Goal: Information Seeking & Learning: Learn about a topic

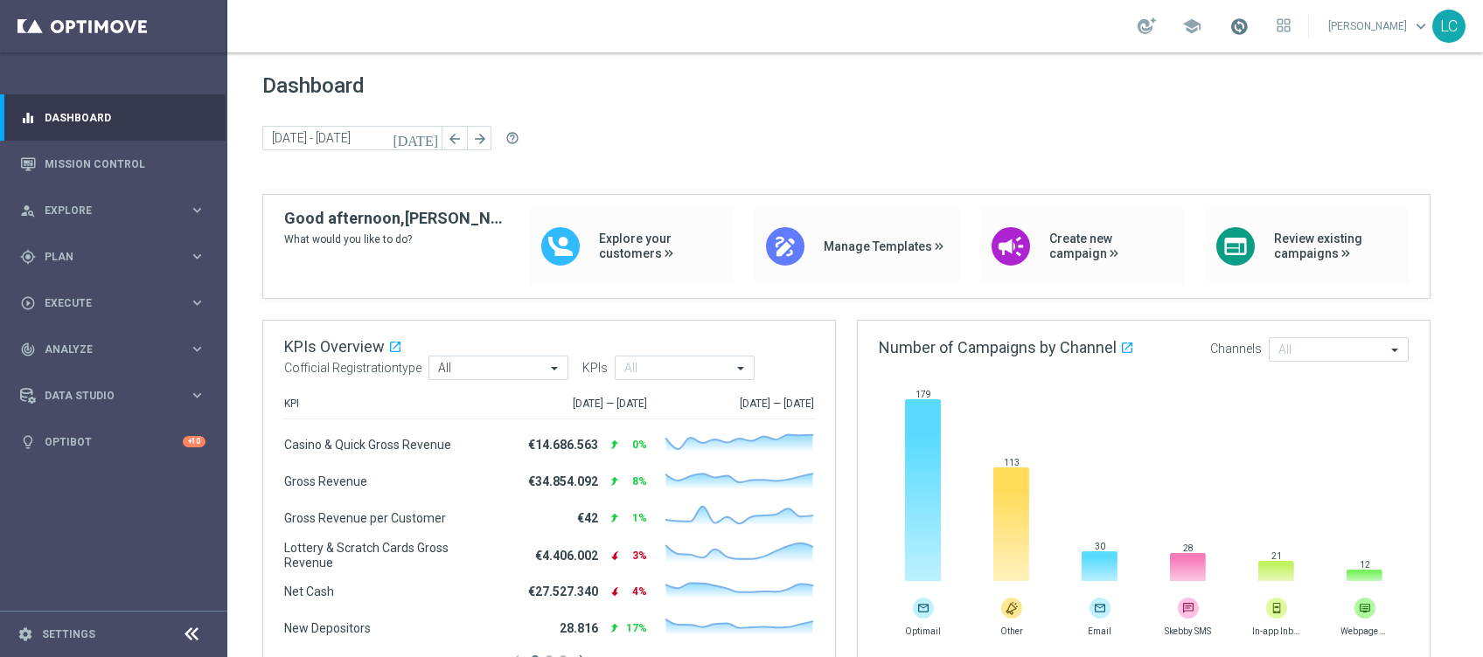
click at [1238, 17] on span at bounding box center [1238, 26] width 19 height 19
click at [1186, 21] on span "school" at bounding box center [1191, 26] width 19 height 19
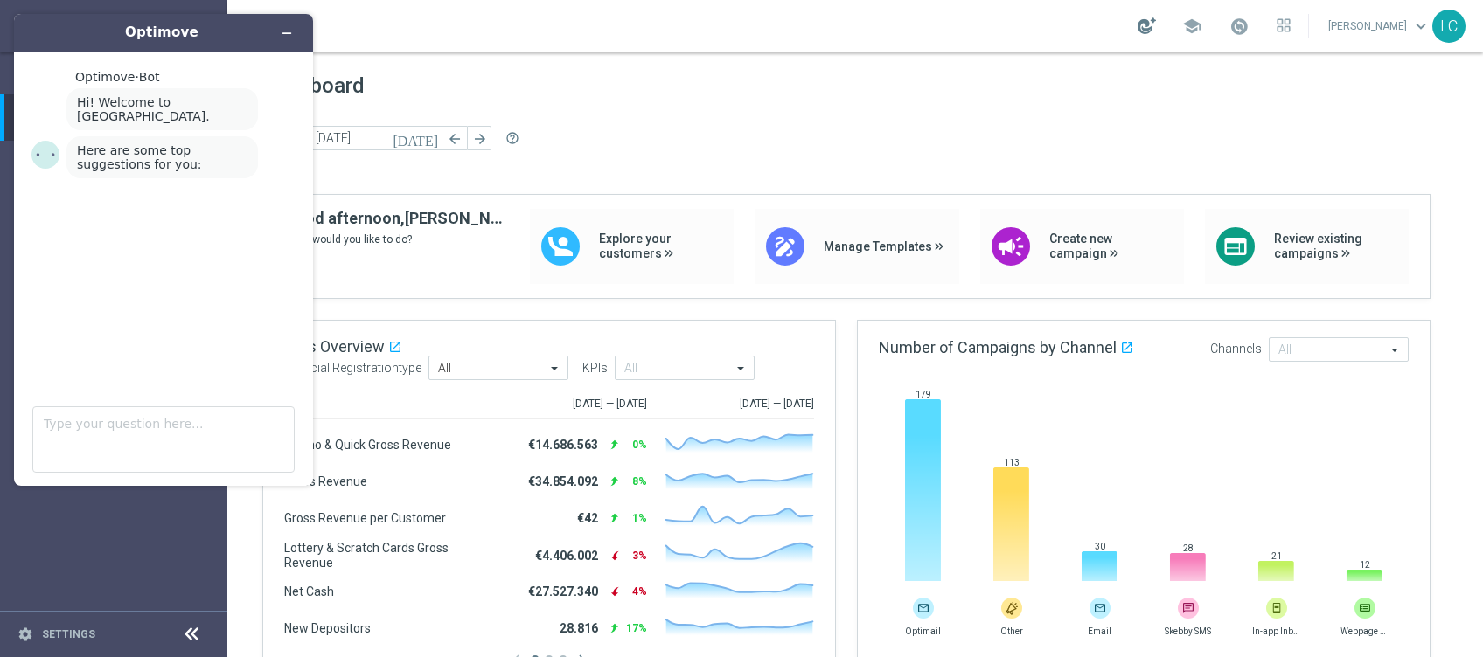
click at [1143, 26] on div at bounding box center [1146, 25] width 18 height 17
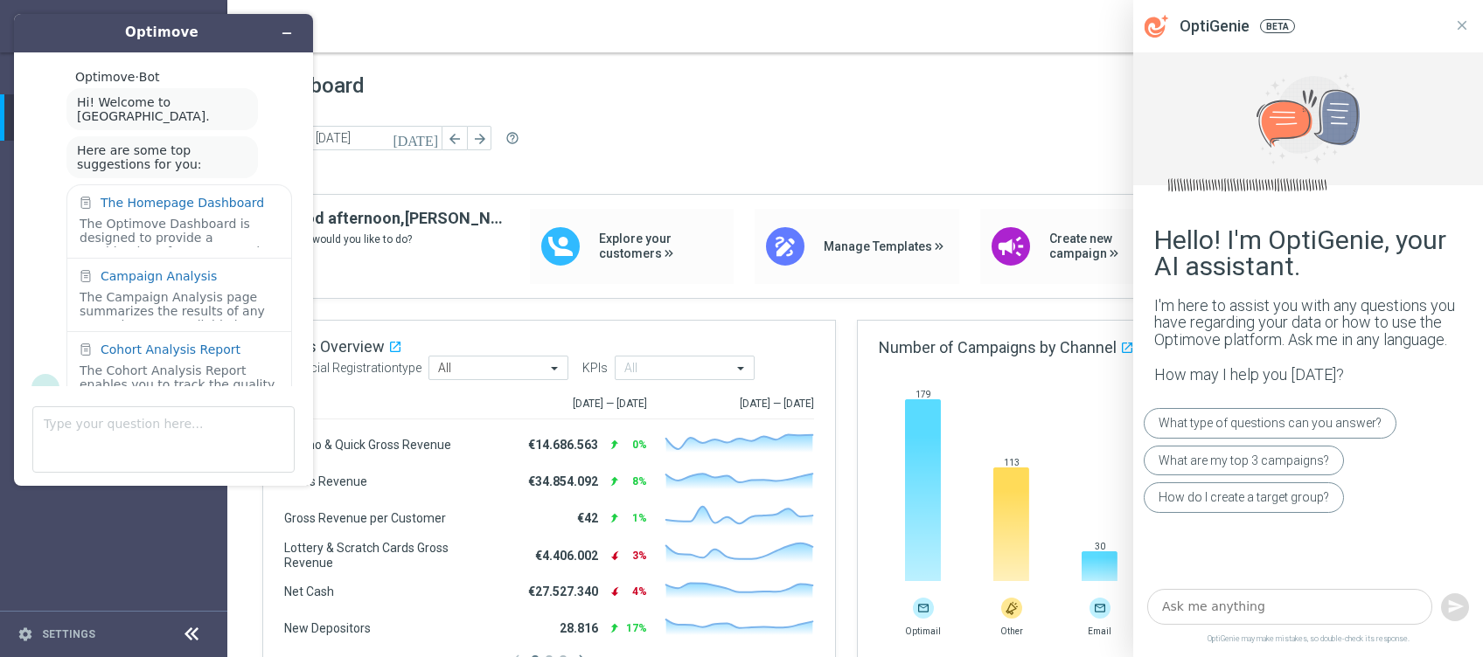
scroll to position [24, 0]
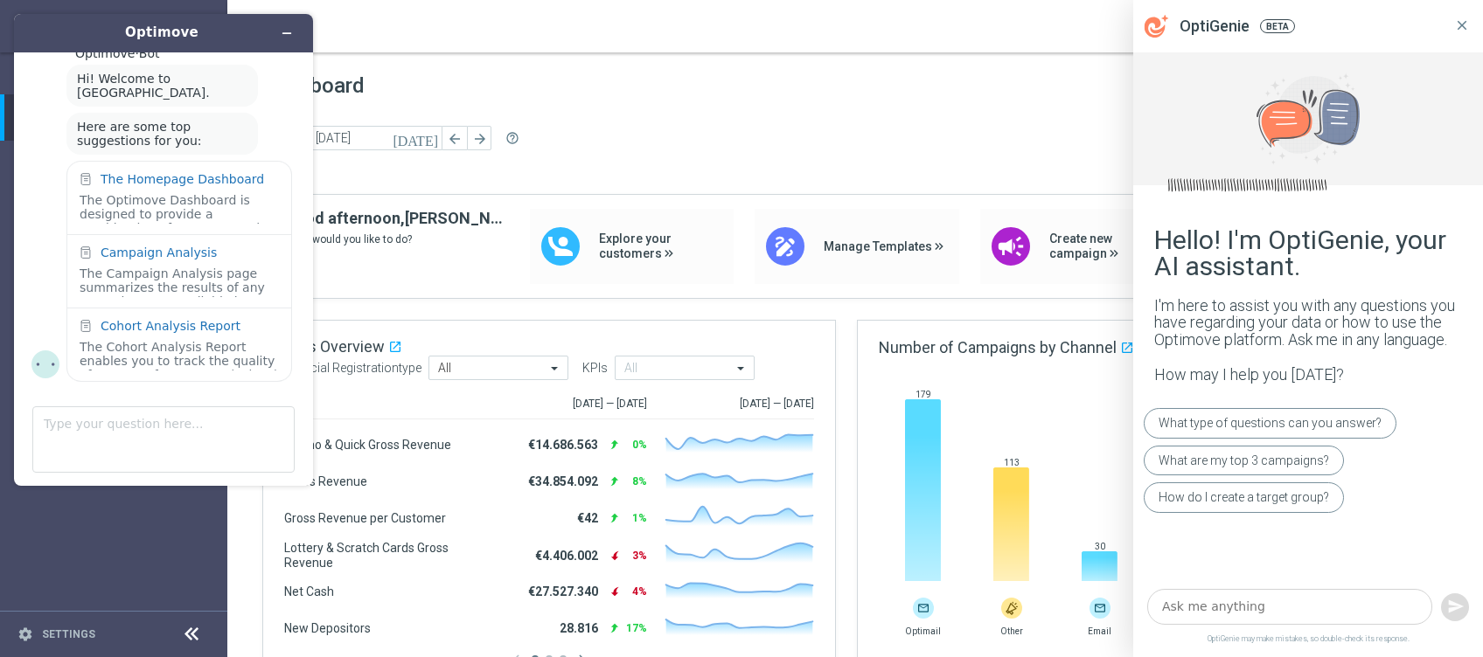
click at [1461, 24] on icon at bounding box center [1462, 25] width 10 height 10
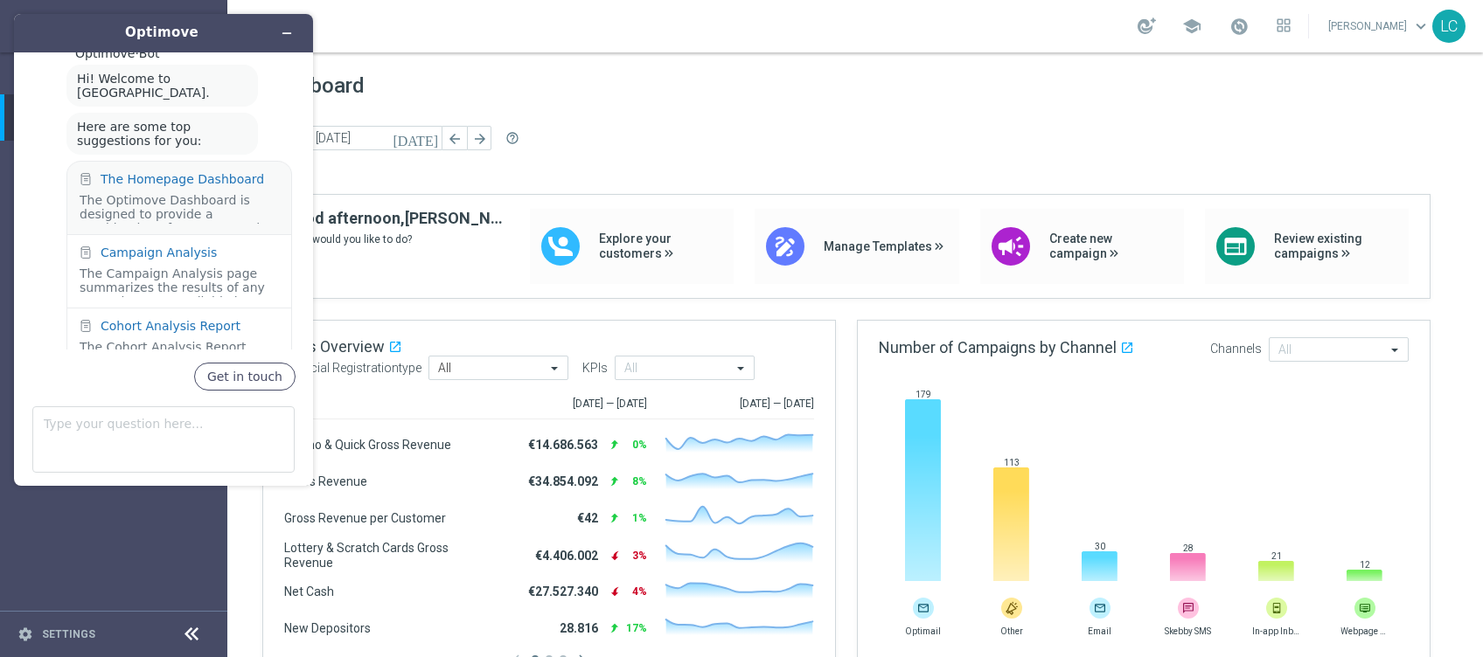
scroll to position [0, 0]
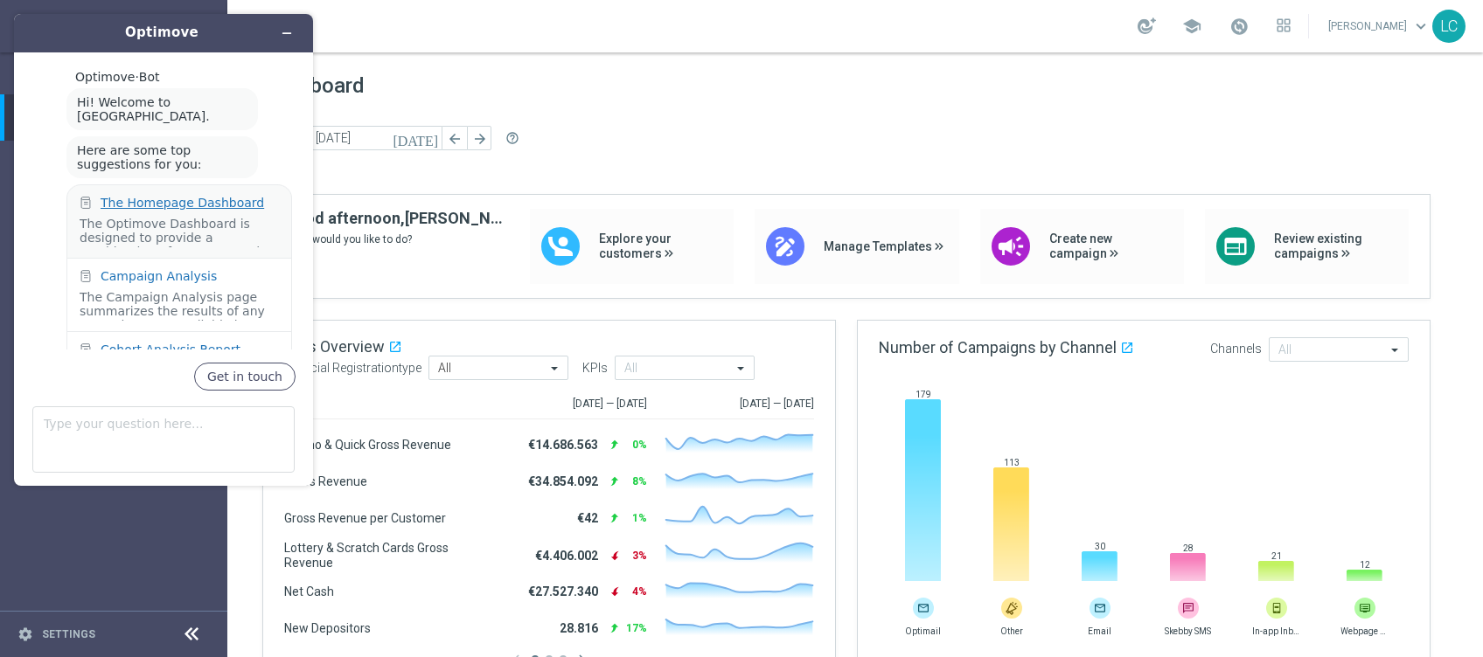
click at [145, 196] on div "The Homepage Dashboard" at bounding box center [182, 203] width 163 height 14
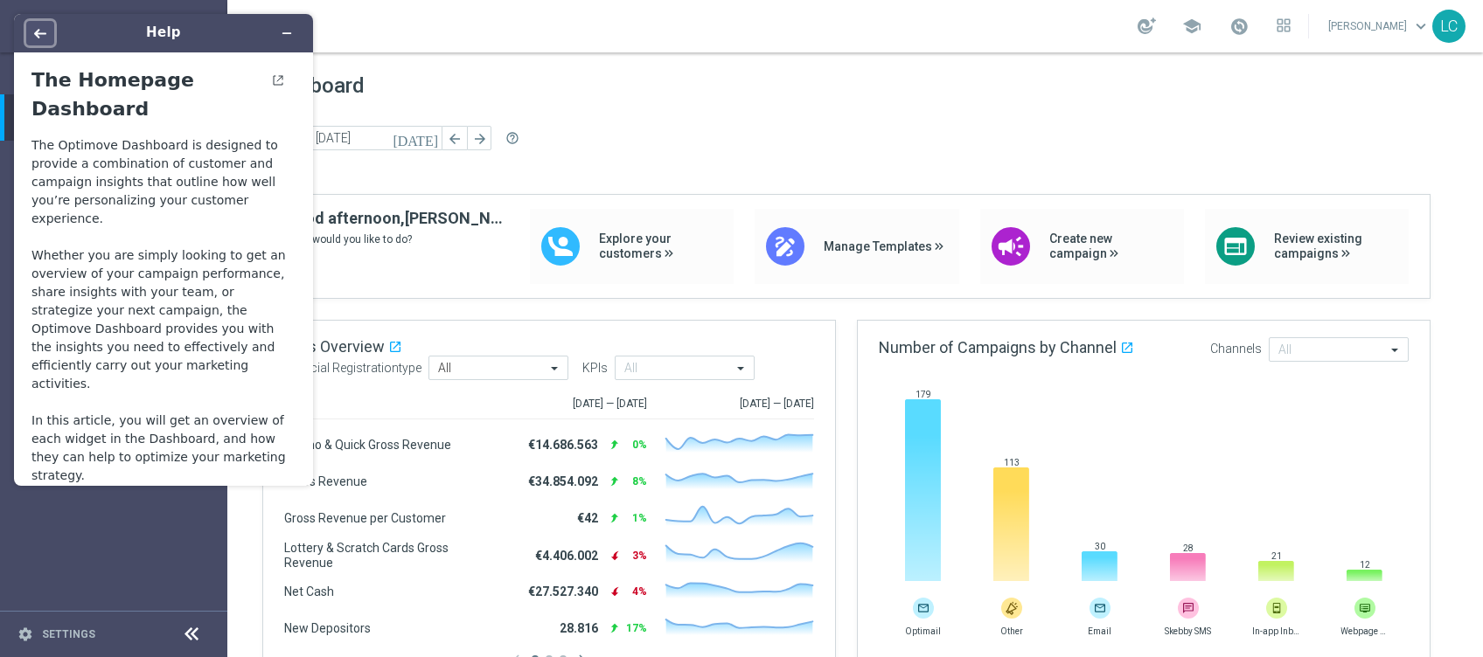
click at [41, 35] on icon "Back" at bounding box center [40, 33] width 12 height 12
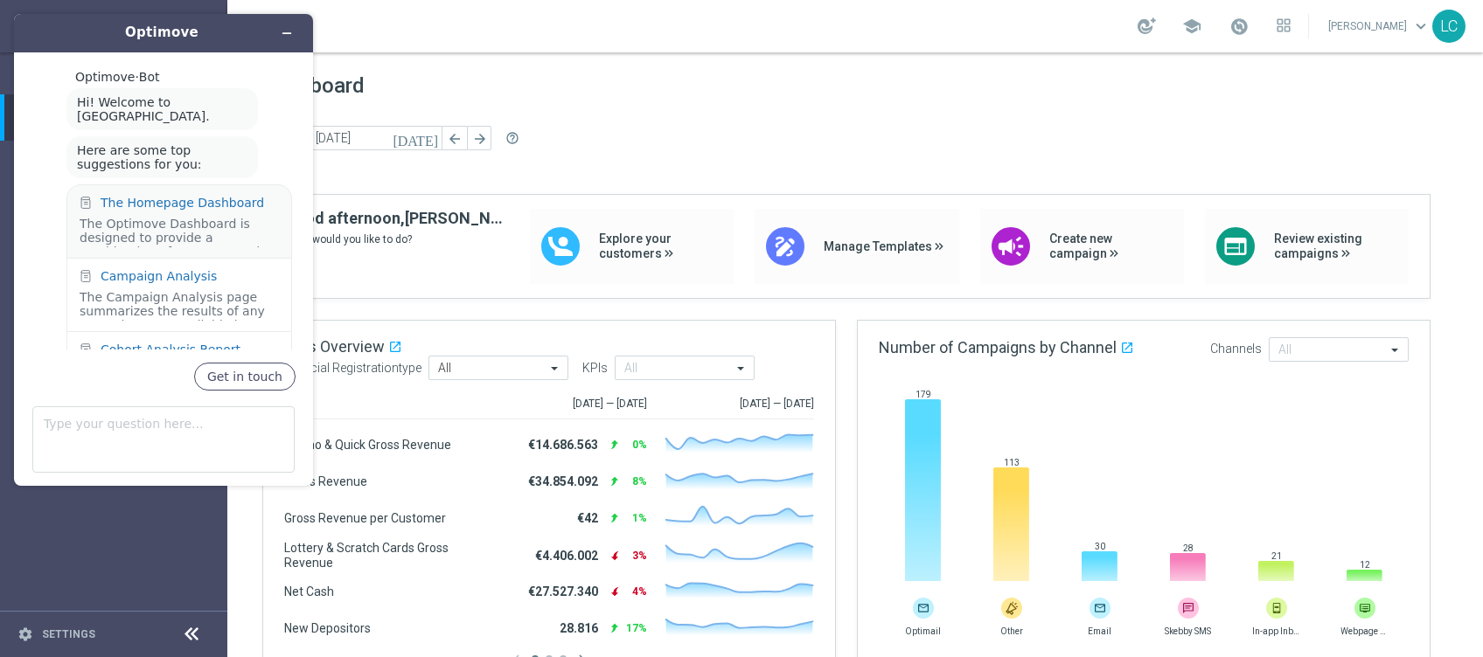
scroll to position [60, 0]
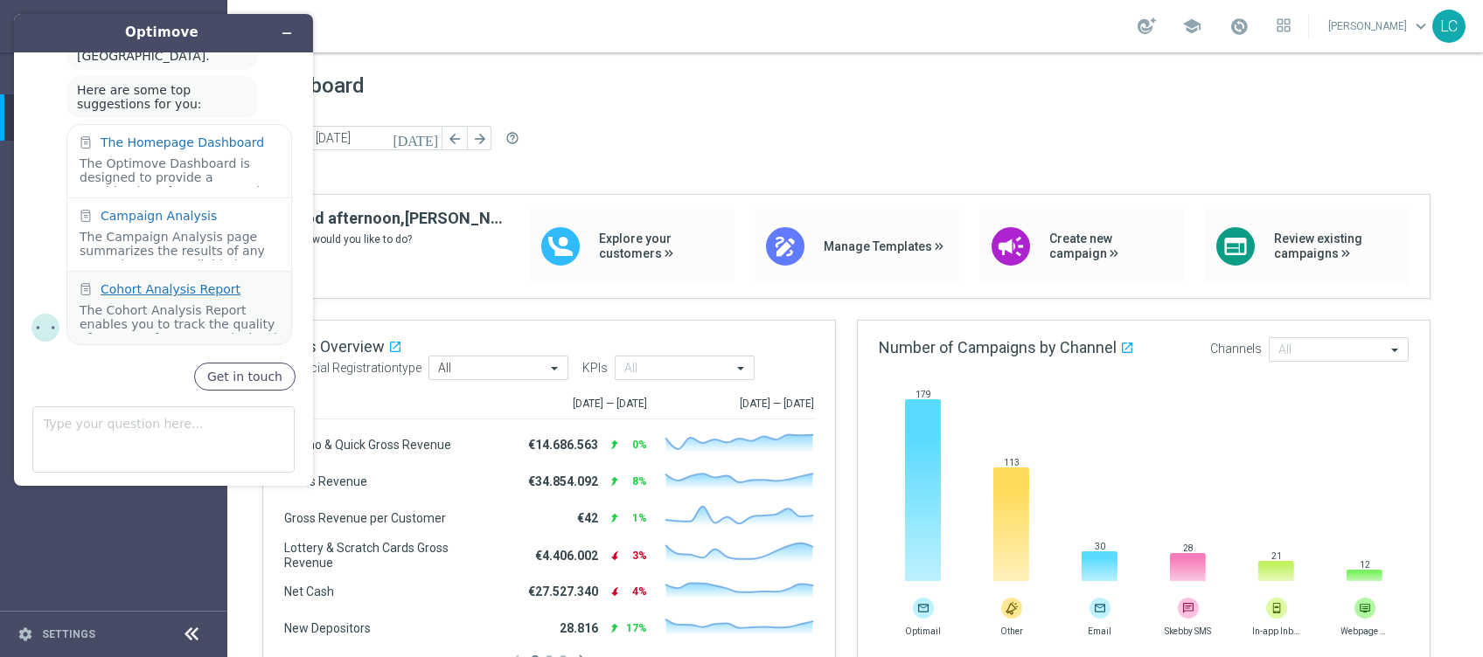
click at [153, 283] on div "Cohort Analysis Report" at bounding box center [171, 289] width 140 height 14
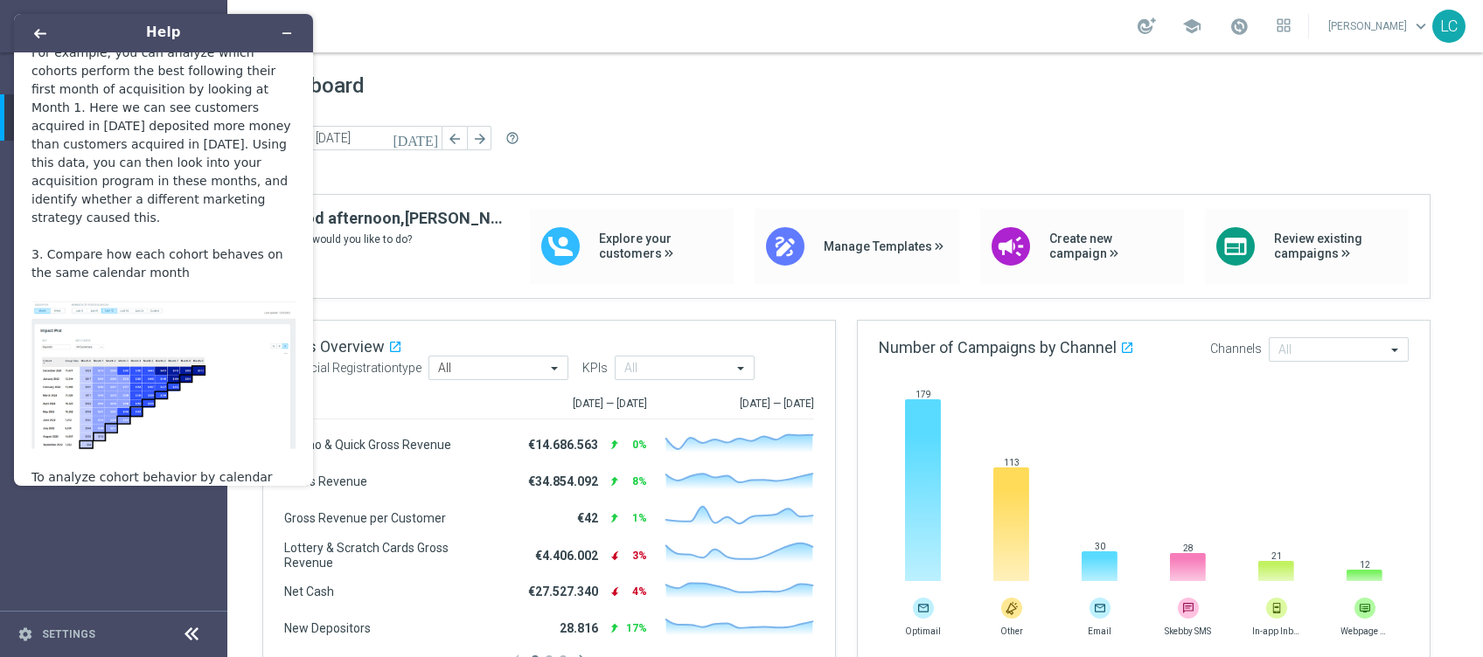
scroll to position [2819, 0]
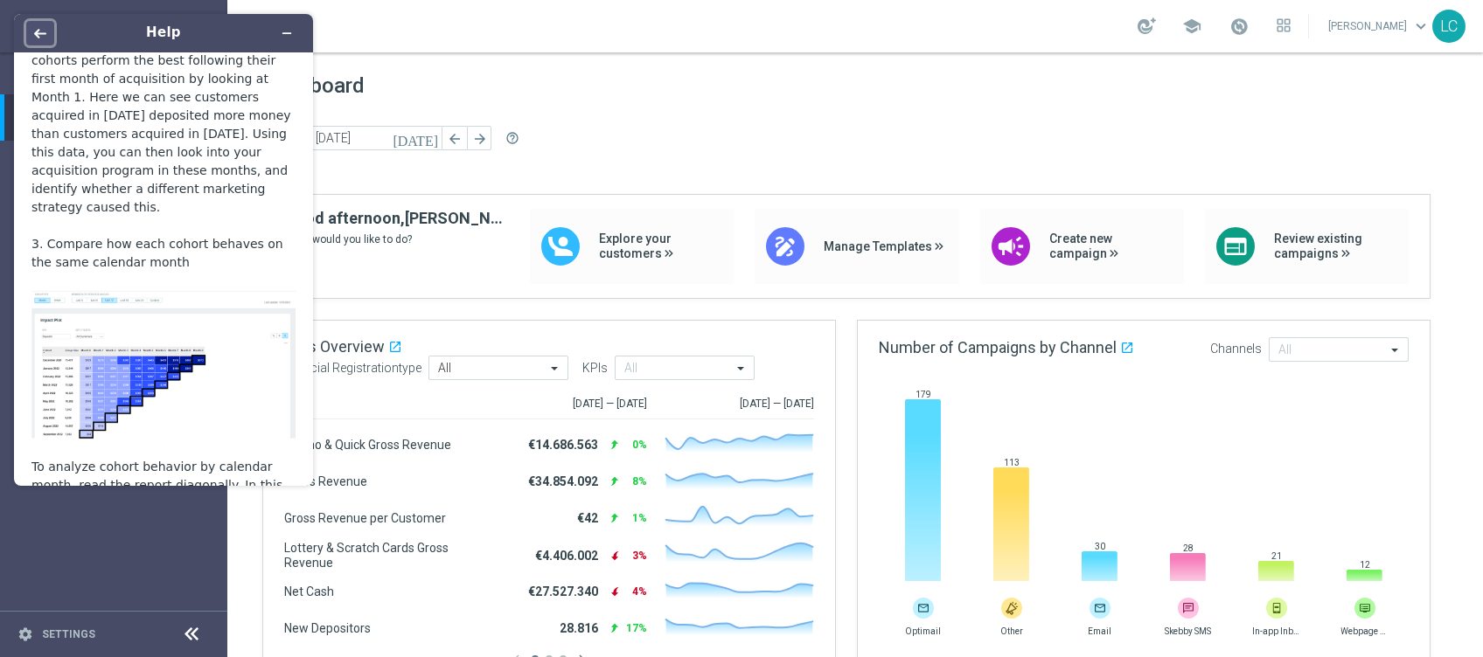
click at [33, 42] on button "Back" at bounding box center [40, 33] width 28 height 24
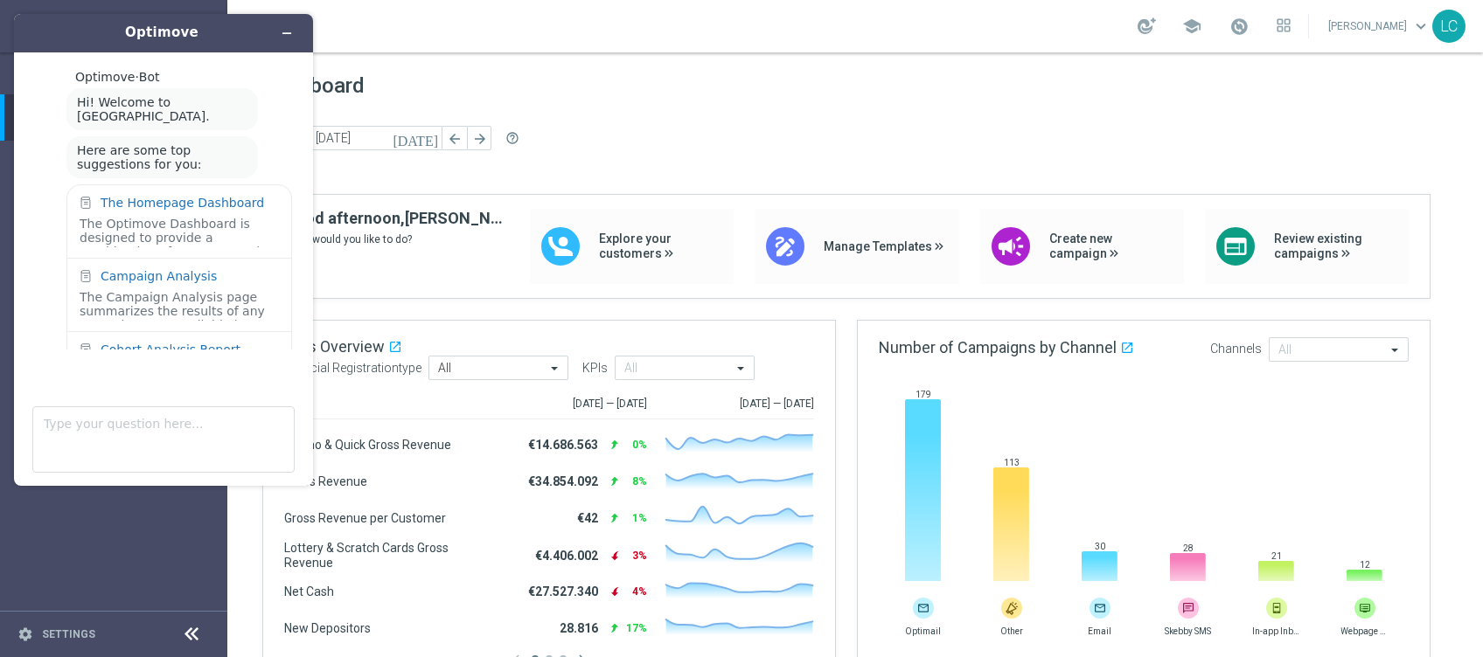
scroll to position [60, 0]
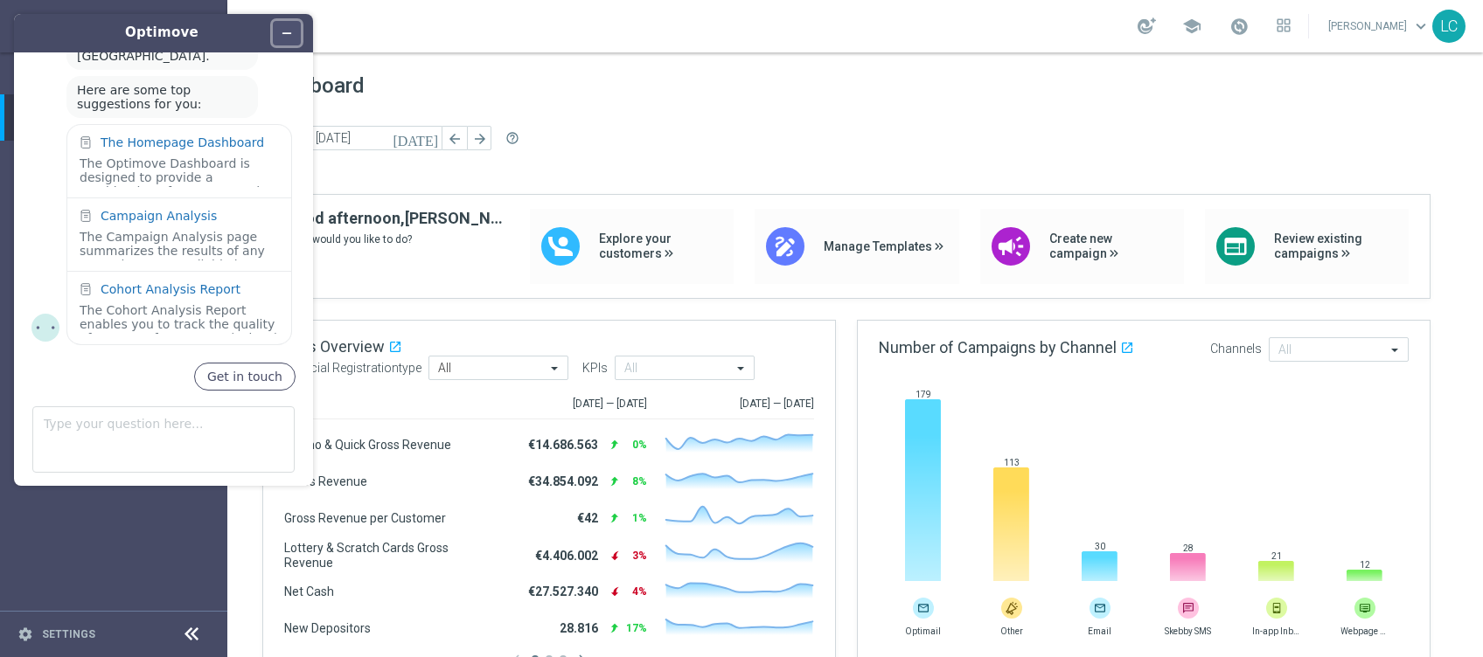
click at [295, 28] on button "Minimize widget" at bounding box center [287, 33] width 28 height 24
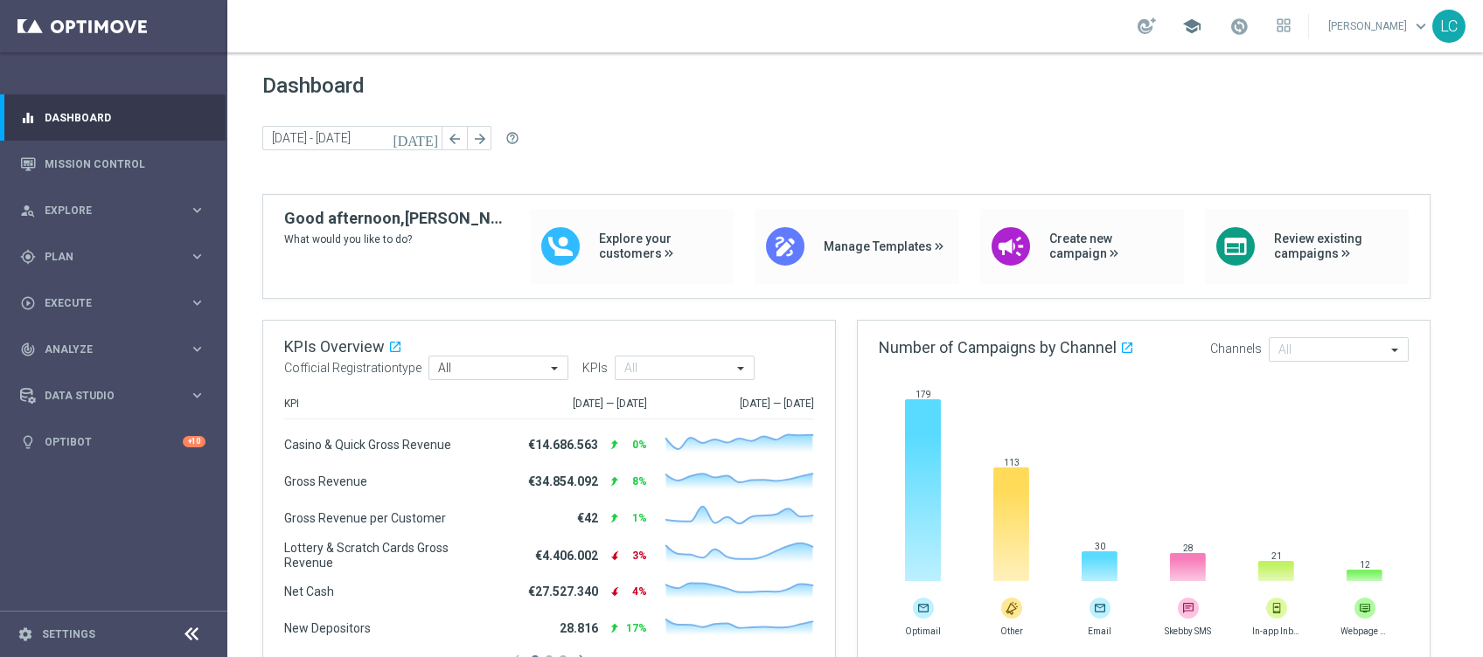
click at [1182, 22] on span "school" at bounding box center [1191, 26] width 19 height 19
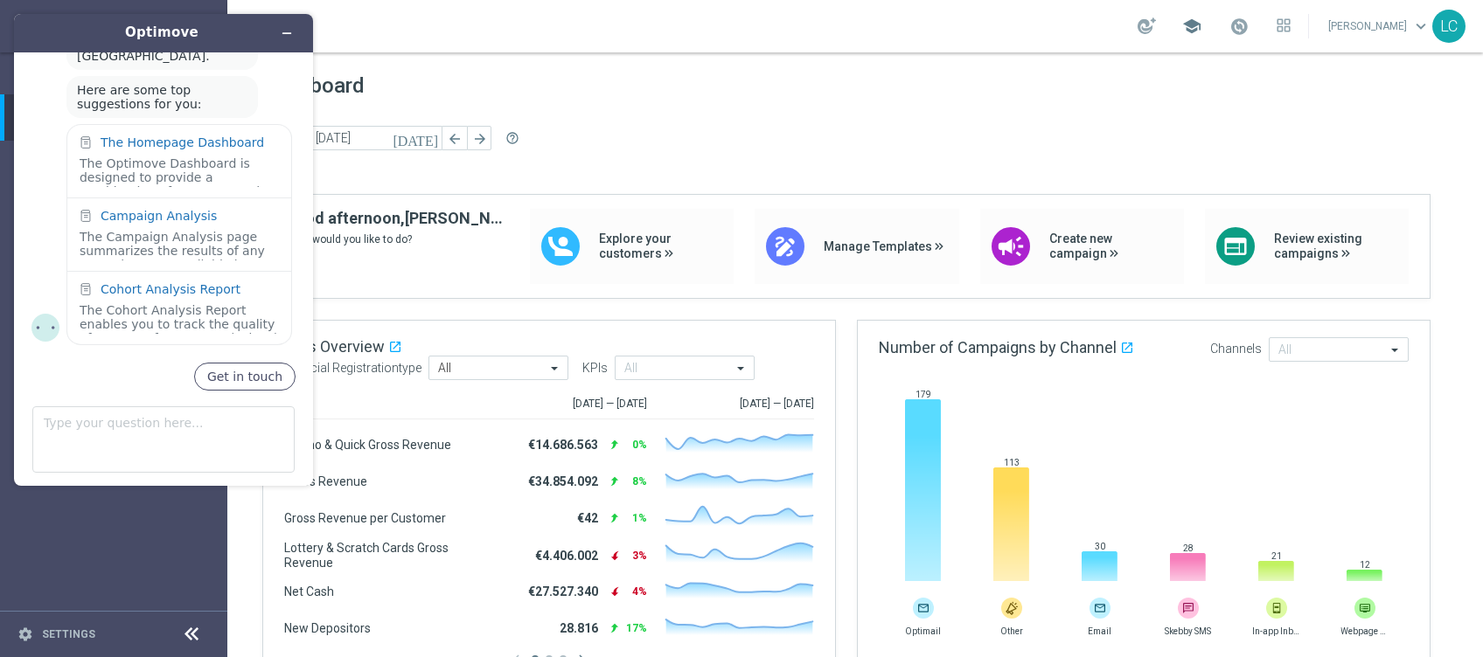
click at [1182, 22] on span "school" at bounding box center [1191, 26] width 19 height 19
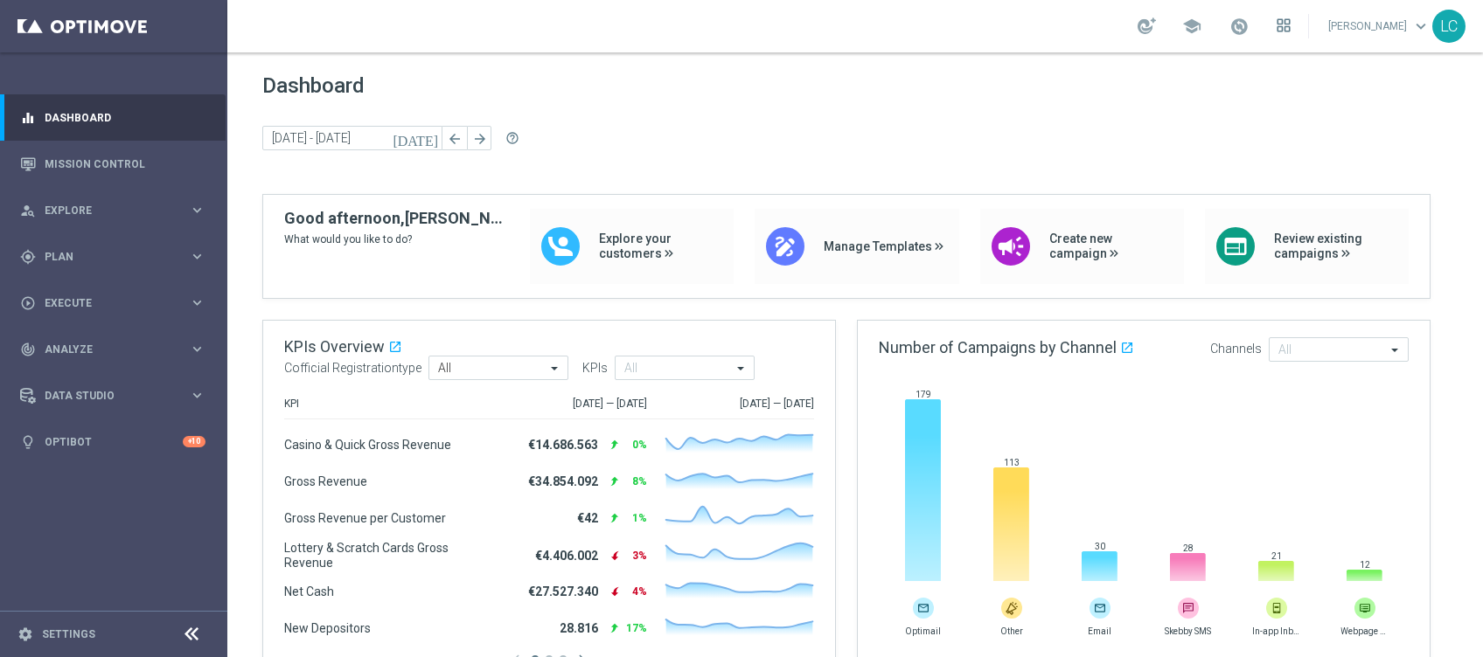
click at [1281, 28] on icon at bounding box center [1283, 25] width 14 height 14
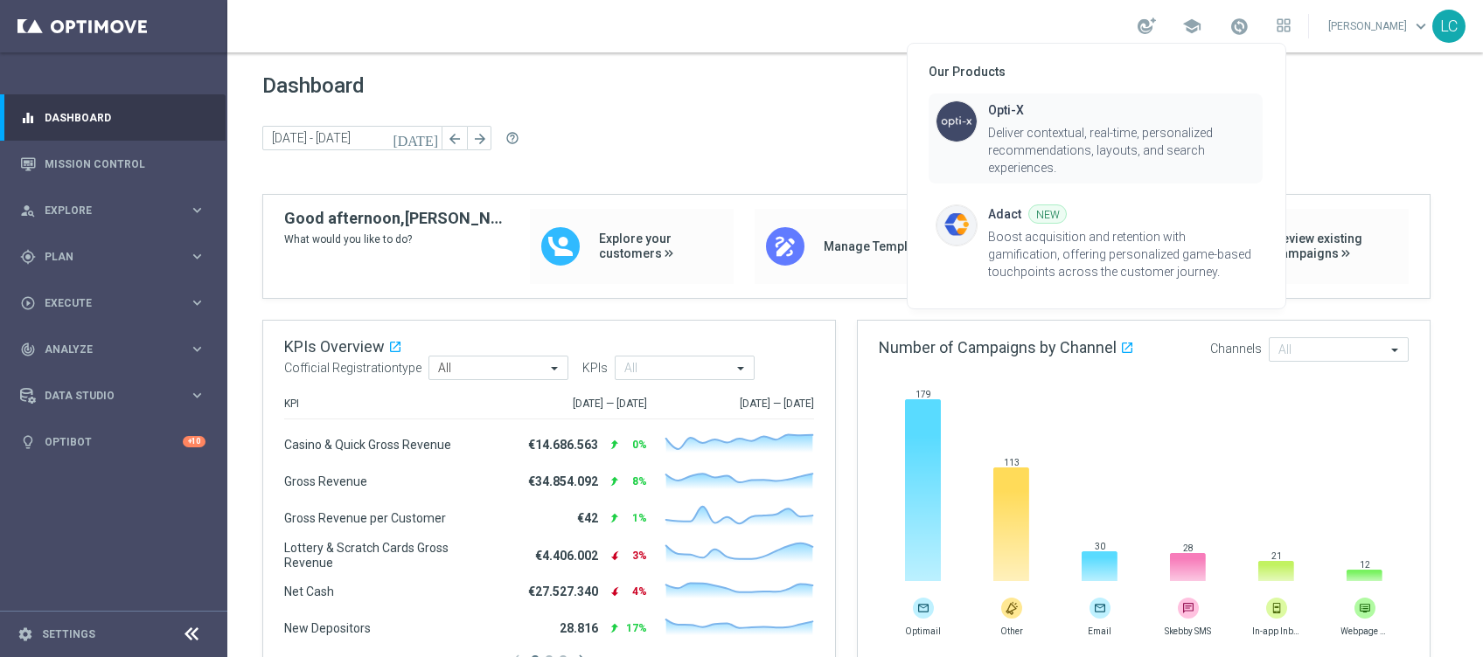
click at [963, 113] on img at bounding box center [956, 122] width 42 height 42
click at [718, 140] on div at bounding box center [741, 328] width 1483 height 657
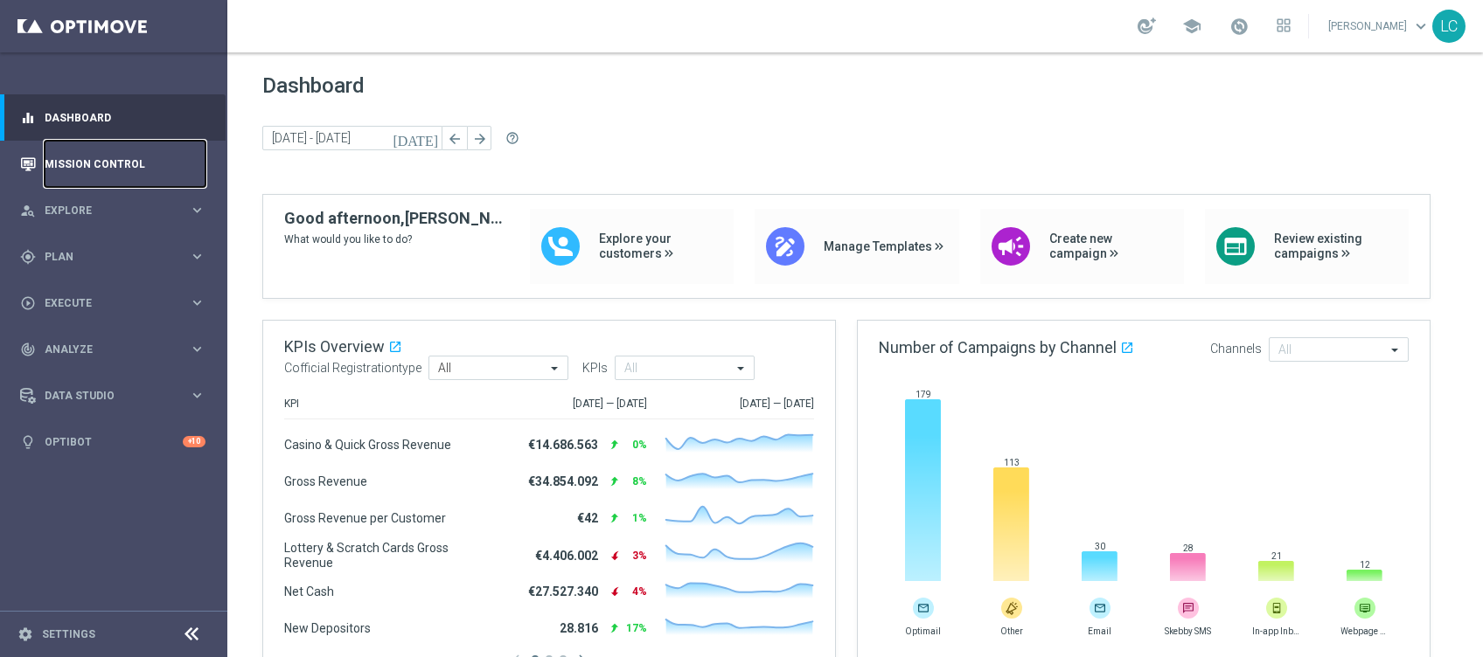
click at [109, 161] on link "Mission Control" at bounding box center [125, 164] width 161 height 46
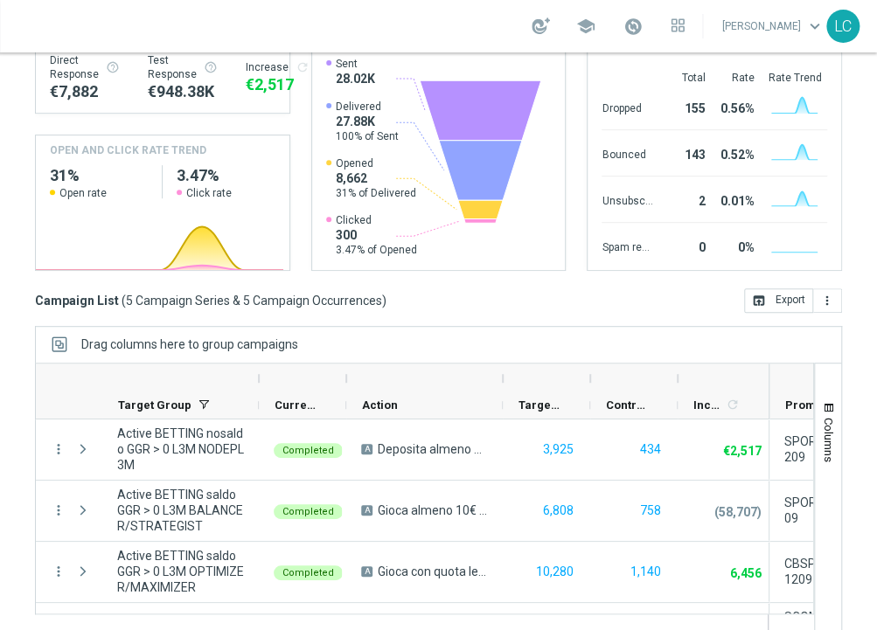
drag, startPoint x: 767, startPoint y: 387, endPoint x: 570, endPoint y: 382, distance: 196.8
click at [570, 382] on div at bounding box center [402, 379] width 733 height 28
drag, startPoint x: 766, startPoint y: 378, endPoint x: 727, endPoint y: 378, distance: 38.5
click at [727, 378] on div at bounding box center [724, 379] width 92 height 28
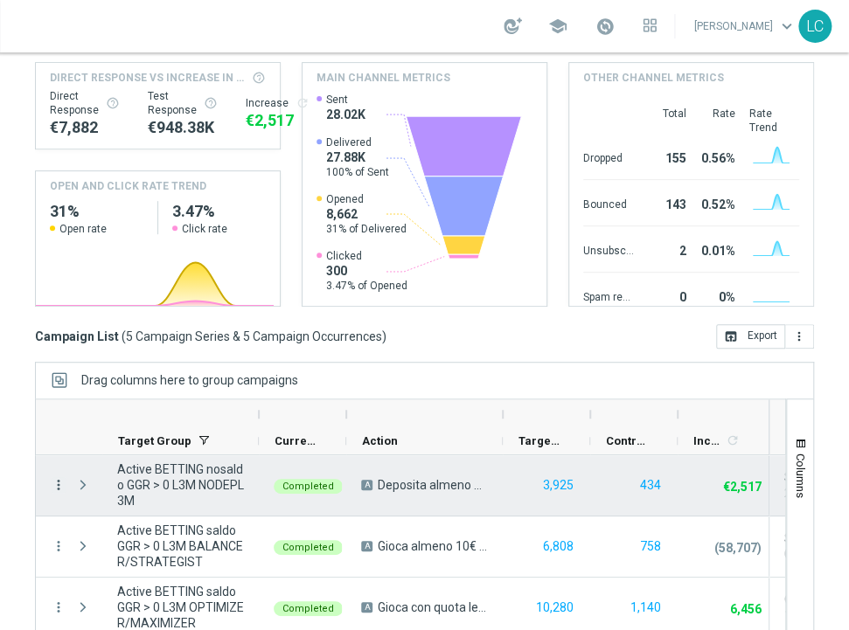
click at [52, 477] on icon "more_vert" at bounding box center [59, 485] width 16 height 16
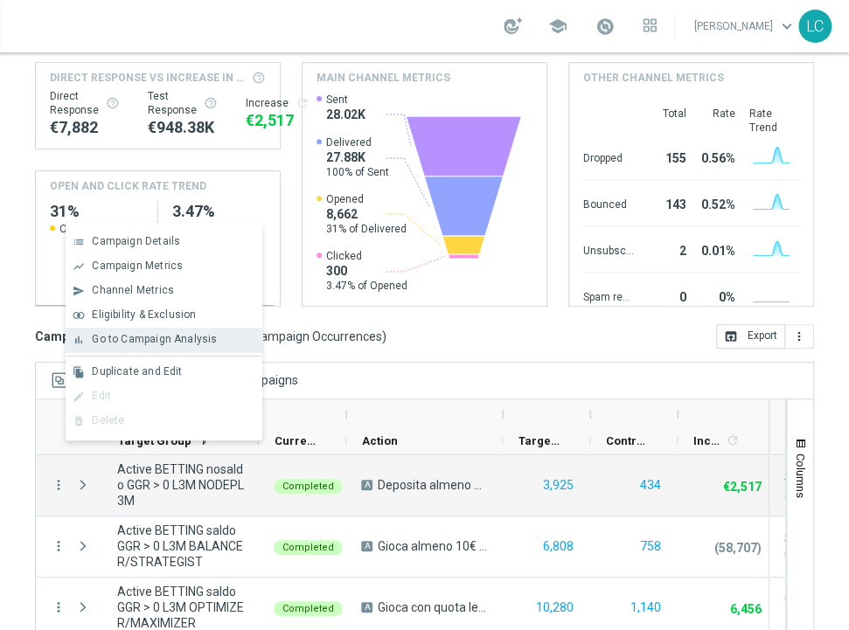
click at [163, 339] on span "Go to Campaign Analysis" at bounding box center [154, 339] width 125 height 12
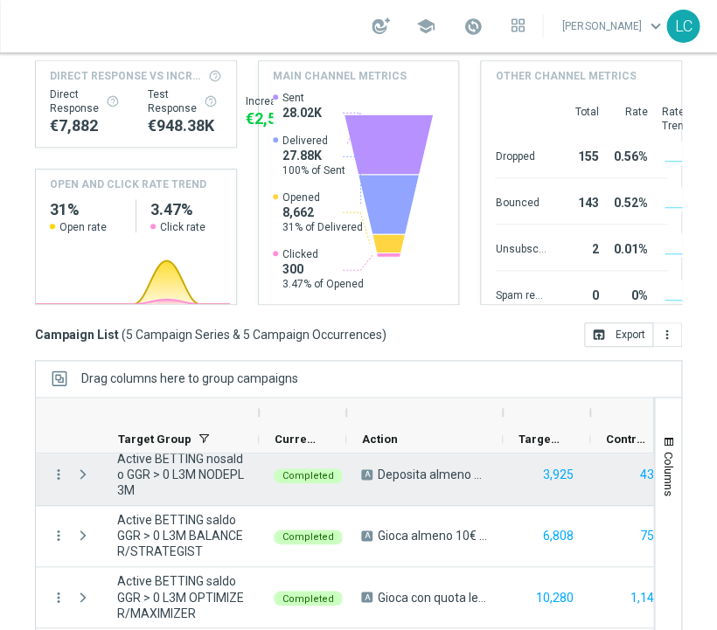
scroll to position [3, 0]
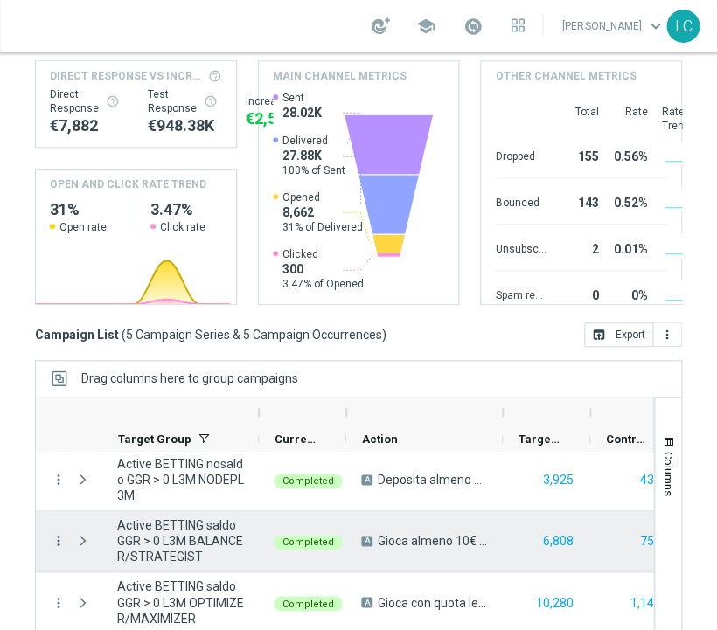
click at [55, 539] on icon "more_vert" at bounding box center [59, 541] width 16 height 16
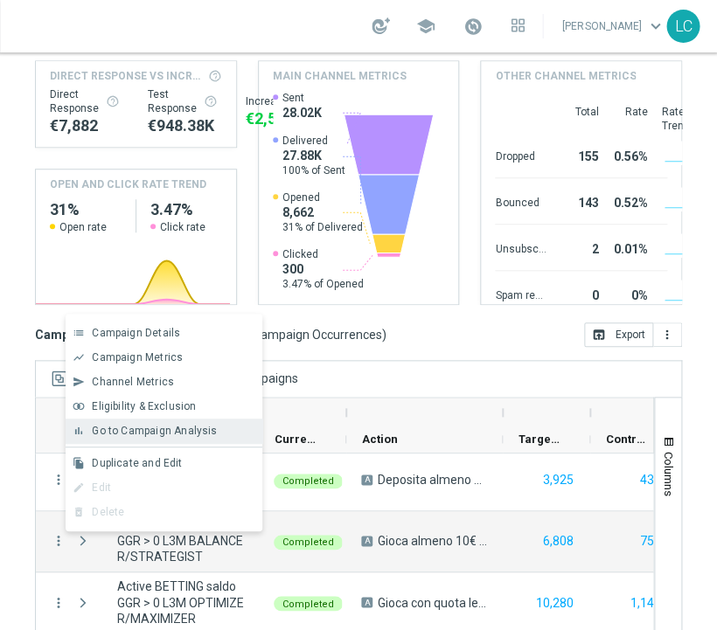
click at [149, 427] on span "Go to Campaign Analysis" at bounding box center [154, 431] width 125 height 12
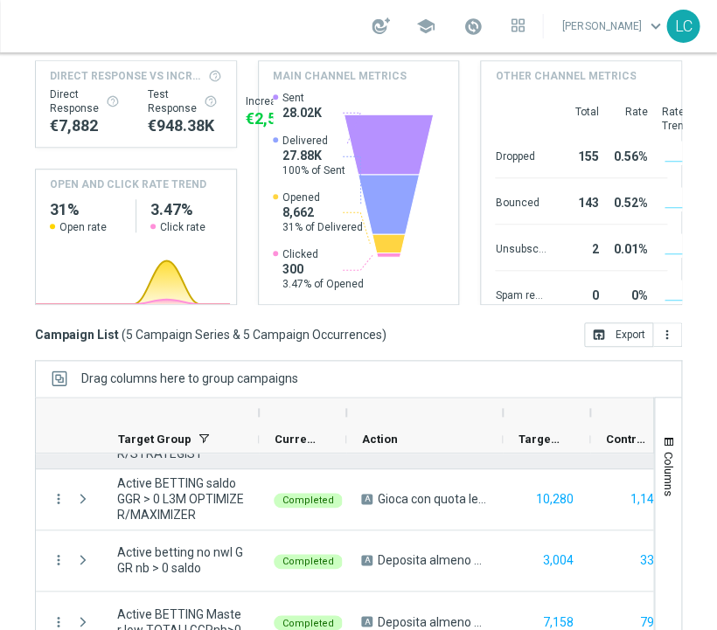
scroll to position [112, 0]
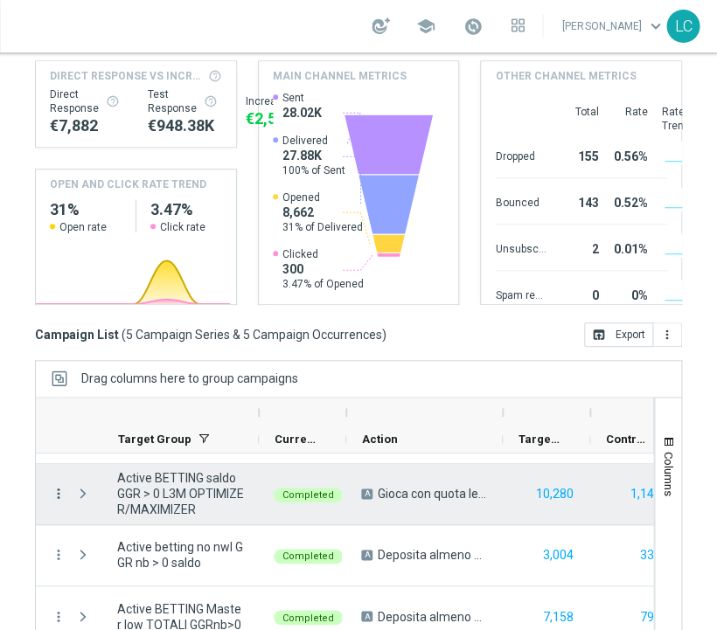
click at [59, 493] on icon "more_vert" at bounding box center [59, 494] width 16 height 16
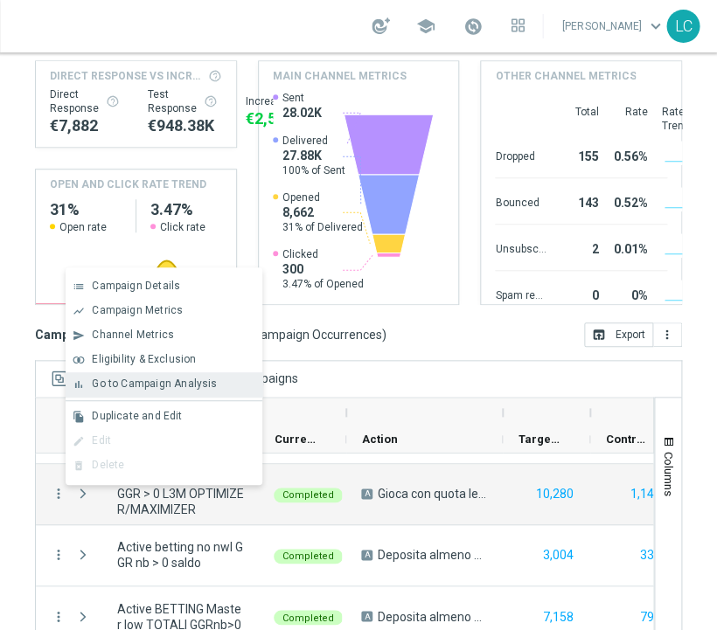
click at [152, 378] on span "Go to Campaign Analysis" at bounding box center [154, 384] width 125 height 12
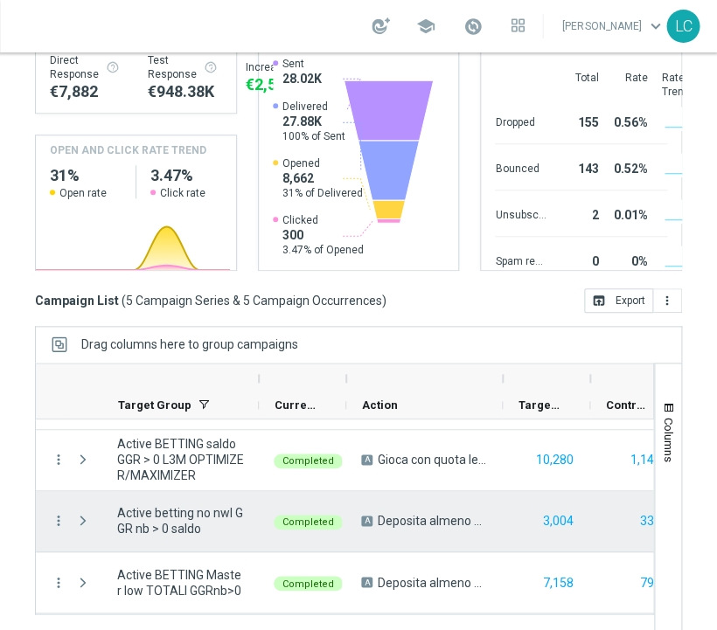
scroll to position [17, 227]
click at [61, 513] on icon "more_vert" at bounding box center [59, 521] width 16 height 16
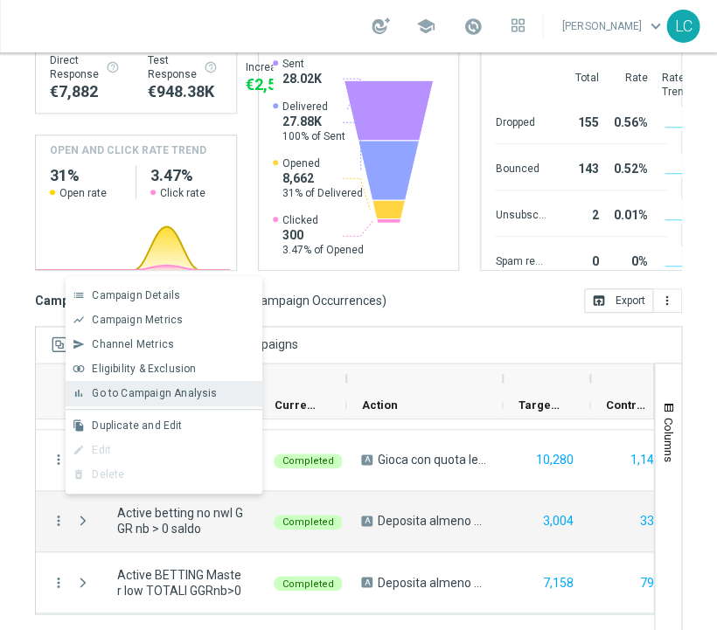
click at [129, 401] on div "bar_chart Go to Campaign Analysis" at bounding box center [164, 393] width 197 height 24
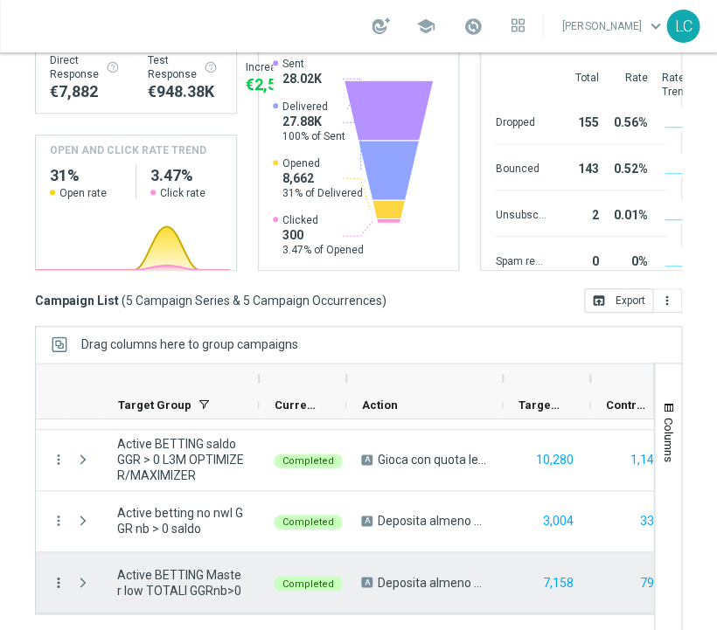
click at [59, 574] on icon "more_vert" at bounding box center [59, 582] width 16 height 16
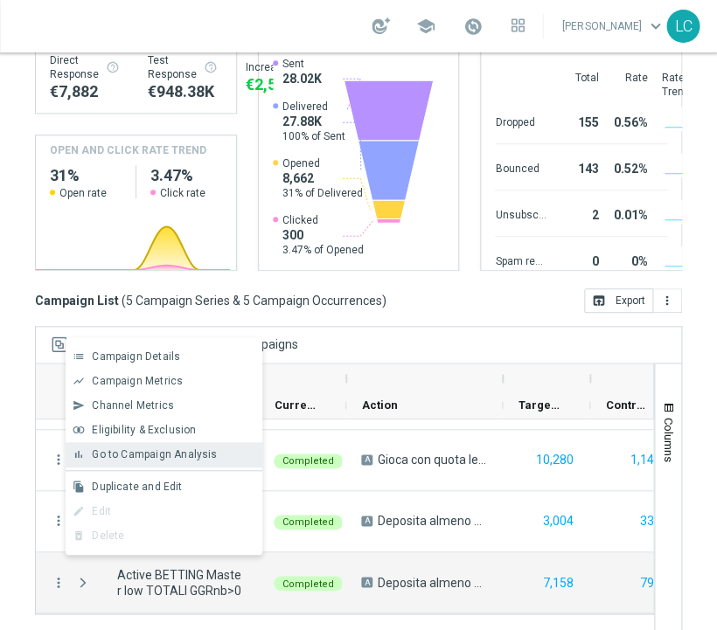
click at [161, 451] on span "Go to Campaign Analysis" at bounding box center [154, 454] width 125 height 12
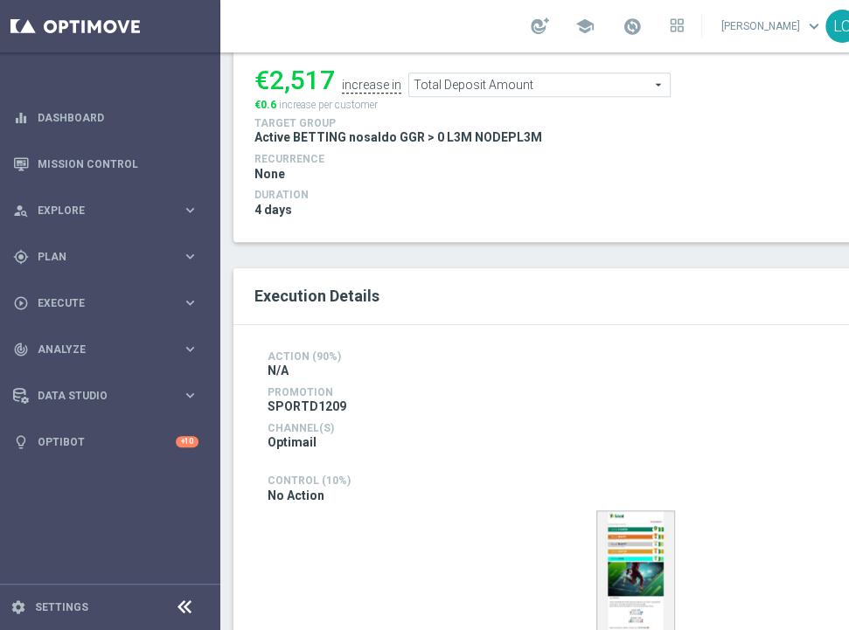
scroll to position [399, 0]
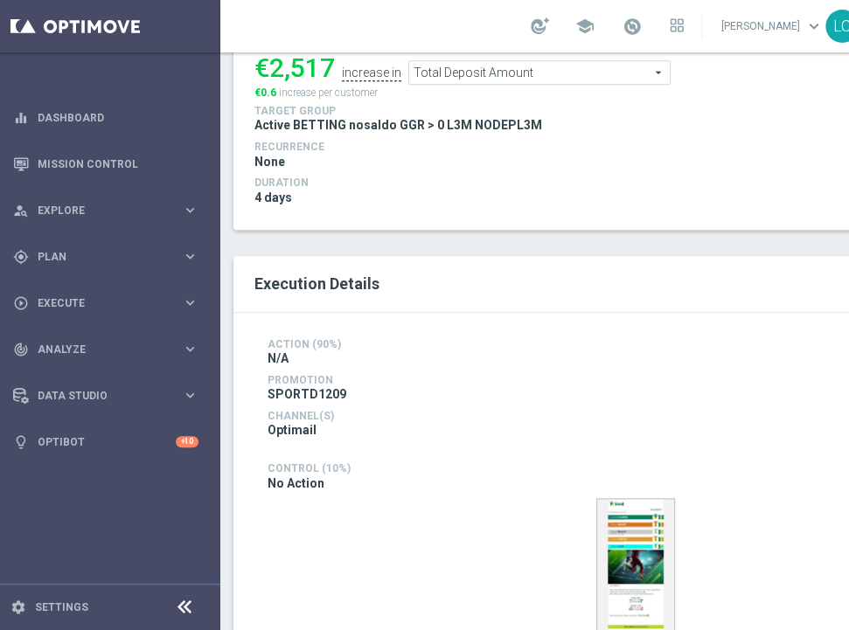
click at [539, 61] on span "Total Deposit Amount" at bounding box center [539, 72] width 261 height 23
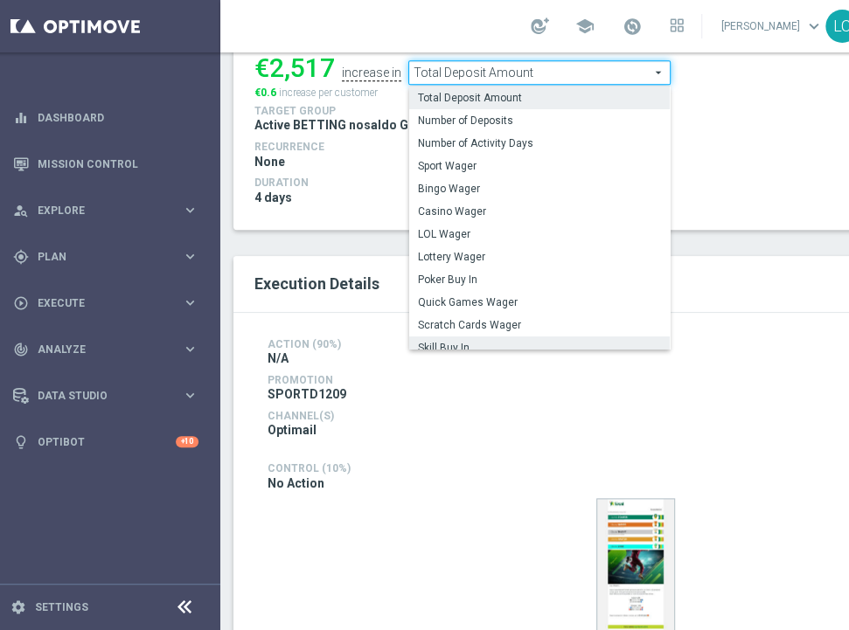
scroll to position [250, 0]
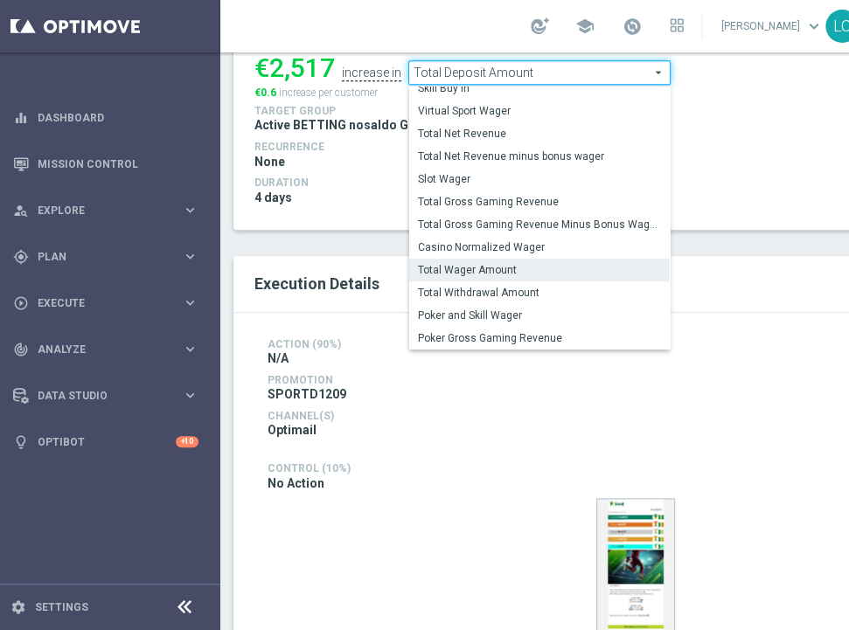
click at [504, 263] on span "Total Wager Amount" at bounding box center [539, 270] width 243 height 14
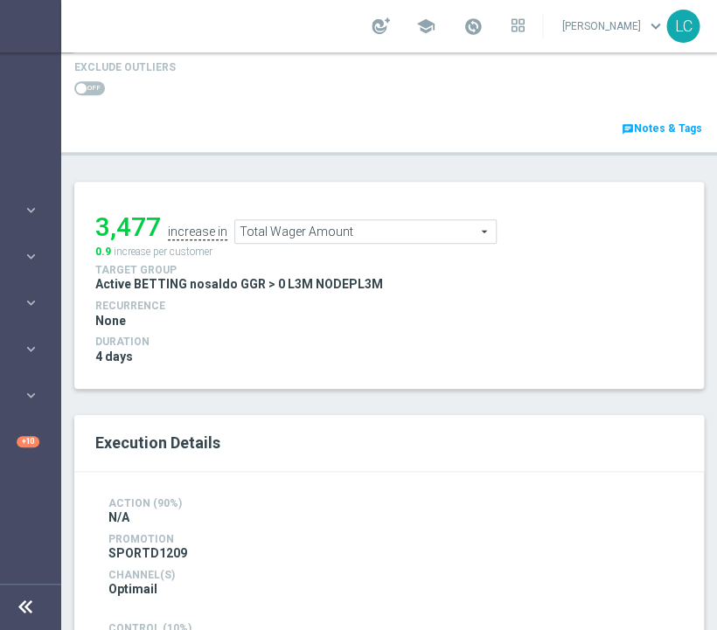
scroll to position [214, 0]
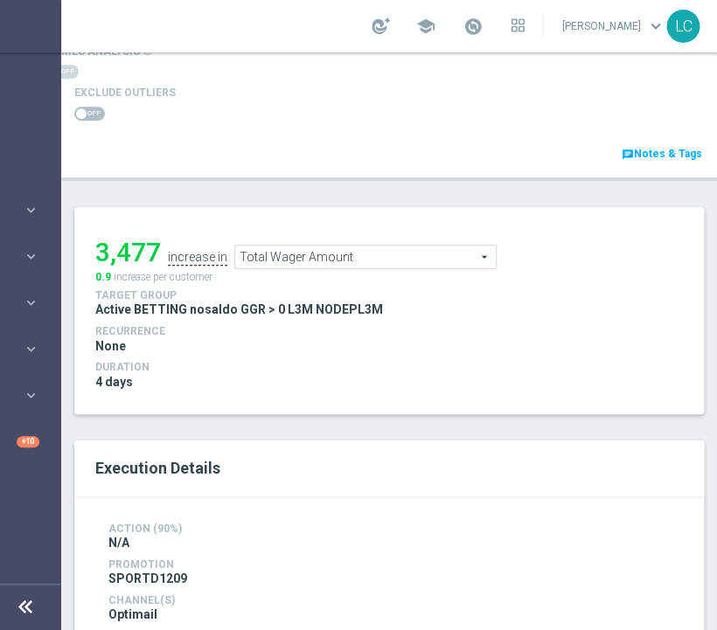
click at [323, 253] on span "Total Wager Amount" at bounding box center [365, 257] width 261 height 23
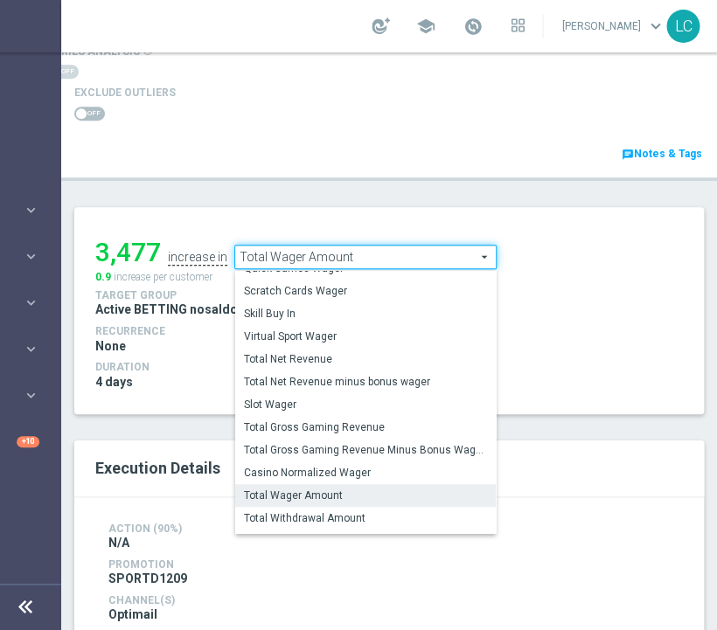
scroll to position [212, 0]
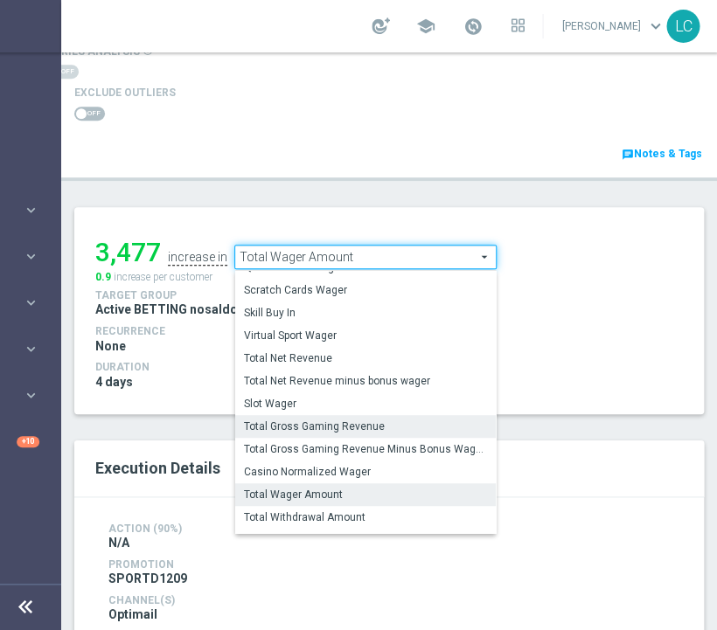
click at [355, 420] on span "Total Gross Gaming Revenue" at bounding box center [365, 427] width 243 height 14
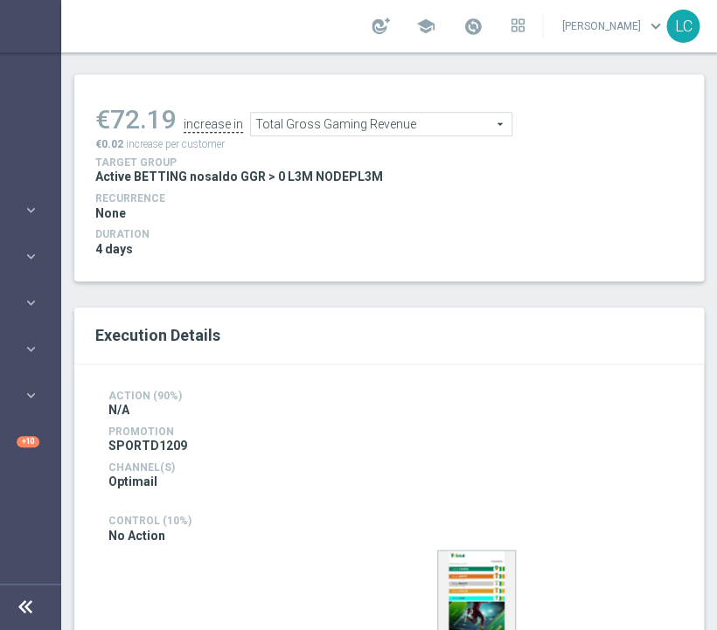
scroll to position [335, 0]
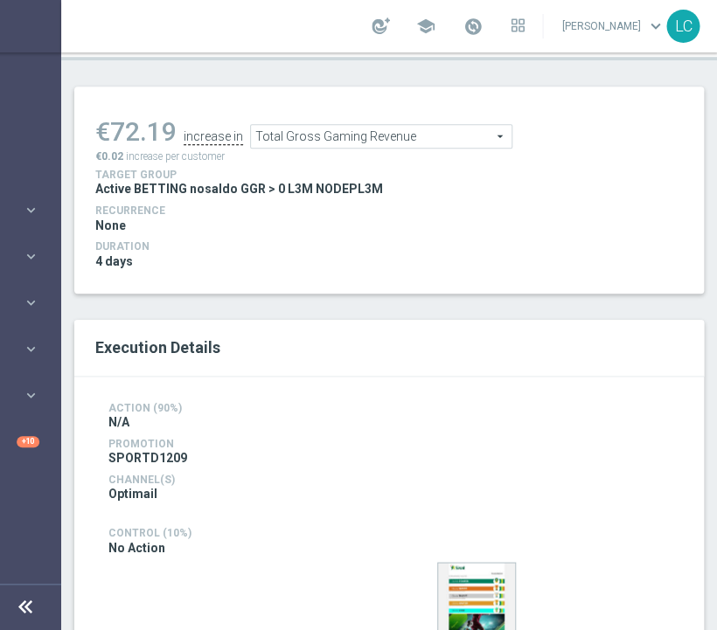
click at [388, 131] on span "Total Gross Gaming Revenue" at bounding box center [381, 136] width 261 height 23
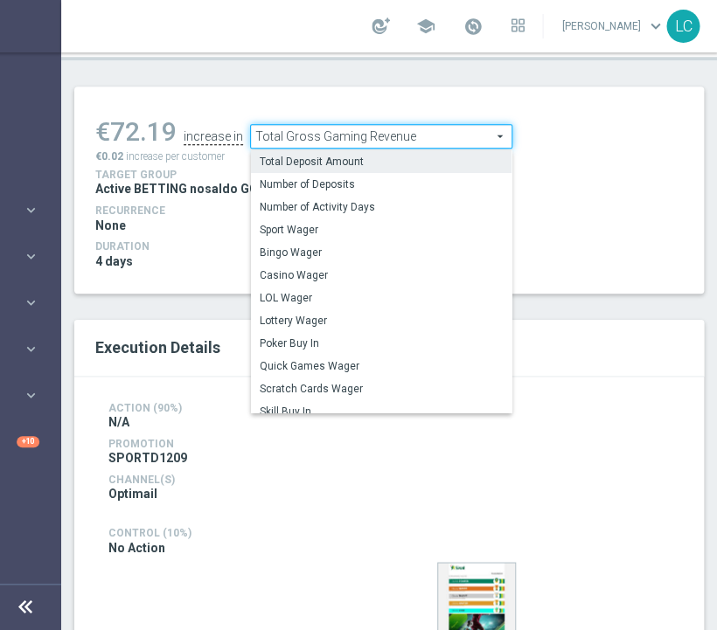
click at [336, 158] on span "Total Deposit Amount" at bounding box center [381, 162] width 243 height 14
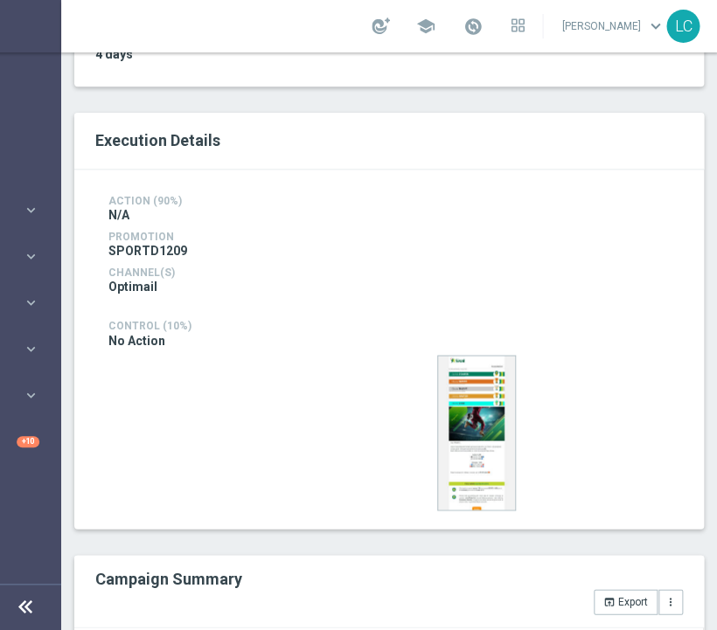
scroll to position [254, 0]
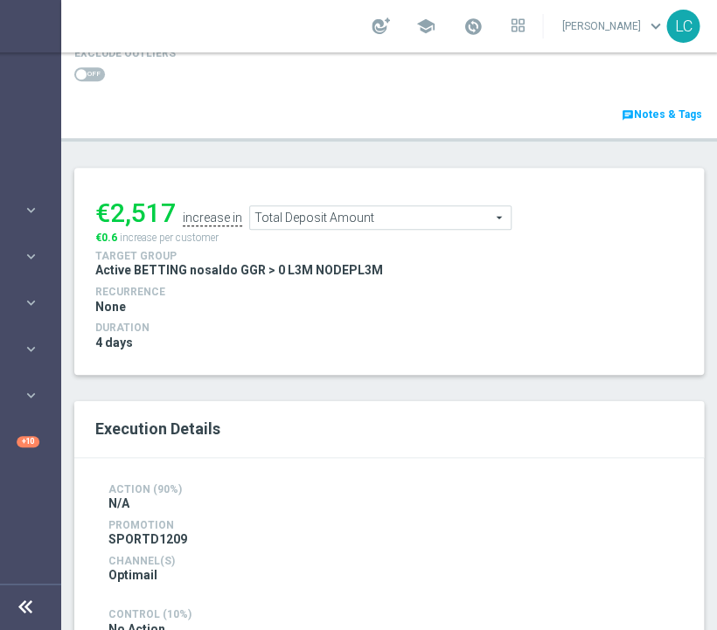
click at [339, 220] on span "Total Deposit Amount" at bounding box center [380, 217] width 261 height 23
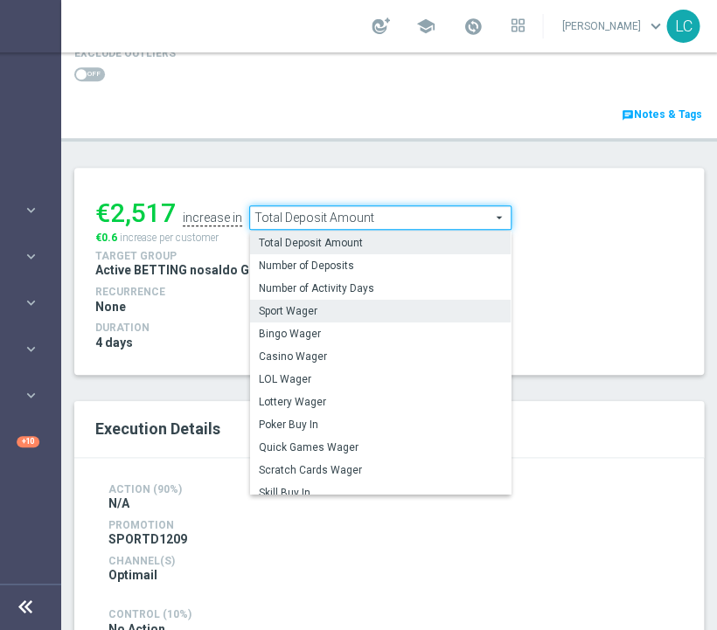
click at [339, 311] on span "Sport Wager" at bounding box center [380, 311] width 243 height 14
type input "Sport Wager"
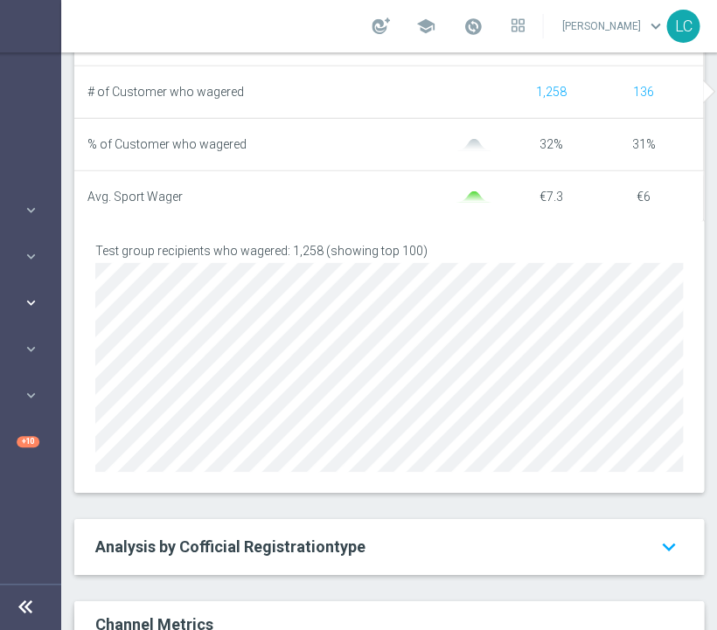
scroll to position [1130, 0]
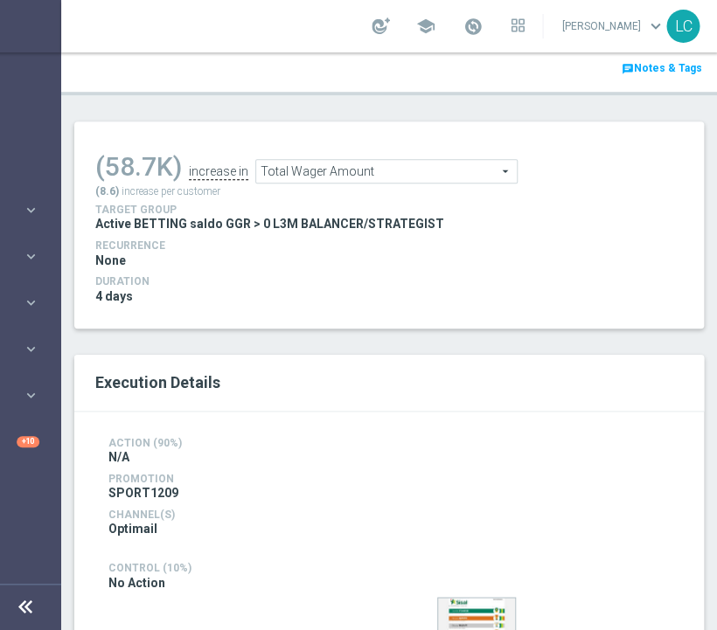
scroll to position [294, 0]
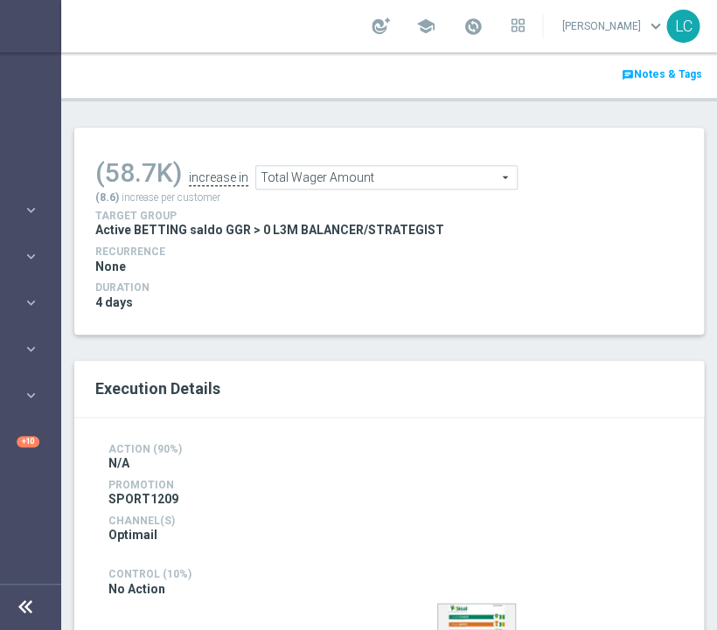
click at [364, 166] on span "Total Wager Amount" at bounding box center [386, 177] width 261 height 23
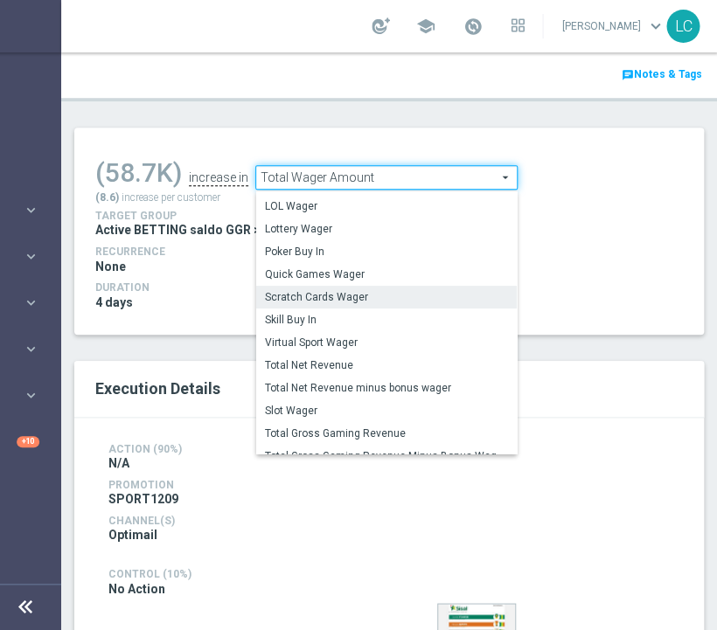
scroll to position [130, 0]
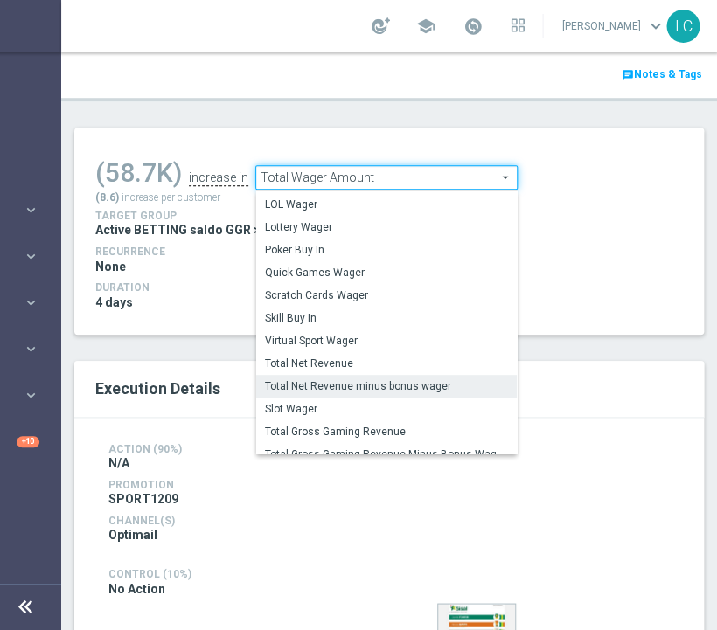
click at [355, 379] on span "Total Net Revenue minus bonus wager" at bounding box center [386, 386] width 243 height 14
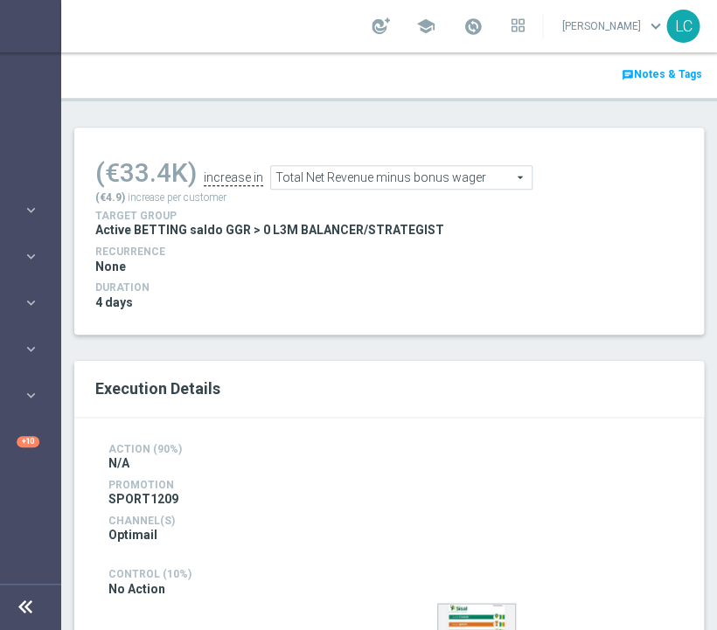
click at [343, 166] on span "Total Net Revenue minus bonus wager" at bounding box center [401, 177] width 261 height 23
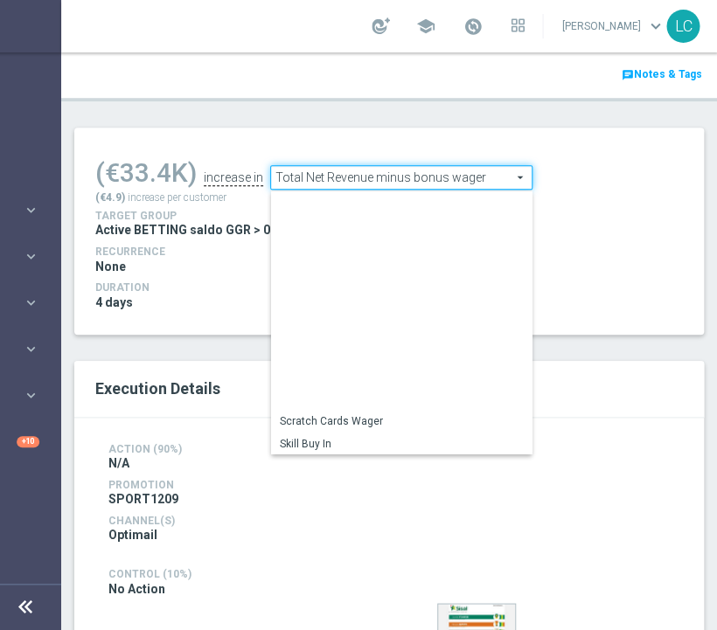
scroll to position [222, 0]
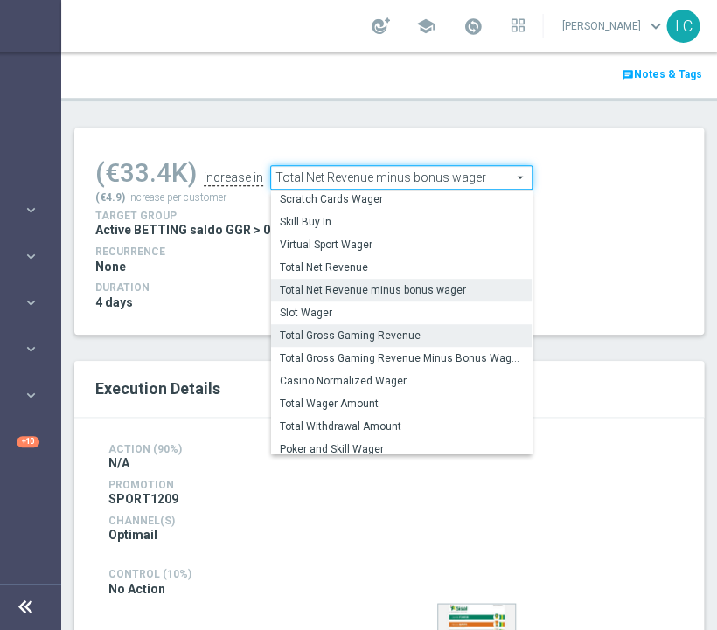
click at [370, 329] on span "Total Gross Gaming Revenue" at bounding box center [401, 336] width 243 height 14
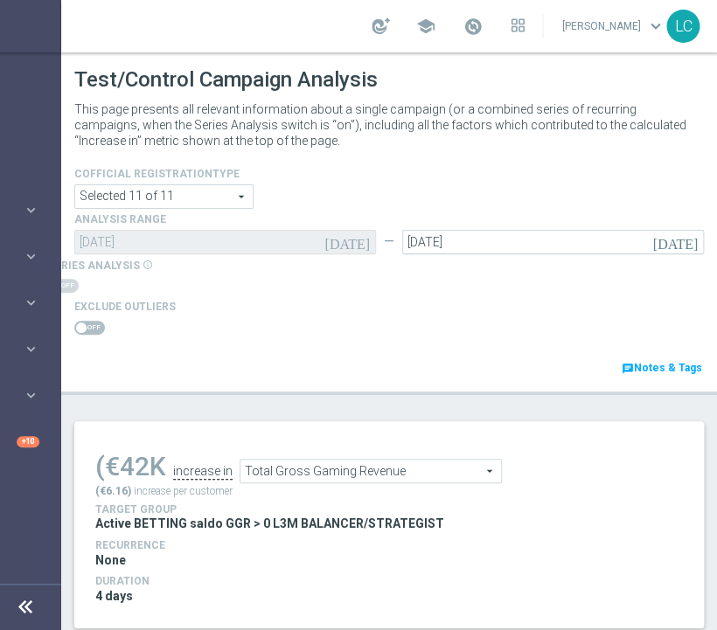
click at [314, 460] on span "Total Gross Gaming Revenue" at bounding box center [370, 471] width 261 height 23
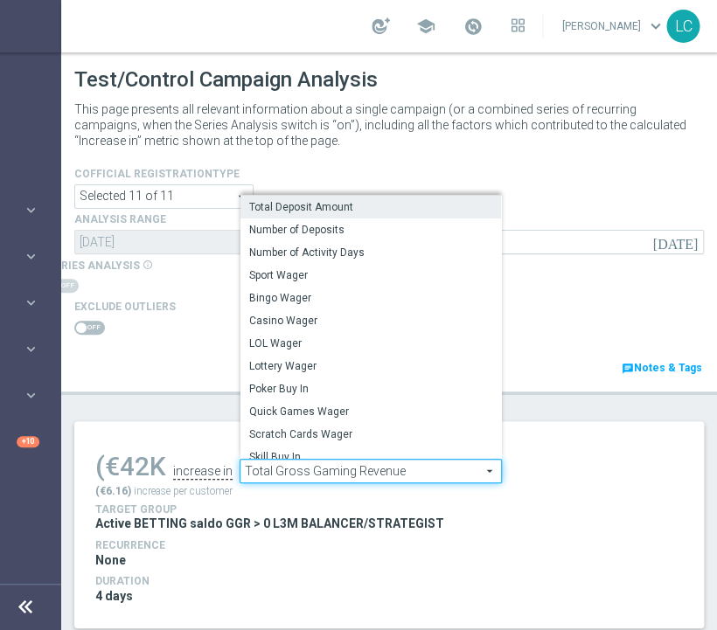
click at [354, 200] on span "Total Deposit Amount" at bounding box center [370, 207] width 243 height 14
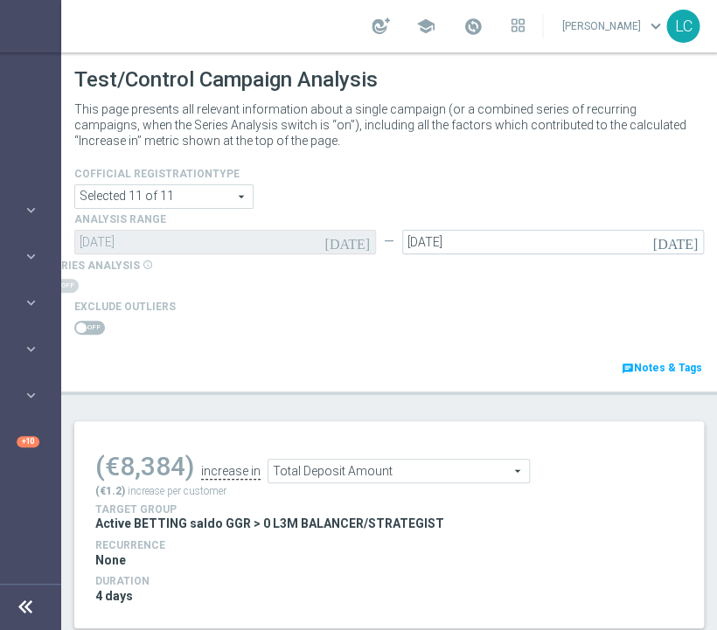
click at [305, 460] on span "Total Deposit Amount" at bounding box center [398, 471] width 261 height 23
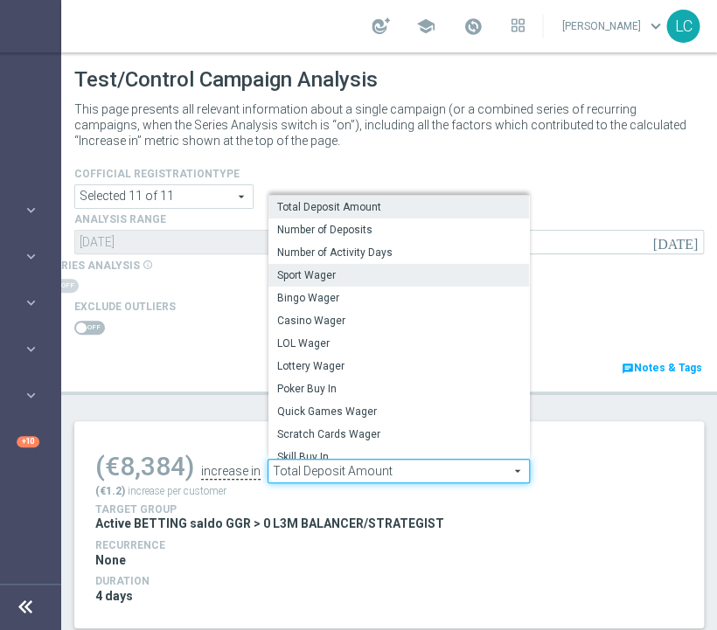
click at [331, 268] on span "Sport Wager" at bounding box center [398, 275] width 243 height 14
type input "Sport Wager"
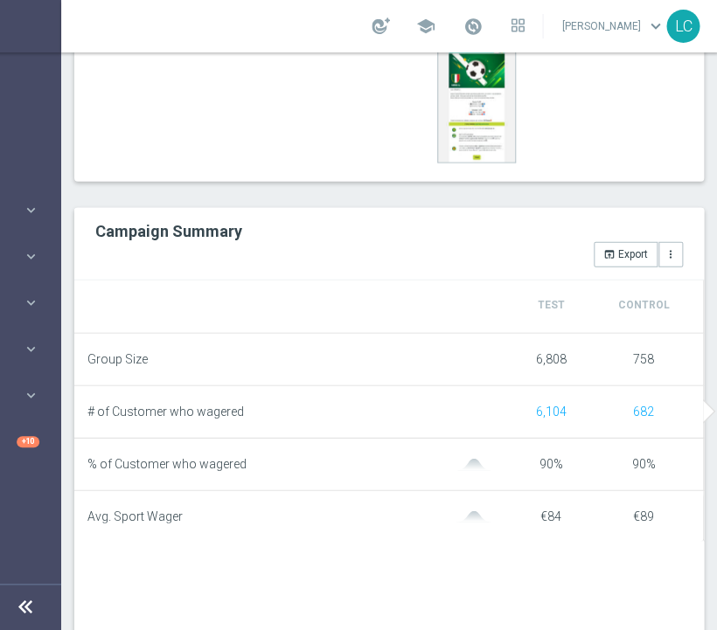
scroll to position [874, 0]
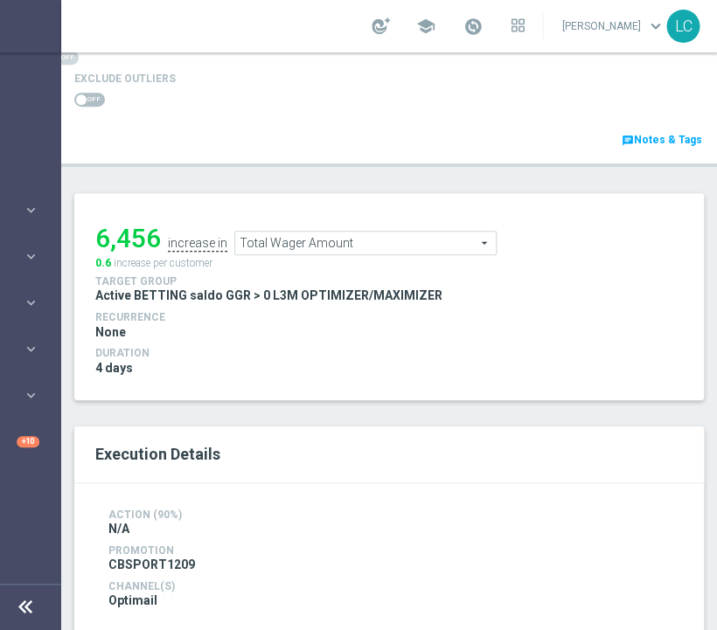
scroll to position [224, 0]
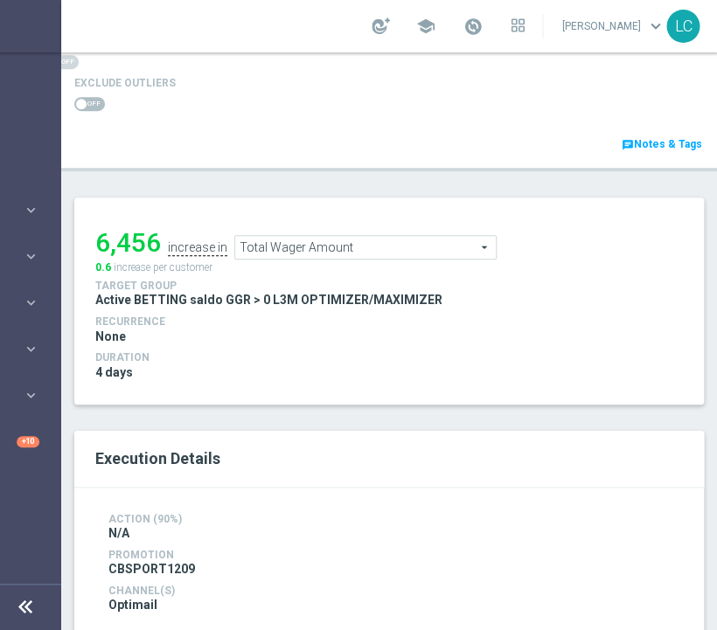
click at [288, 236] on span "Total Wager Amount" at bounding box center [365, 247] width 261 height 23
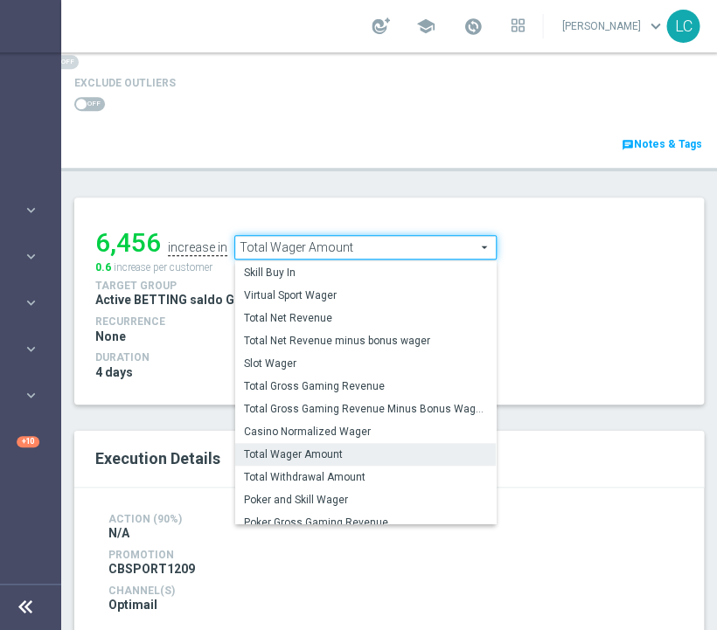
scroll to position [250, 0]
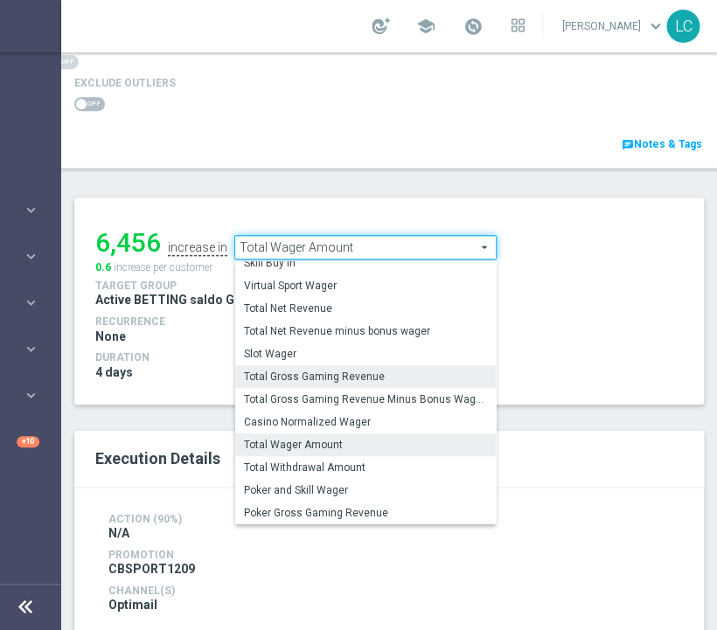
click at [313, 370] on span "Total Gross Gaming Revenue" at bounding box center [365, 377] width 243 height 14
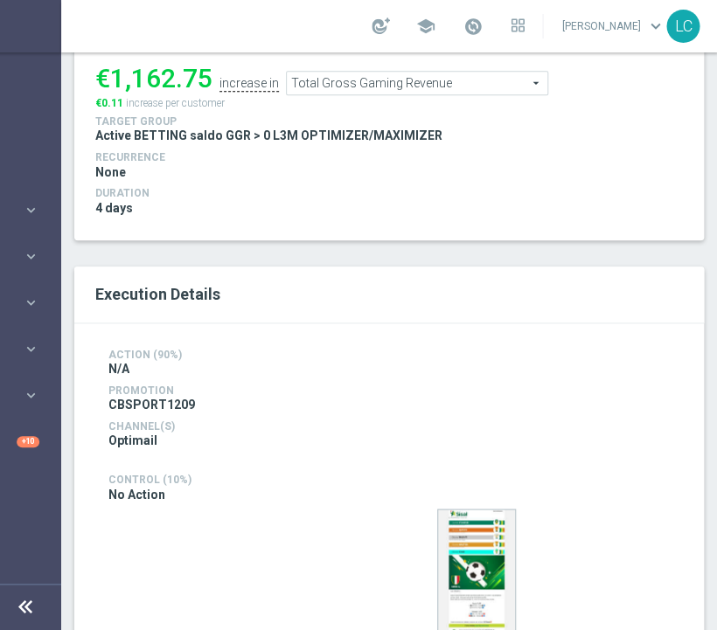
scroll to position [283, 0]
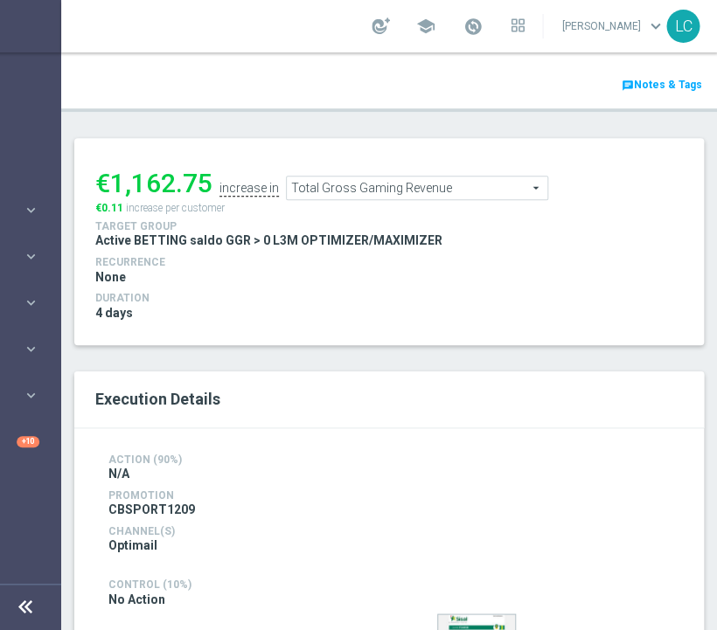
click at [448, 177] on span "Total Gross Gaming Revenue" at bounding box center [417, 188] width 261 height 23
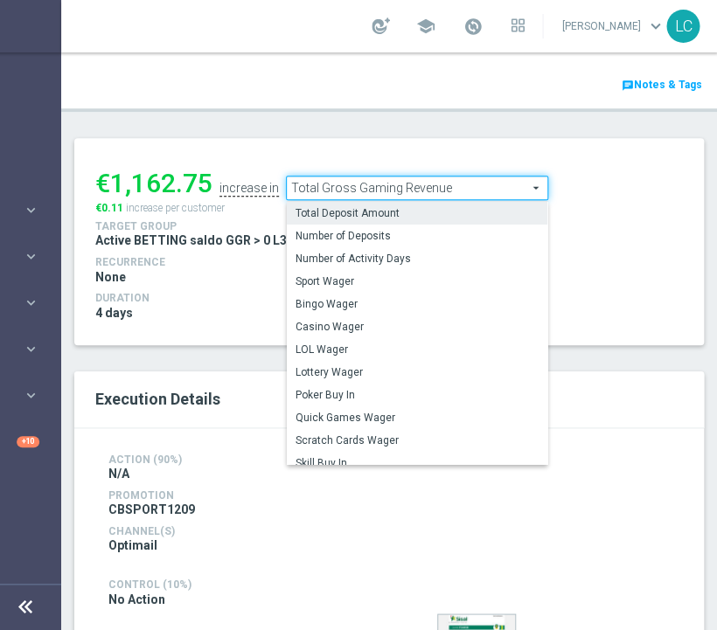
click at [421, 206] on span "Total Deposit Amount" at bounding box center [416, 213] width 243 height 14
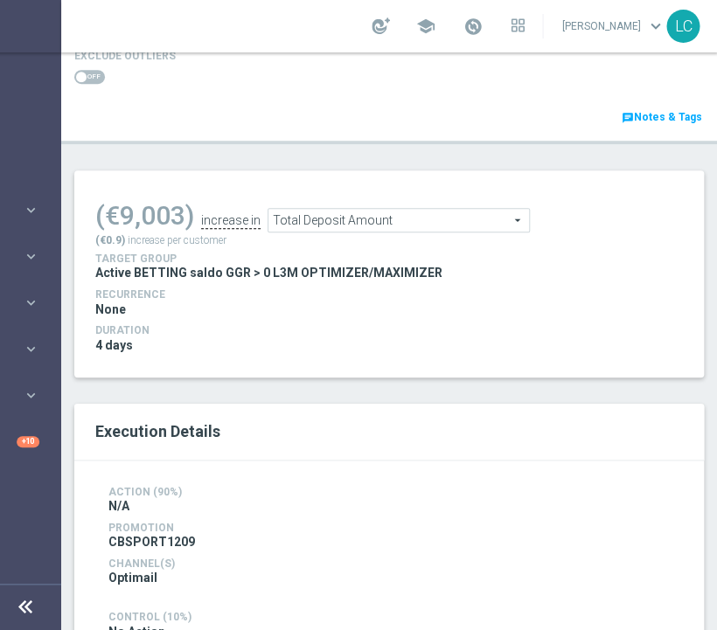
scroll to position [35, 0]
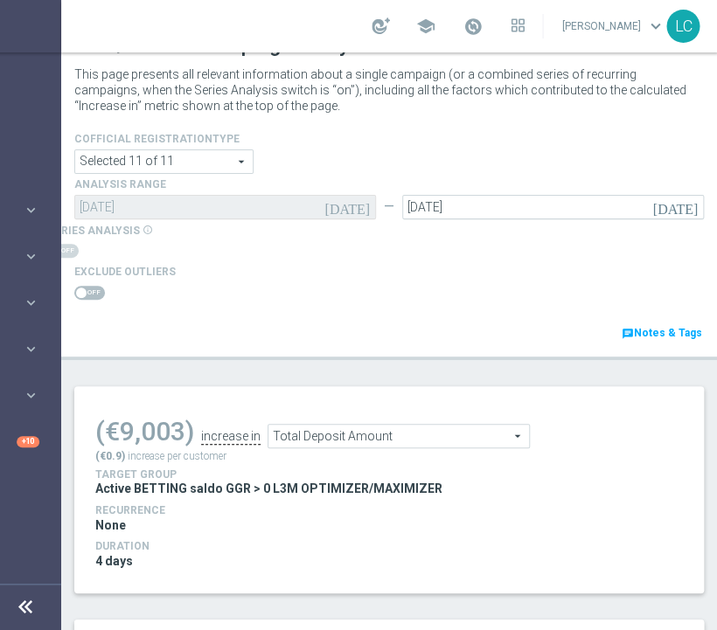
click at [351, 425] on span "Total Deposit Amount" at bounding box center [398, 436] width 261 height 23
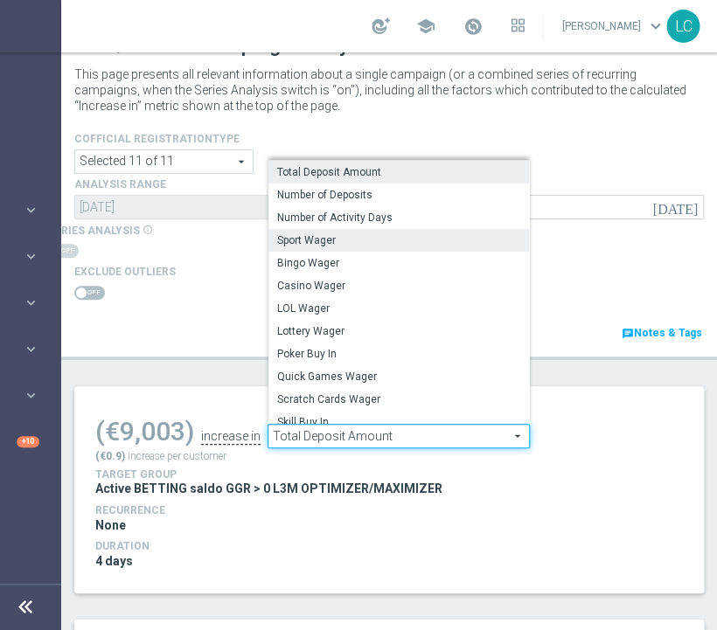
click at [367, 233] on span "Sport Wager" at bounding box center [398, 240] width 243 height 14
type input "Sport Wager"
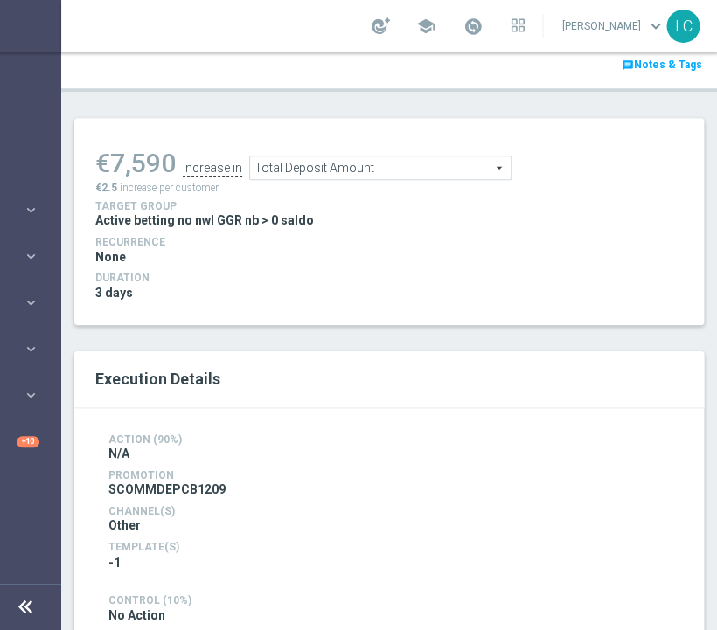
scroll to position [302, 0]
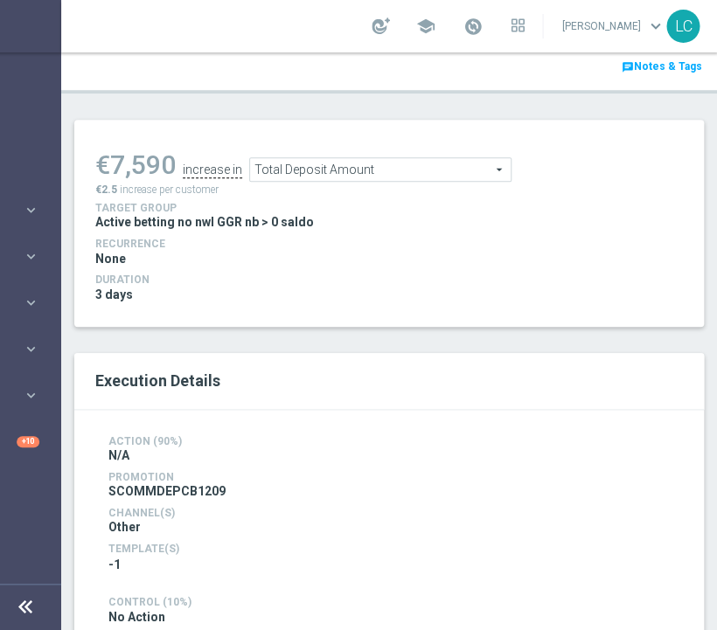
click at [389, 158] on span "Total Deposit Amount" at bounding box center [380, 169] width 261 height 23
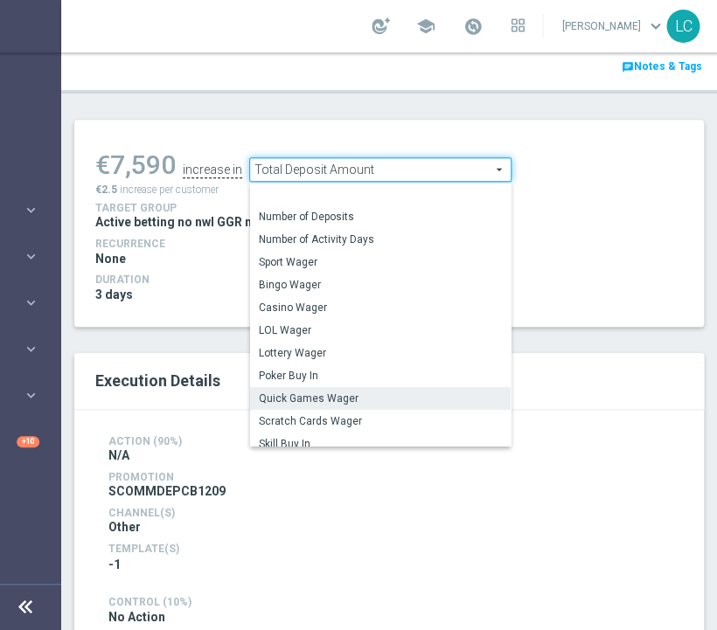
scroll to position [250, 0]
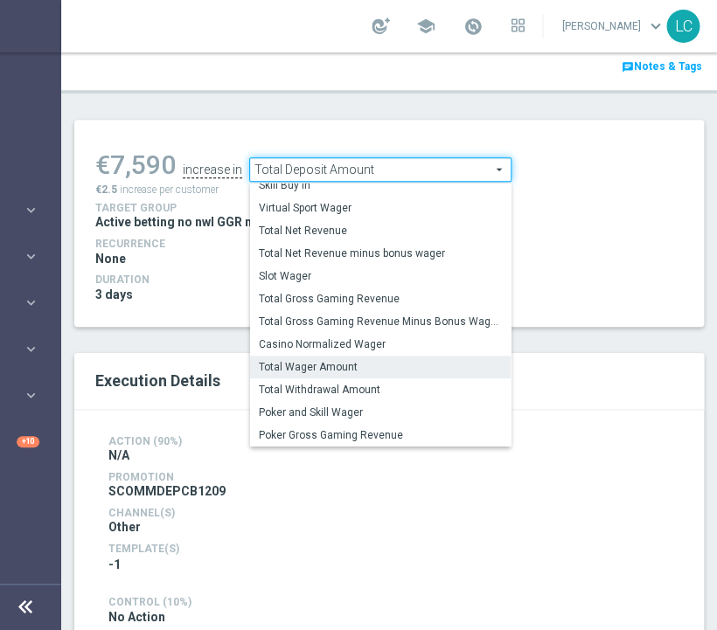
click at [364, 360] on span "Total Wager Amount" at bounding box center [380, 367] width 243 height 14
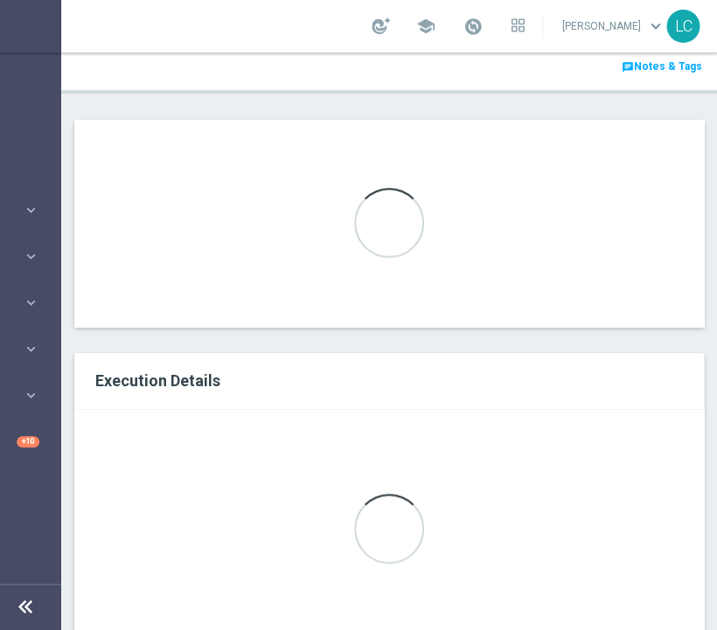
click at [364, 366] on div "Execution Details" at bounding box center [389, 381] width 614 height 30
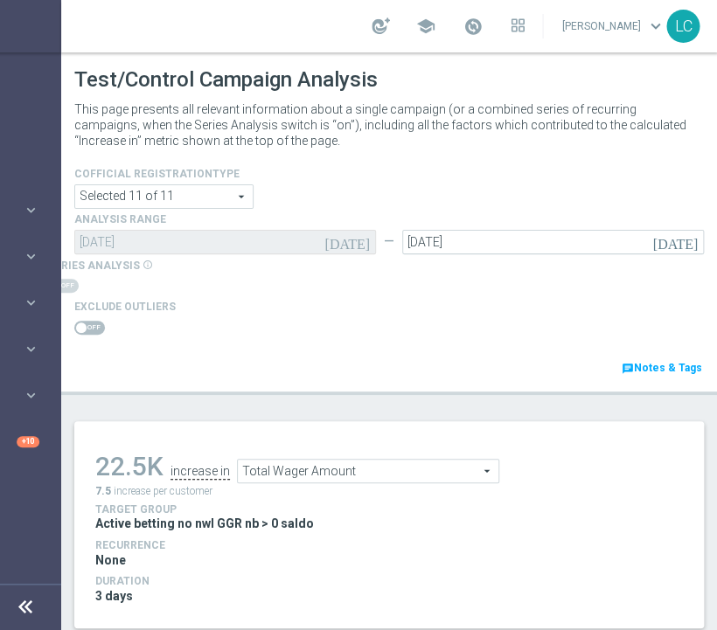
click at [331, 460] on span "Total Wager Amount" at bounding box center [368, 471] width 261 height 23
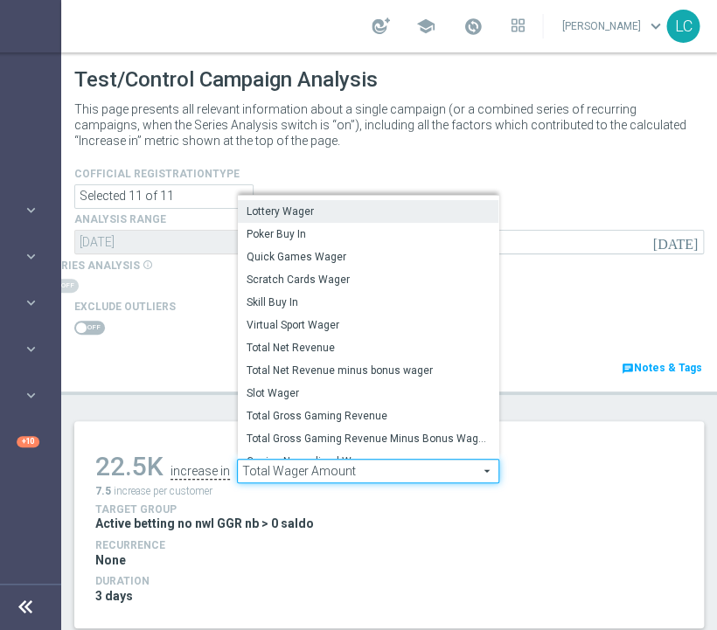
scroll to position [160, 0]
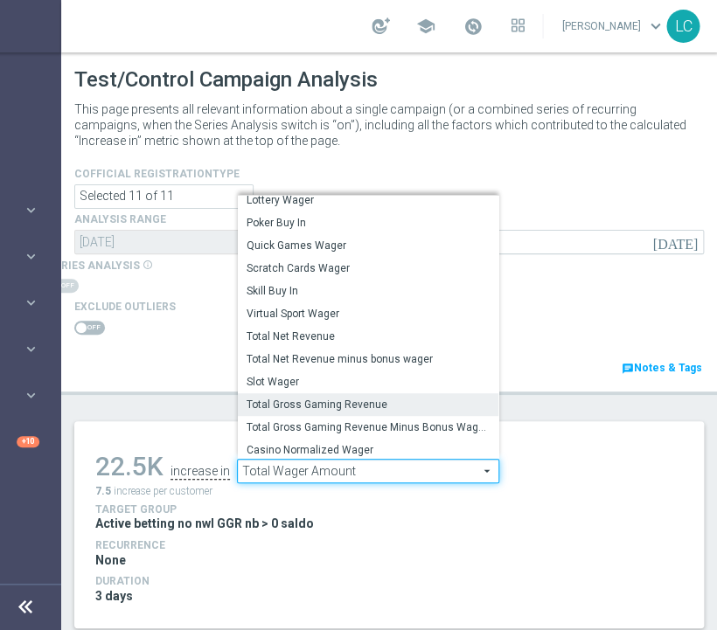
click at [321, 398] on span "Total Gross Gaming Revenue" at bounding box center [368, 405] width 243 height 14
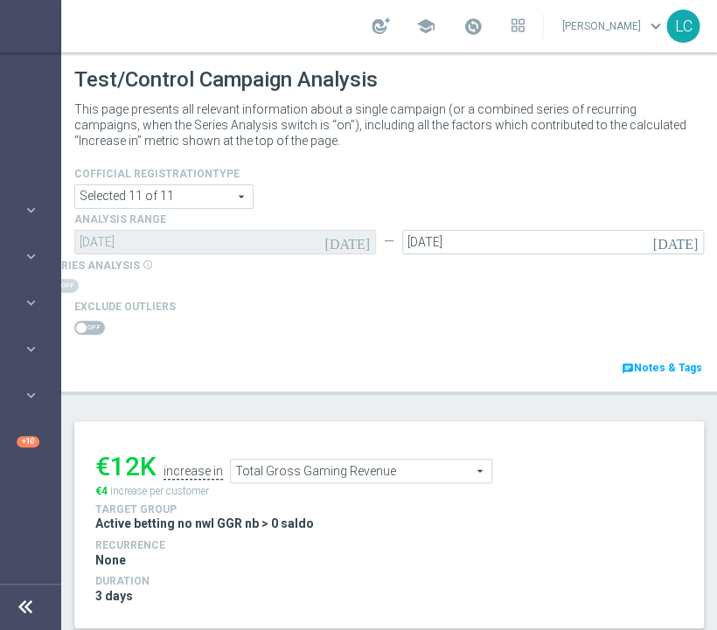
click at [351, 460] on span "Total Gross Gaming Revenue" at bounding box center [361, 471] width 261 height 23
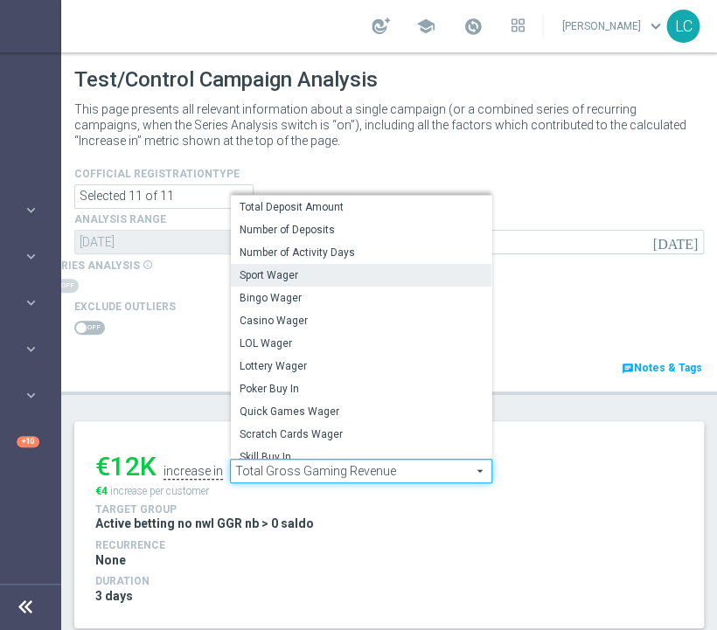
click at [277, 268] on span "Sport Wager" at bounding box center [361, 275] width 243 height 14
type input "Sport Wager"
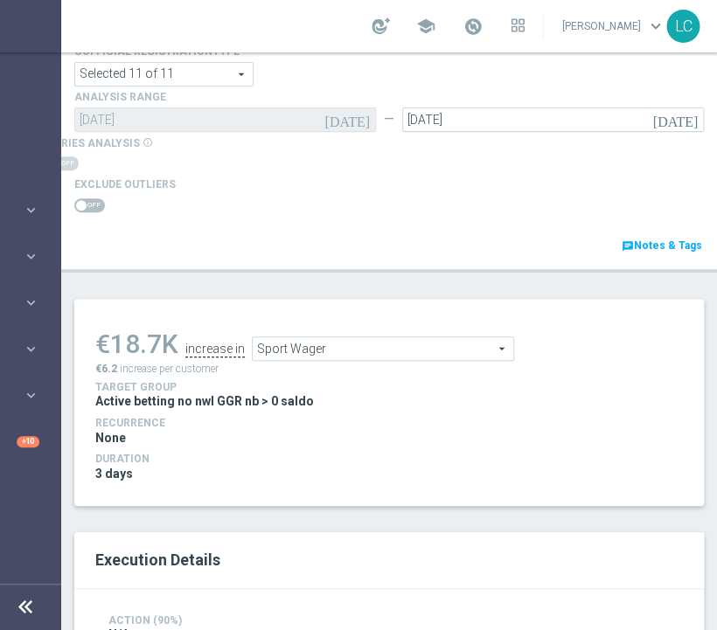
scroll to position [114, 0]
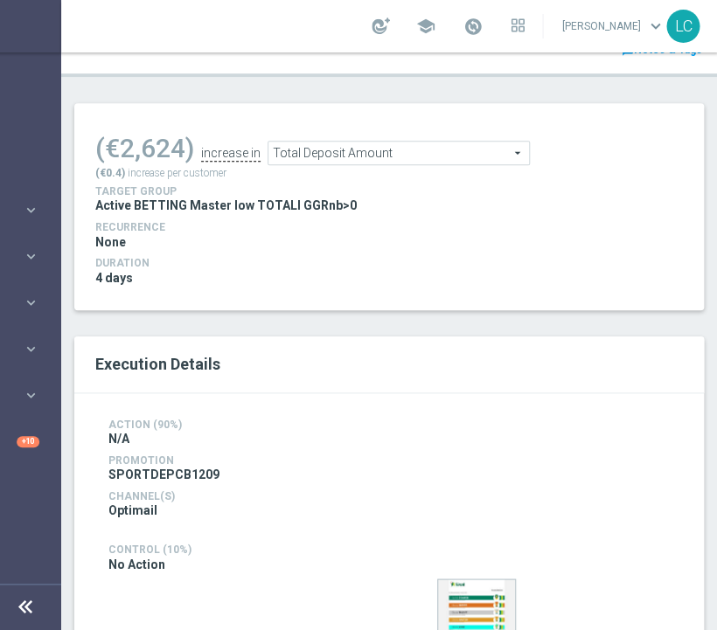
scroll to position [316, 0]
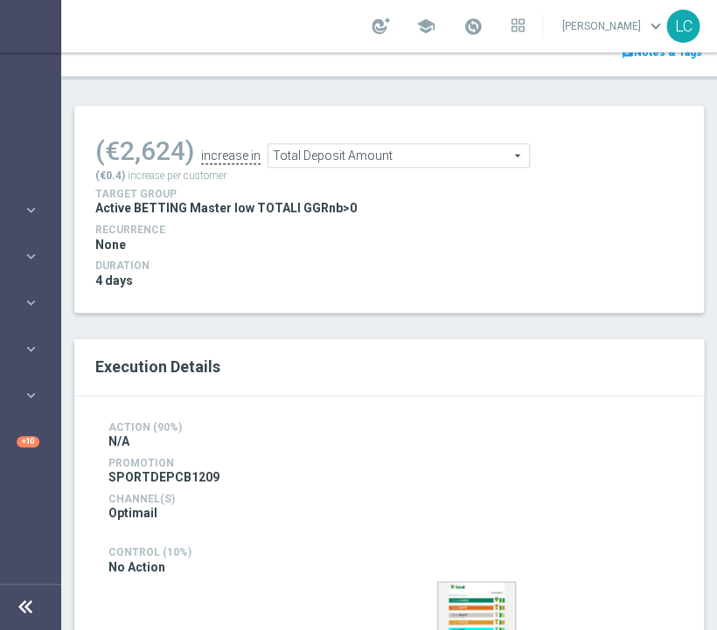
click at [415, 155] on span "Total Deposit Amount" at bounding box center [398, 155] width 261 height 23
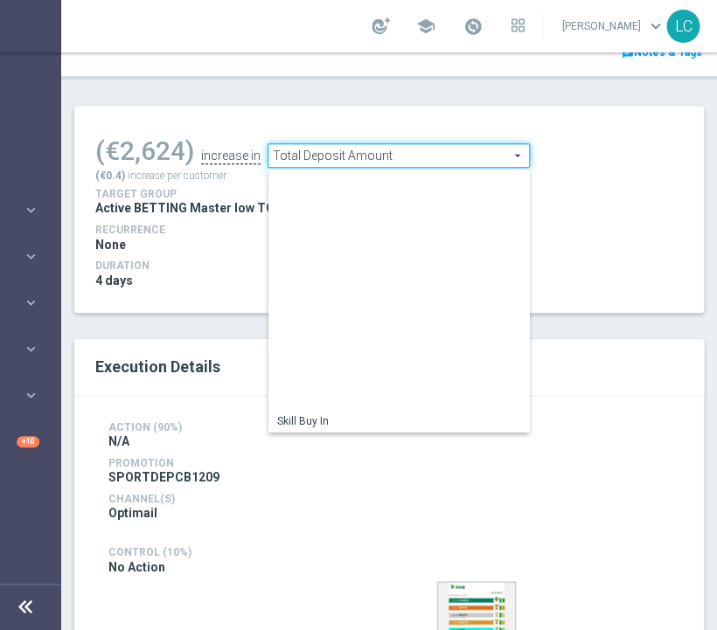
scroll to position [250, 0]
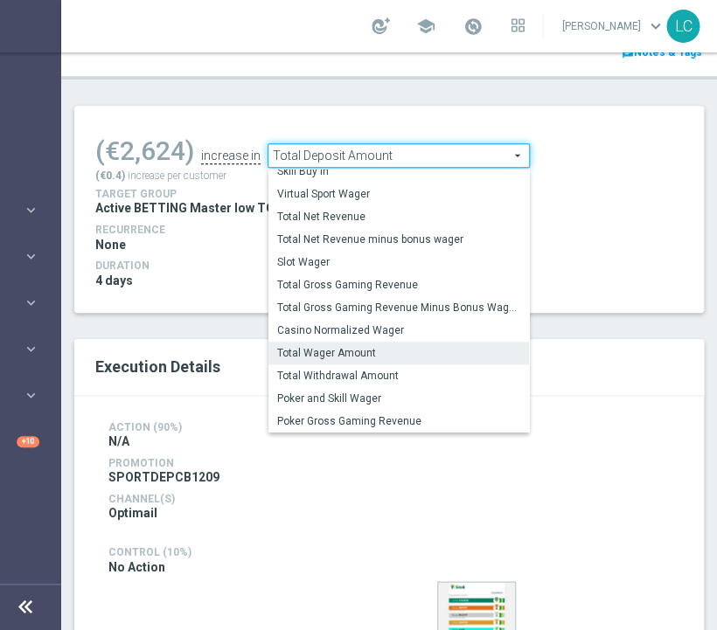
click at [338, 360] on label "Total Wager Amount" at bounding box center [398, 353] width 261 height 23
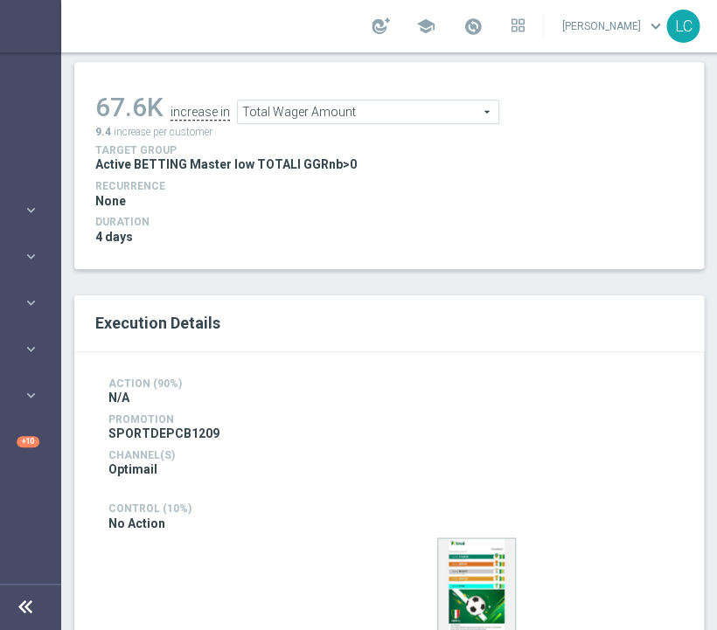
scroll to position [324, 0]
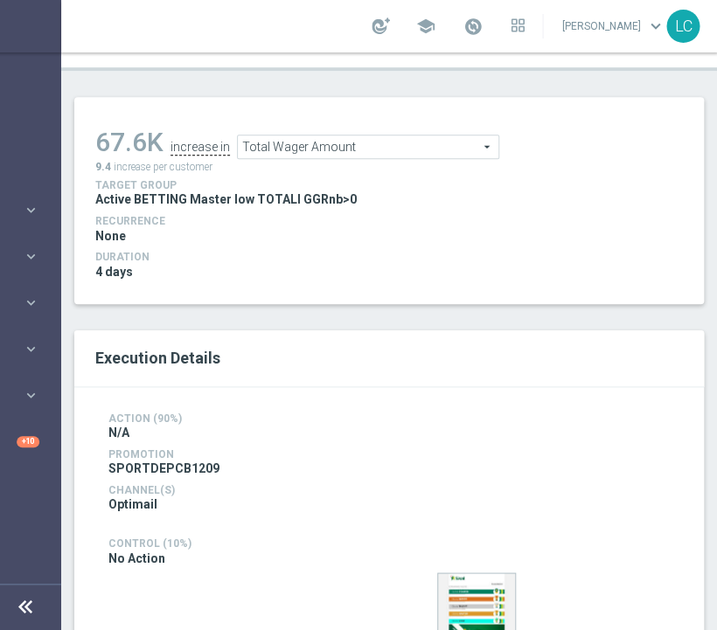
click at [395, 140] on span "Total Wager Amount" at bounding box center [368, 147] width 261 height 23
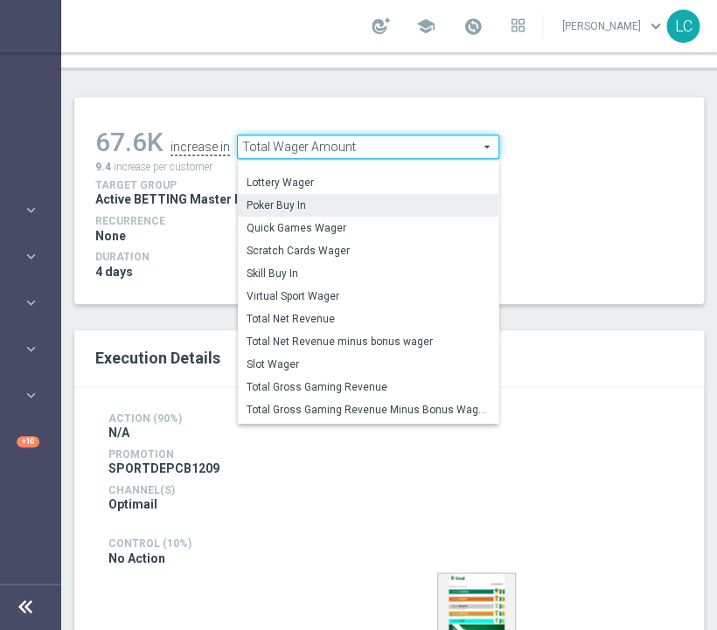
scroll to position [169, 0]
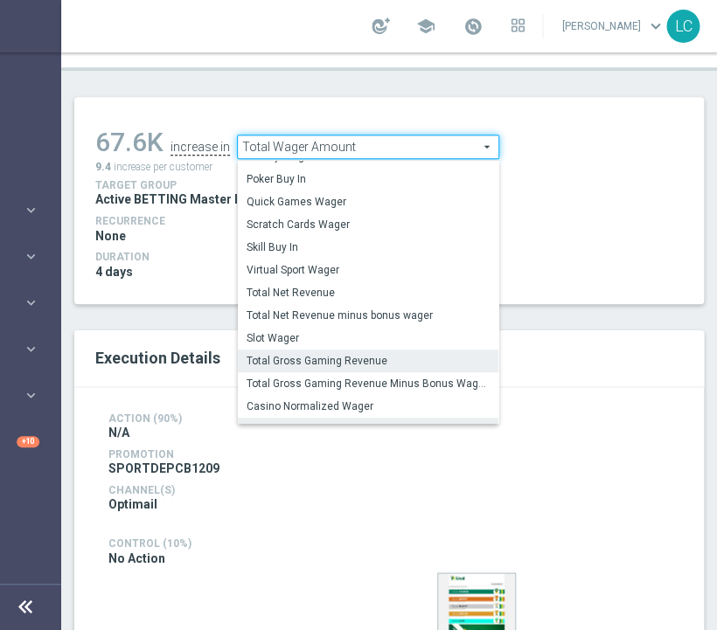
click at [323, 357] on span "Total Gross Gaming Revenue" at bounding box center [368, 361] width 243 height 14
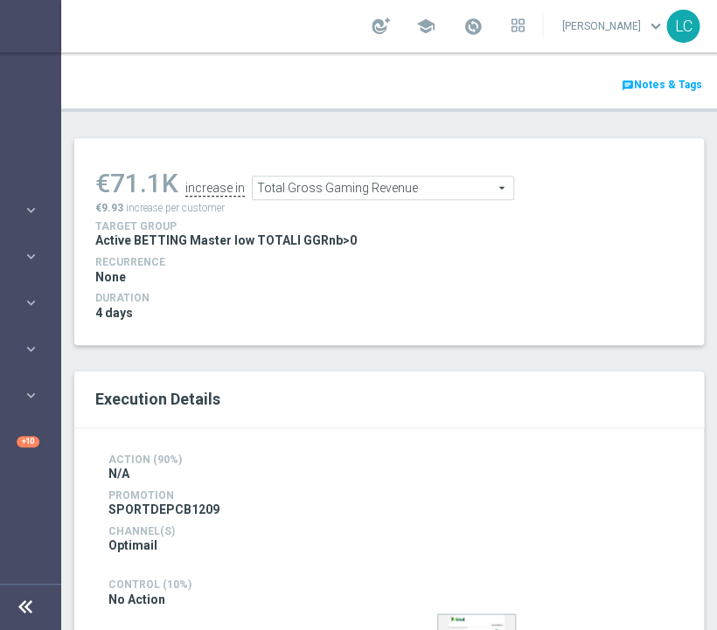
scroll to position [284, 0]
click at [311, 199] on div "€71.1K increase in Total Gross Gaming Revenue Total Gross Gaming Revenue arrow_…" at bounding box center [388, 186] width 587 height 57
click at [316, 192] on span "Total Gross Gaming Revenue" at bounding box center [383, 187] width 261 height 23
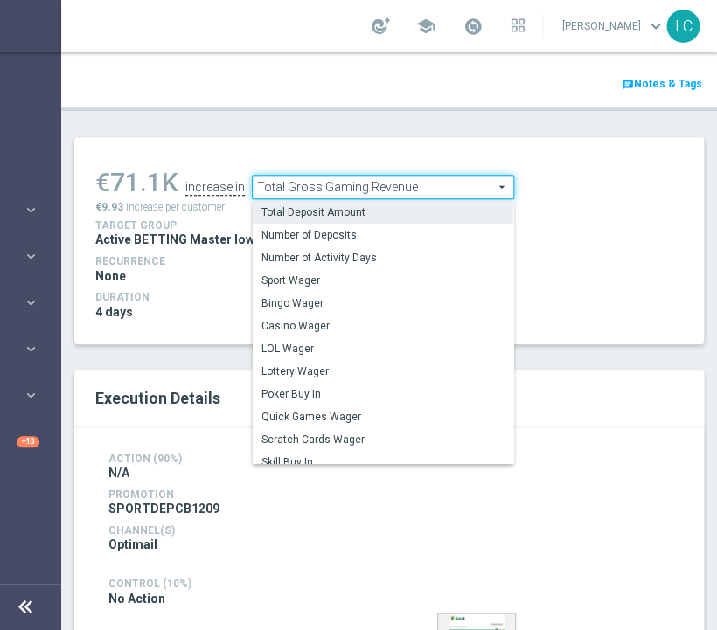
click at [344, 212] on span "Total Deposit Amount" at bounding box center [382, 212] width 243 height 14
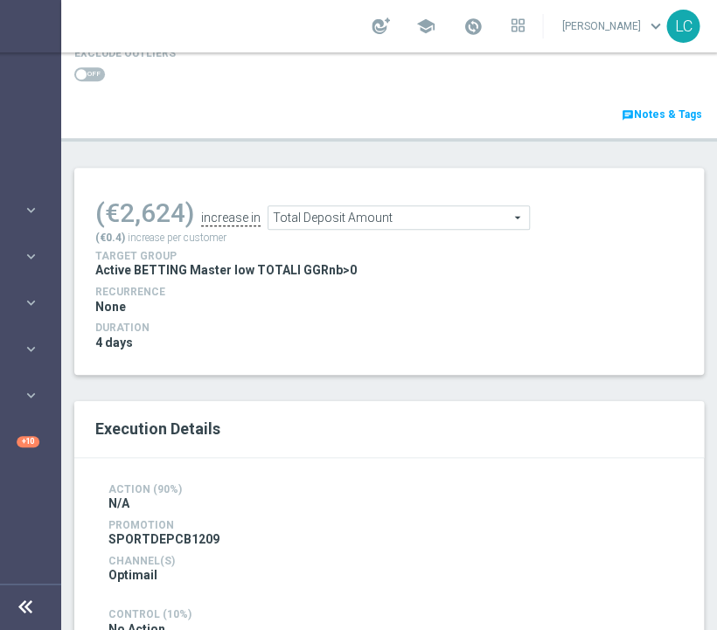
scroll to position [249, 0]
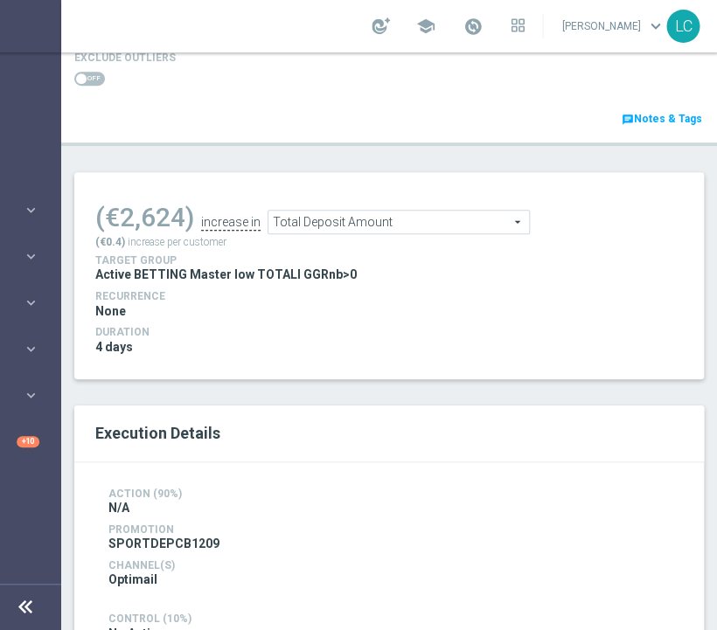
click at [357, 213] on span "Total Deposit Amount" at bounding box center [398, 222] width 261 height 23
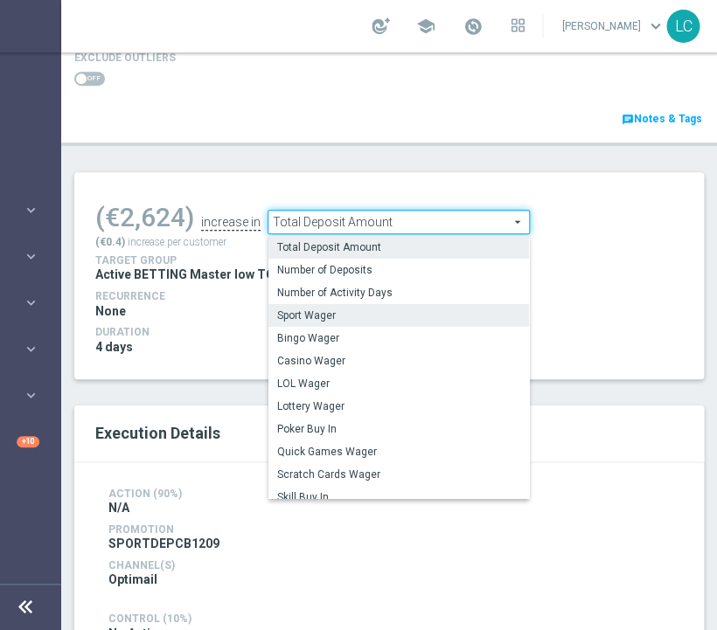
click at [364, 306] on label "Sport Wager" at bounding box center [398, 315] width 261 height 23
type input "Sport Wager"
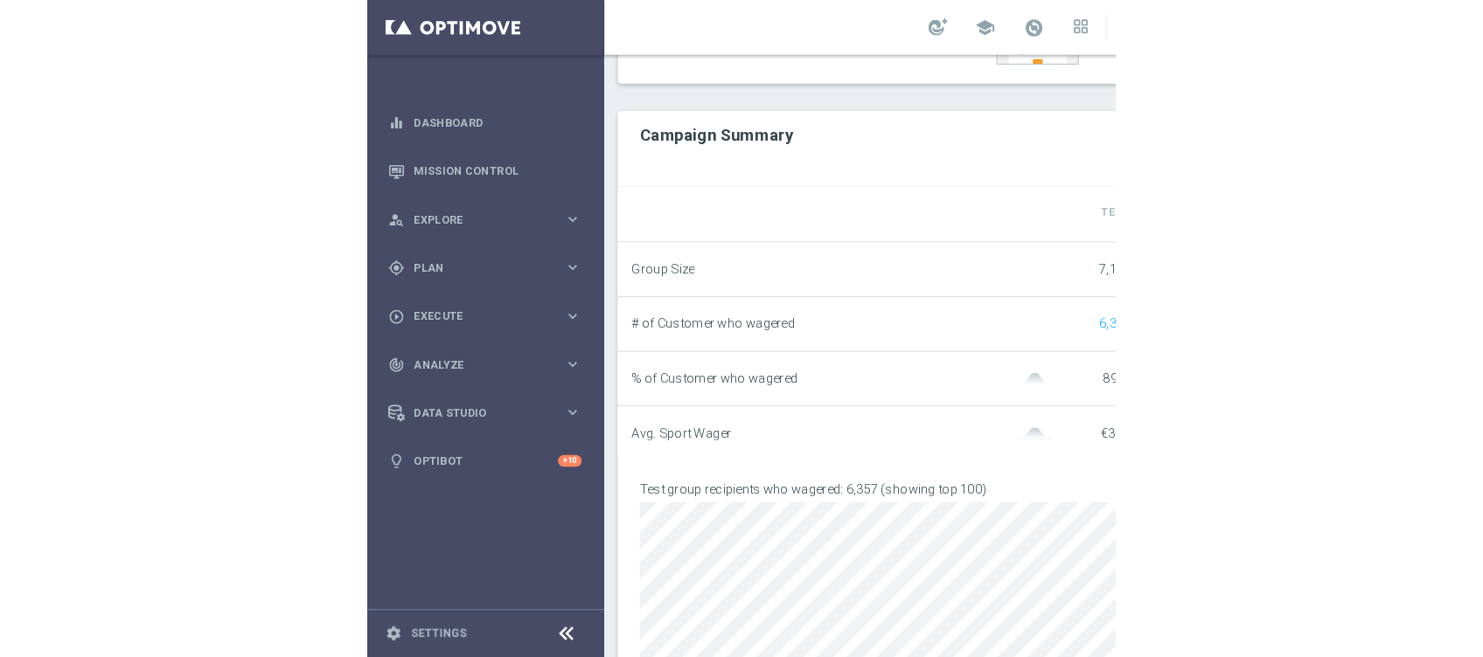
scroll to position [871, 0]
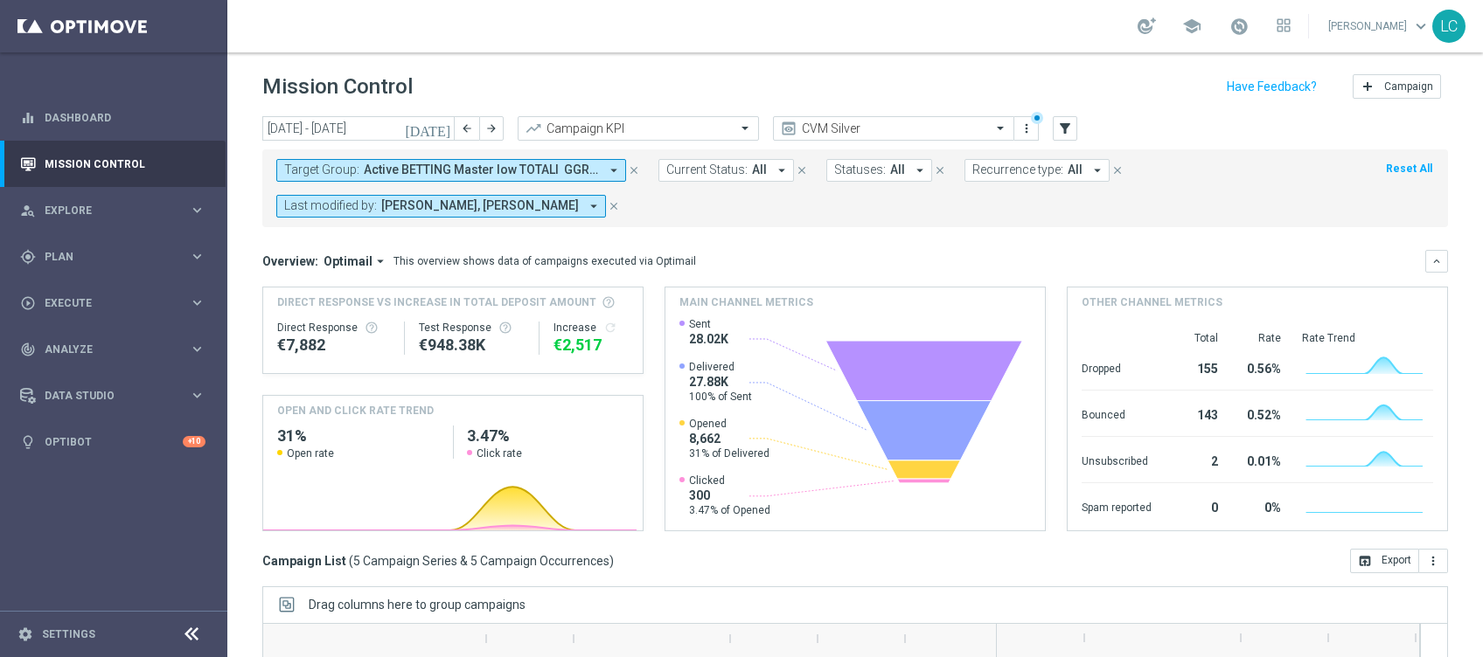
click at [469, 164] on span "Active BETTING Master low TOTALI GGRnb>0, Active BETTING nosaldo GGR > 0 L3M NO…" at bounding box center [481, 170] width 235 height 15
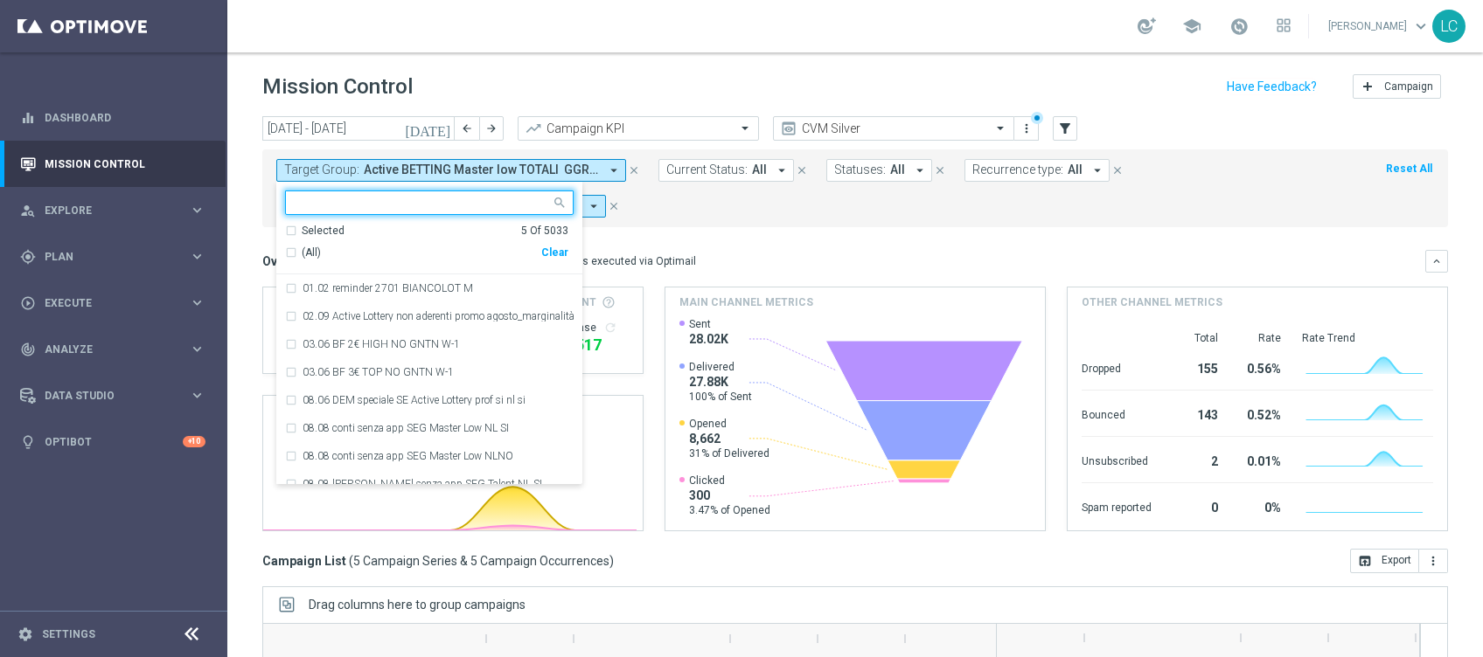
click at [455, 220] on ng-select "Selected 5 of 5033 Selected 5 Of 5033 (All) Clear 01.02 reminder 2701 BIANCOLOT…" at bounding box center [429, 338] width 306 height 295
click at [293, 227] on div "Selected 5 Of 5033" at bounding box center [426, 231] width 283 height 15
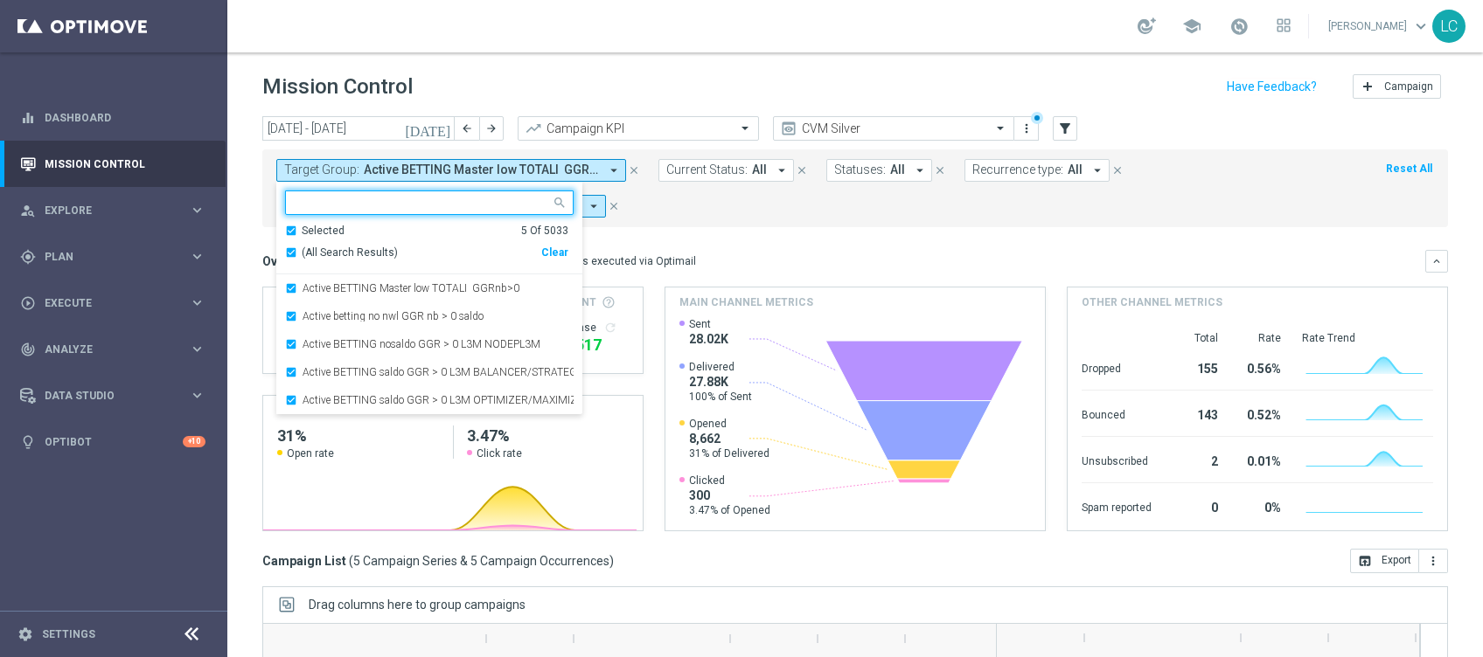
click at [378, 199] on input "text" at bounding box center [423, 203] width 256 height 15
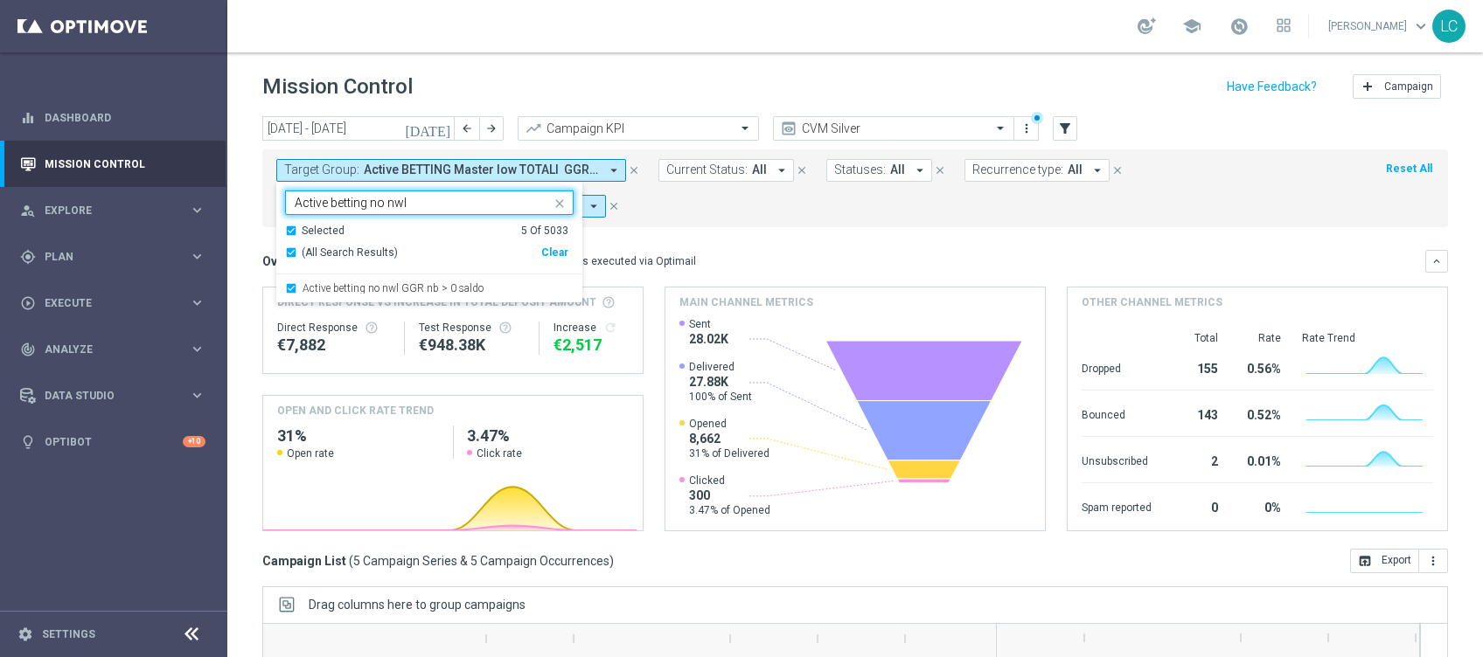
click at [290, 229] on div "Selected 5 Of 5033" at bounding box center [426, 231] width 283 height 15
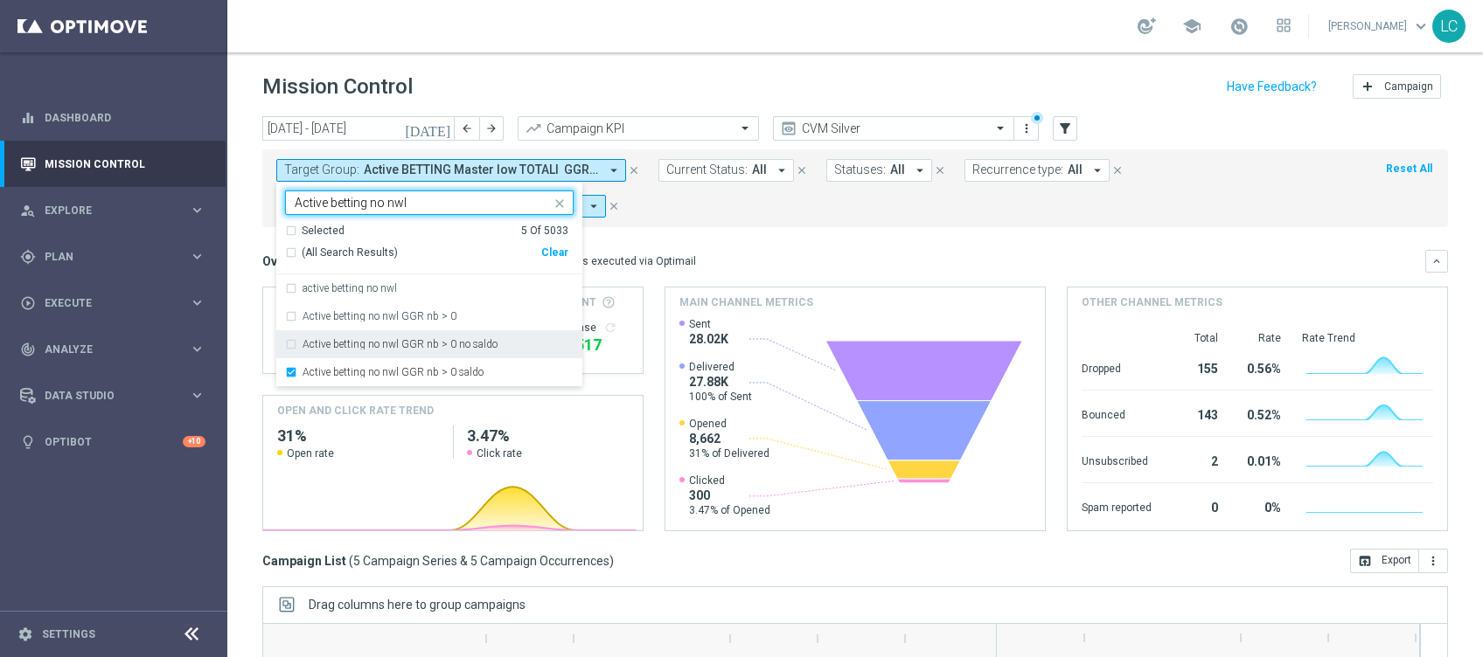
click at [309, 345] on label "Active betting no nwl GGR nb > 0 no saldo" at bounding box center [399, 344] width 195 height 10
type input "Active betting no nwl"
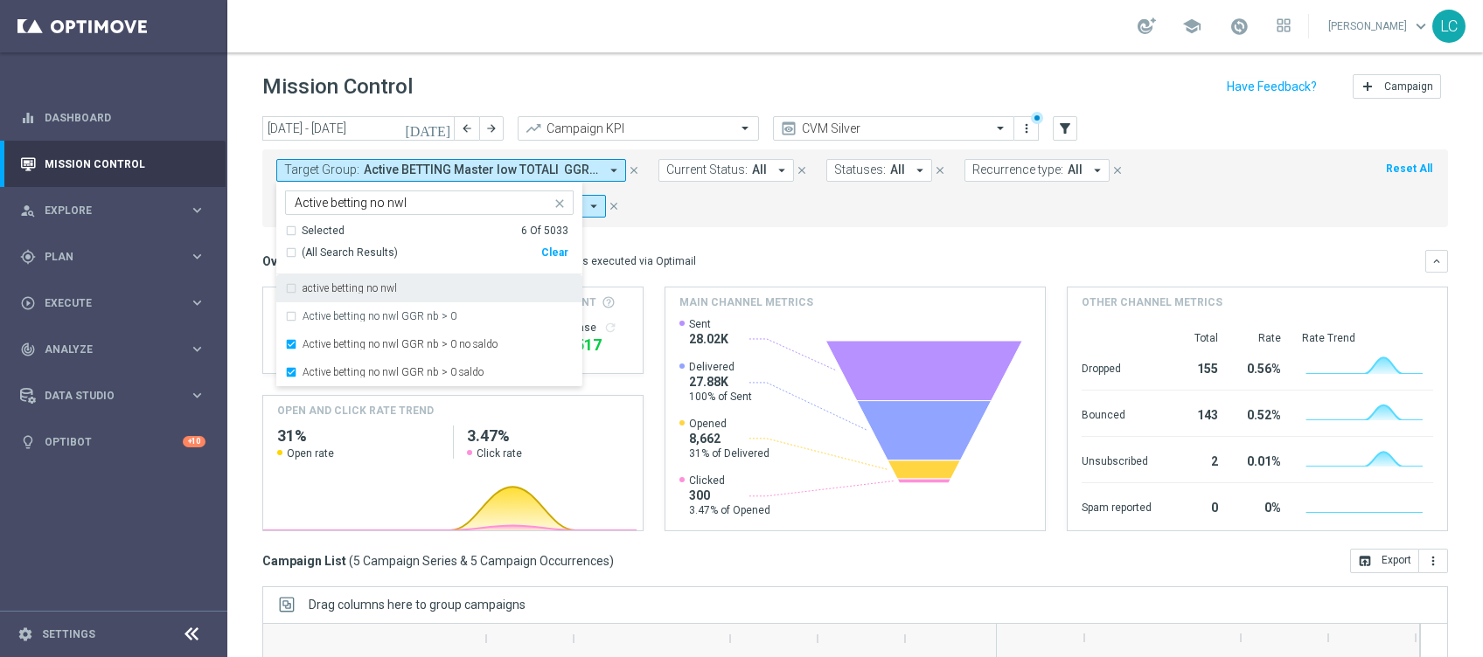
click at [324, 233] on div "Selected" at bounding box center [323, 231] width 43 height 15
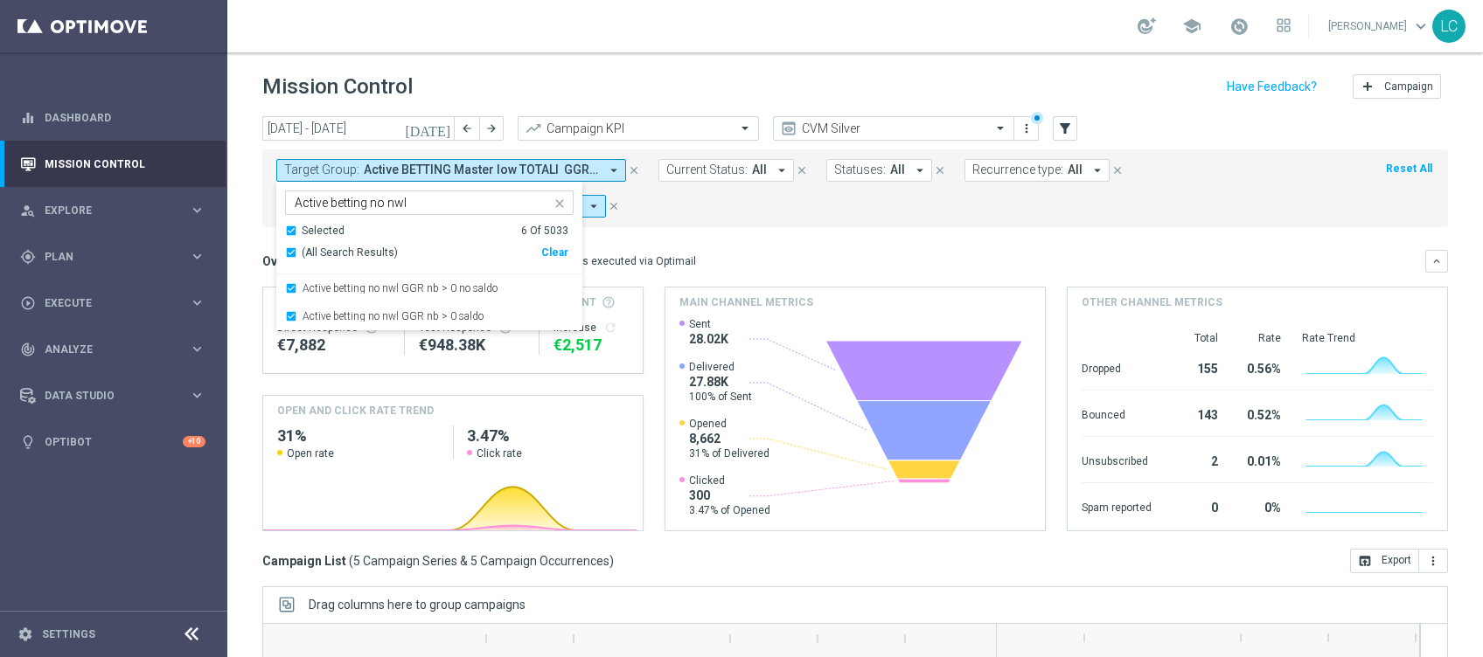
click at [560, 203] on icon "close" at bounding box center [560, 204] width 14 height 14
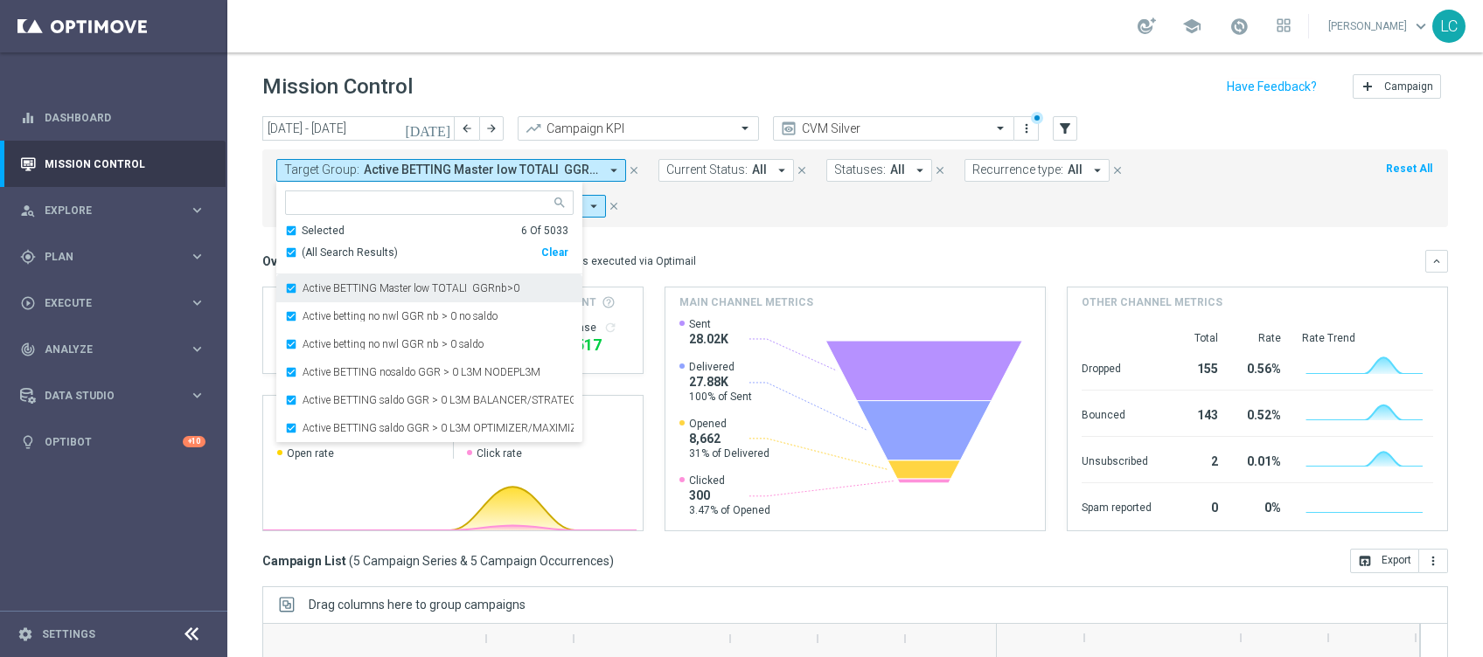
click at [285, 291] on div "Active BETTING Master low TOTALI GGRnb>0" at bounding box center [429, 289] width 288 height 28
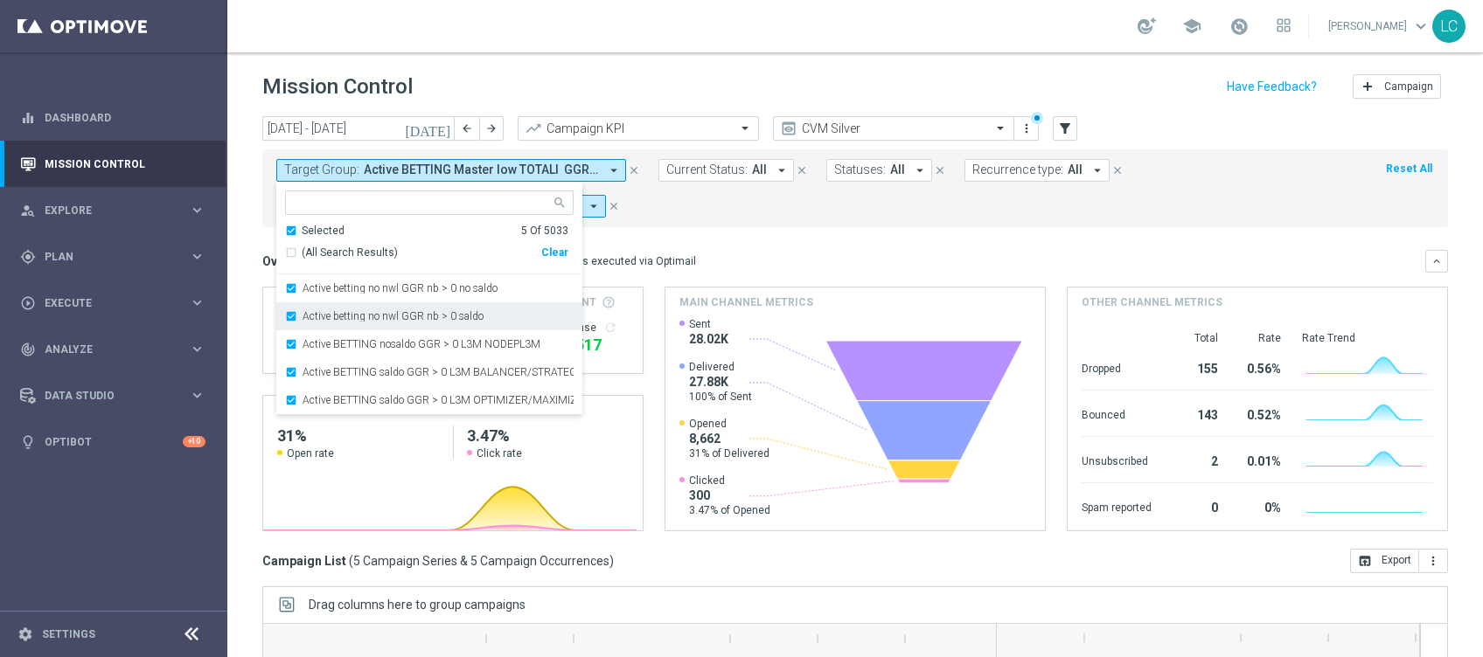
click at [303, 315] on label "Active betting no nwl GGR nb > 0 saldo" at bounding box center [392, 316] width 181 height 10
click at [308, 324] on div "Active BETTING nosaldo GGR > 0 L3M NODEPL3M" at bounding box center [429, 316] width 288 height 28
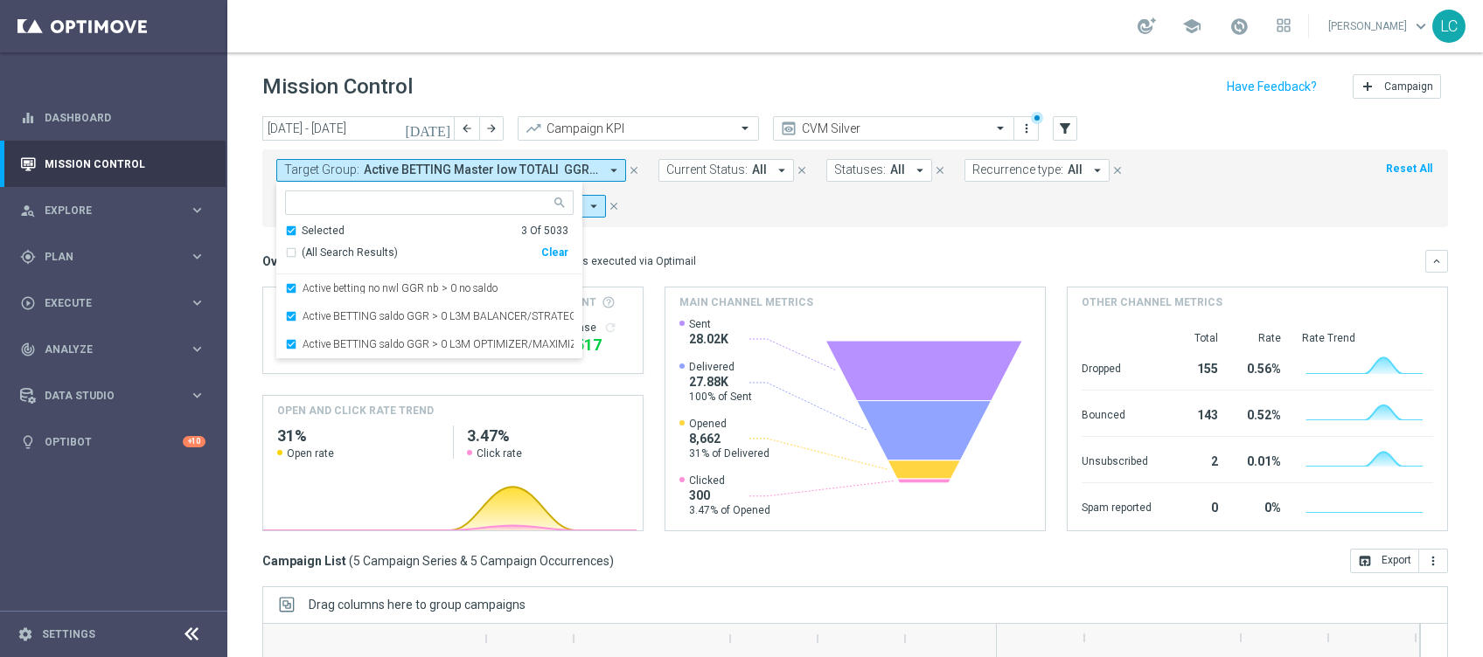
click at [308, 324] on div "Active BETTING saldo GGR > 0 L3M BALANCER/STRATEGIST" at bounding box center [429, 316] width 288 height 28
click at [308, 324] on div "Active BETTING saldo GGR > 0 L3M OPTIMIZER/MAXIMIZER" at bounding box center [429, 316] width 288 height 28
click at [780, 288] on div "Main channel metrics" at bounding box center [854, 303] width 379 height 30
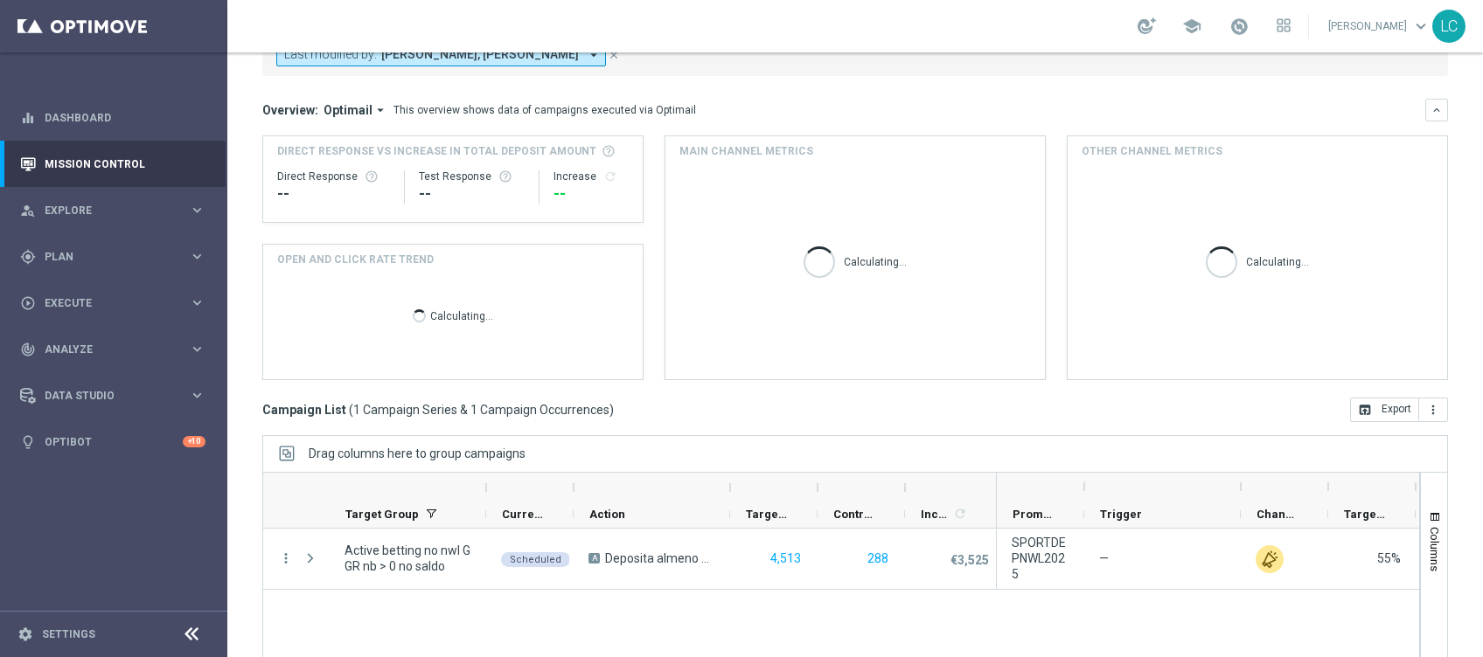
scroll to position [252, 0]
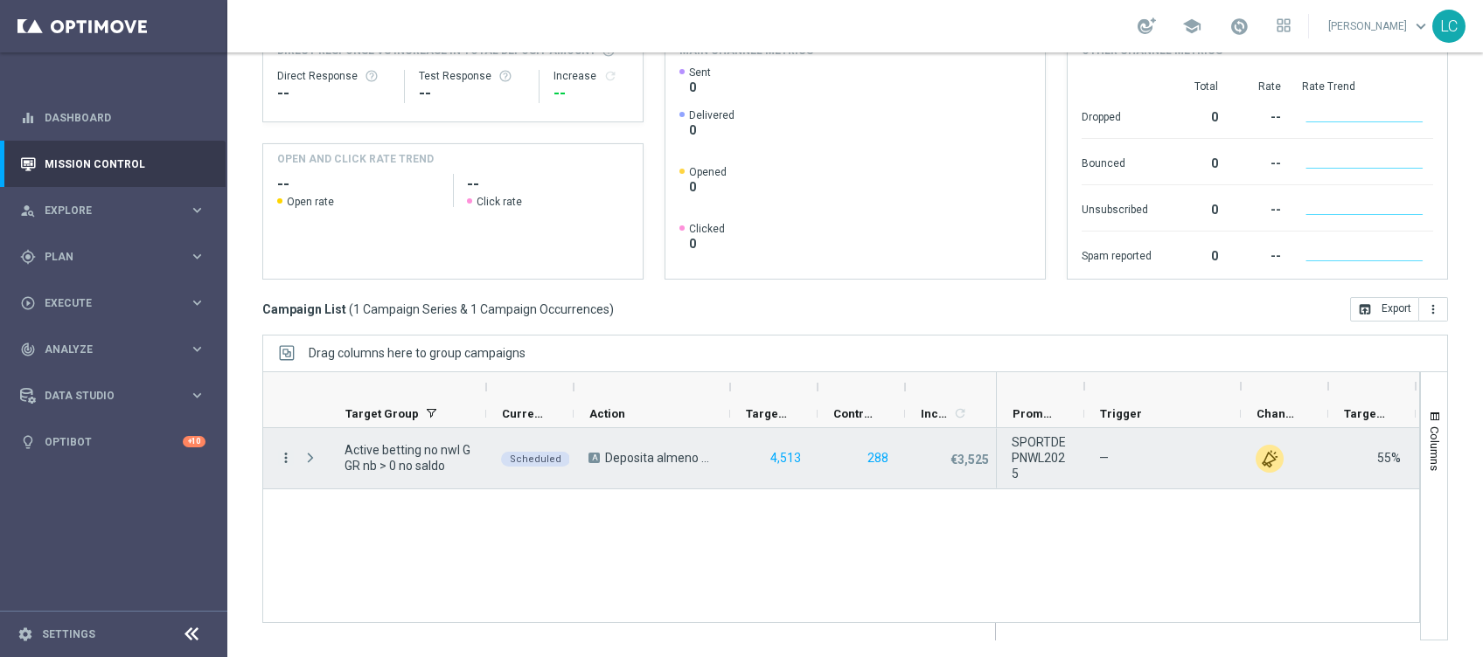
click at [281, 458] on icon "more_vert" at bounding box center [286, 458] width 16 height 16
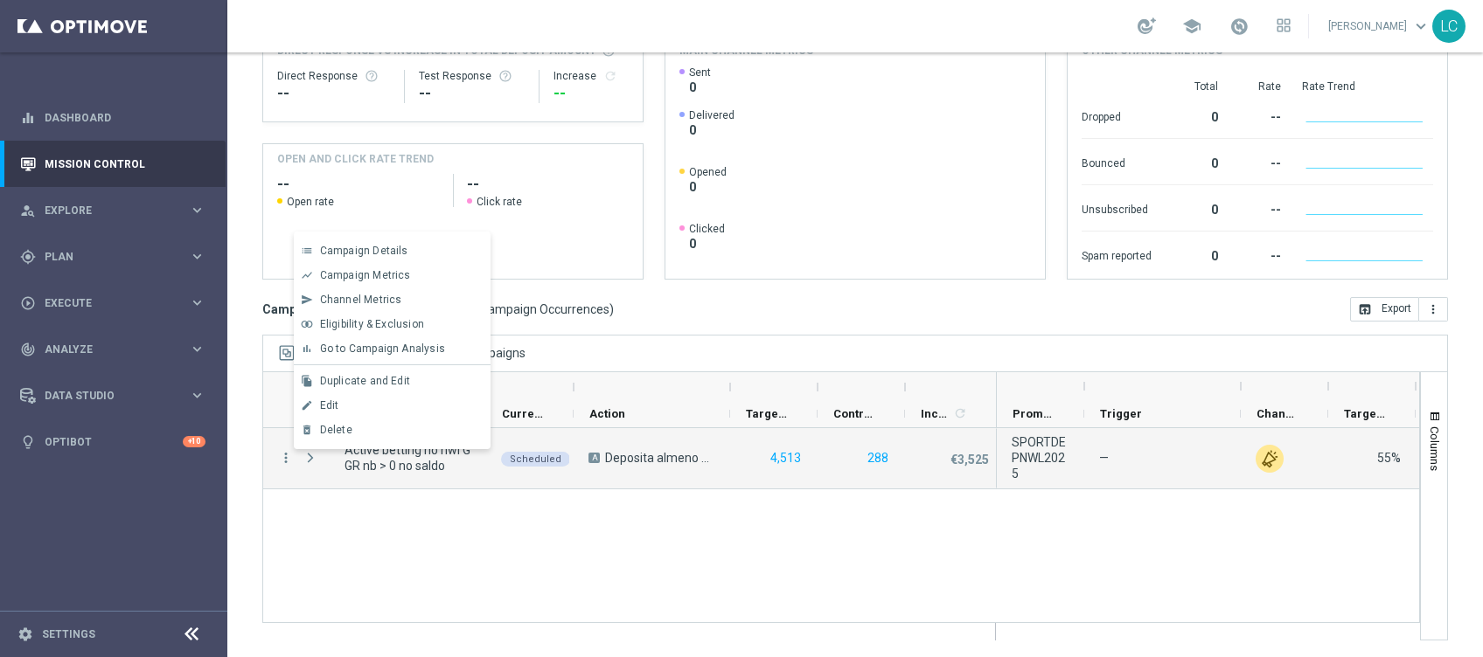
click at [808, 293] on mini-dashboard "Overview: Optimail arrow_drop_down This overview shows data of campaigns execut…" at bounding box center [854, 137] width 1185 height 322
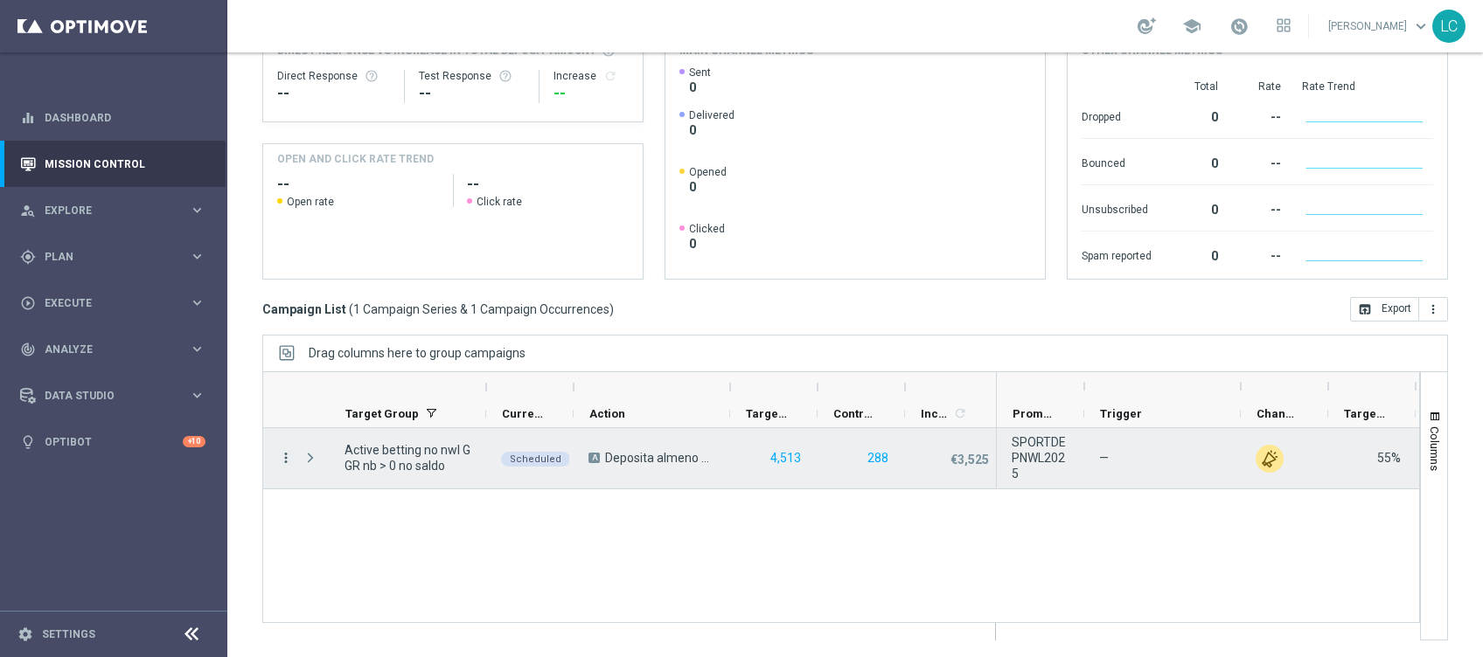
click at [283, 455] on icon "more_vert" at bounding box center [286, 458] width 16 height 16
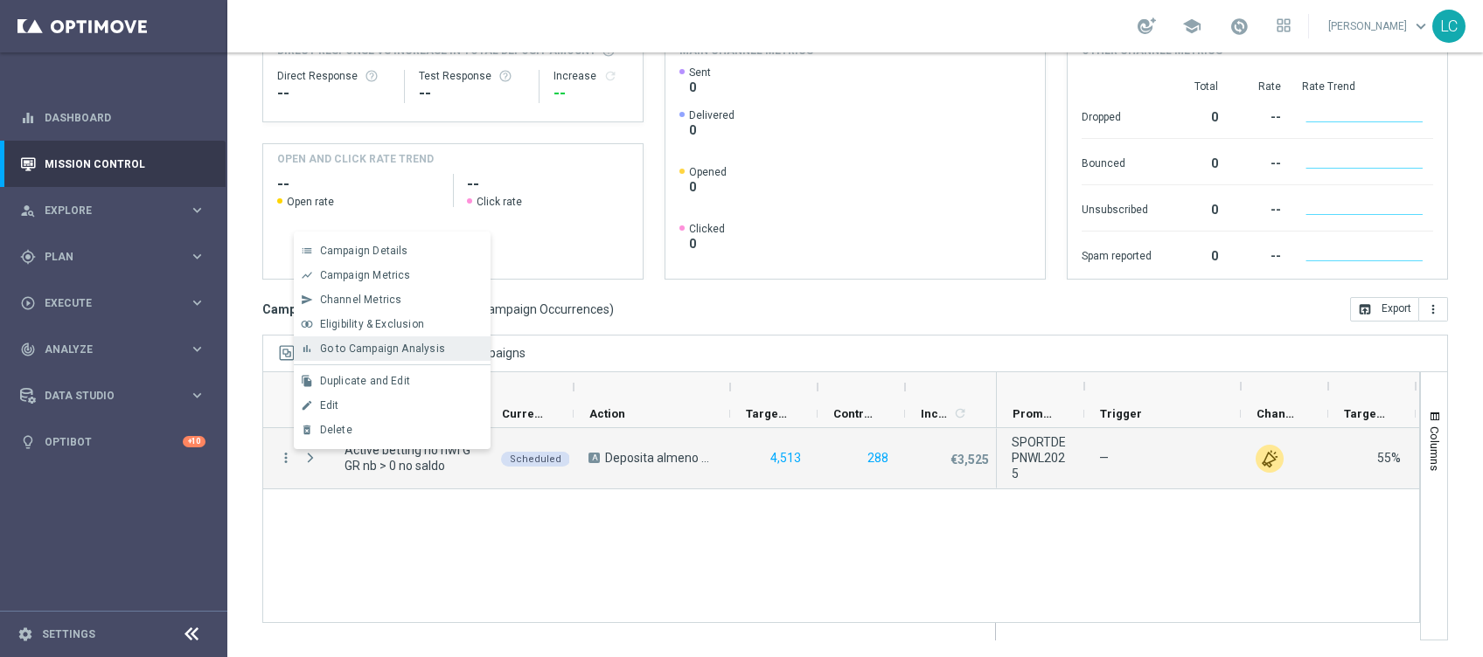
click at [392, 347] on span "Go to Campaign Analysis" at bounding box center [382, 349] width 125 height 12
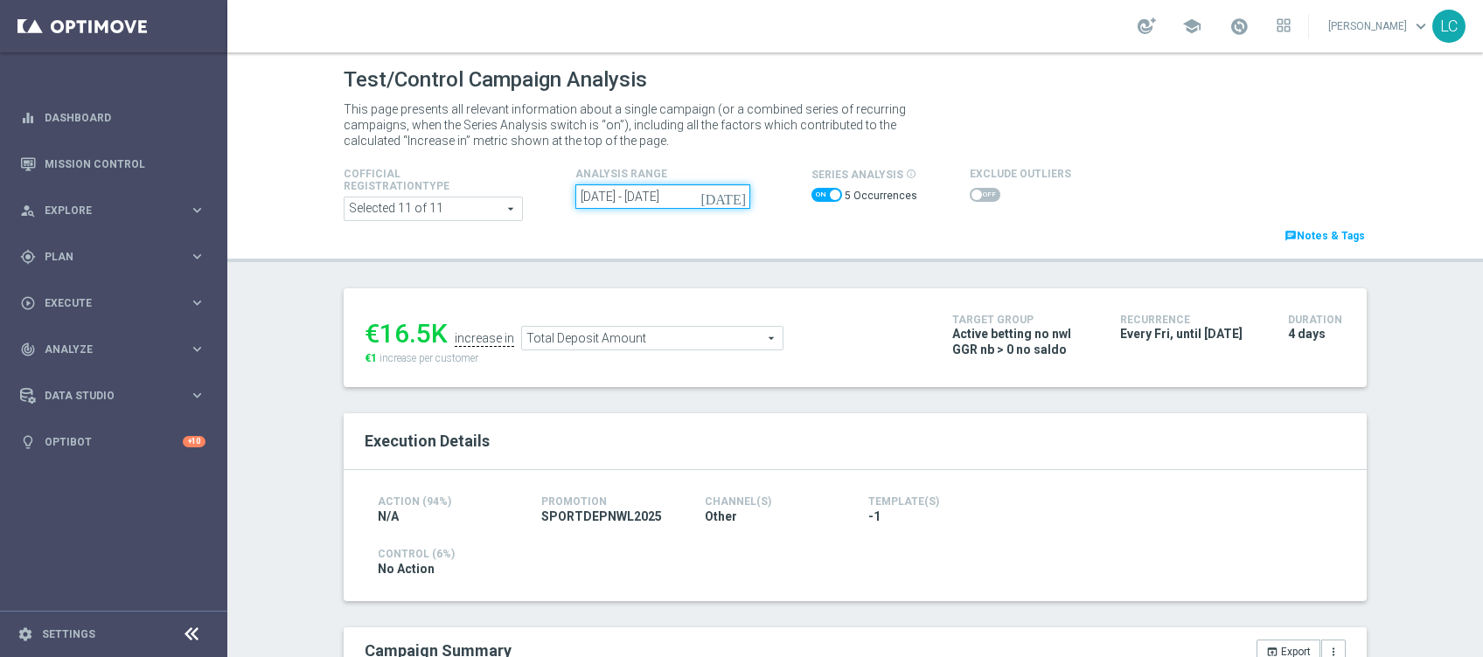
click at [699, 189] on input "[DATE] - [DATE]" at bounding box center [662, 196] width 175 height 24
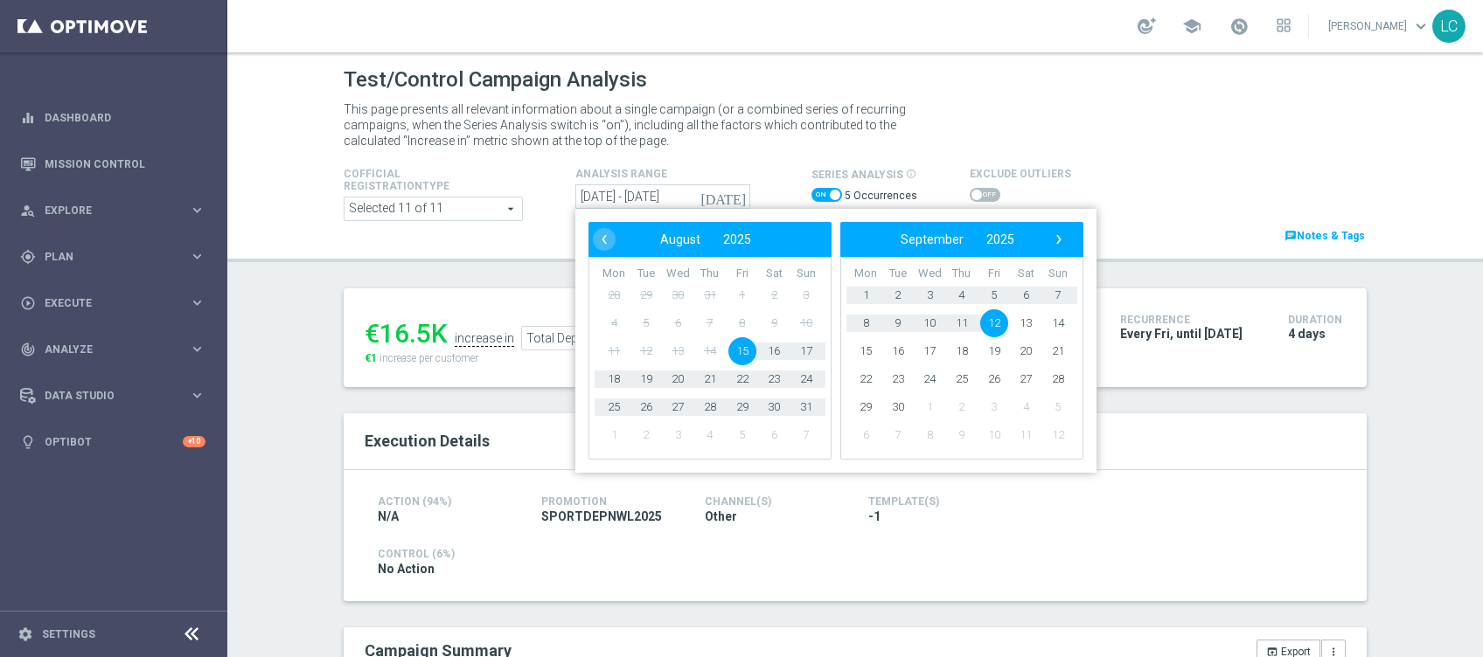
click at [980, 323] on span "12" at bounding box center [994, 323] width 28 height 28
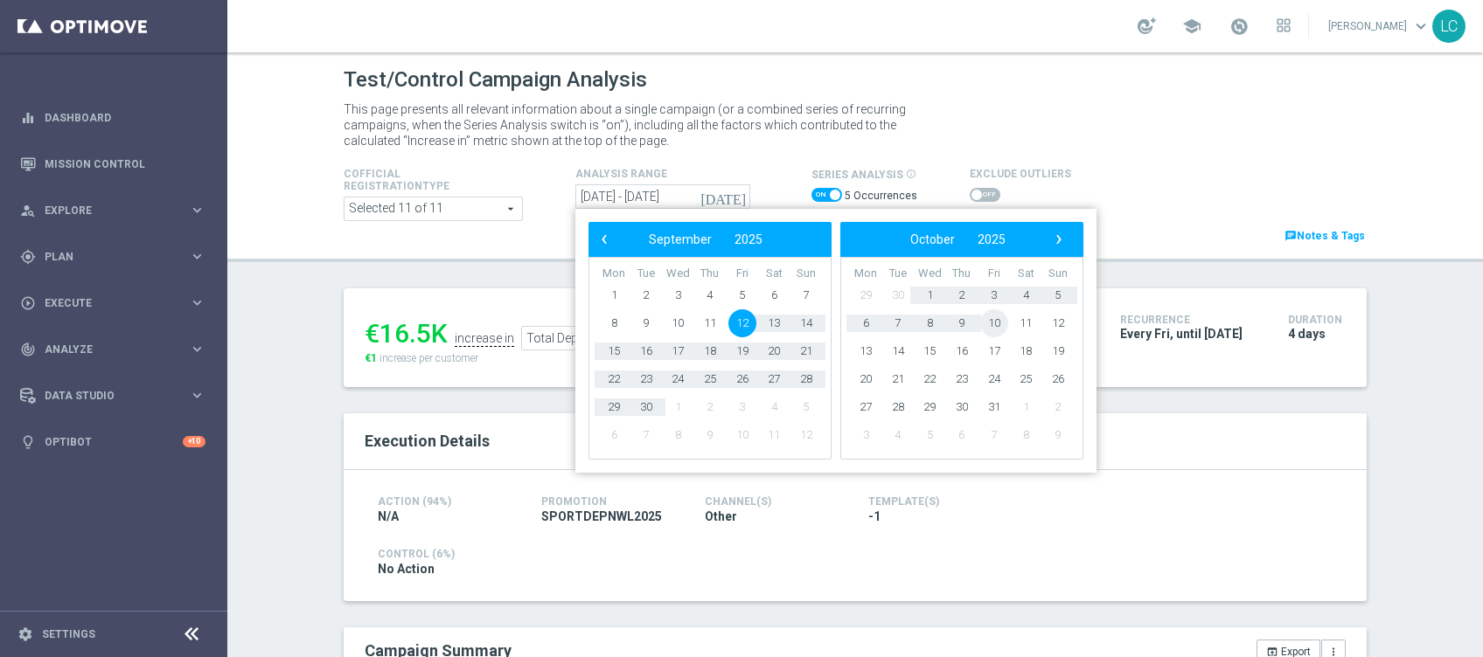
click at [980, 323] on span "10" at bounding box center [994, 323] width 28 height 28
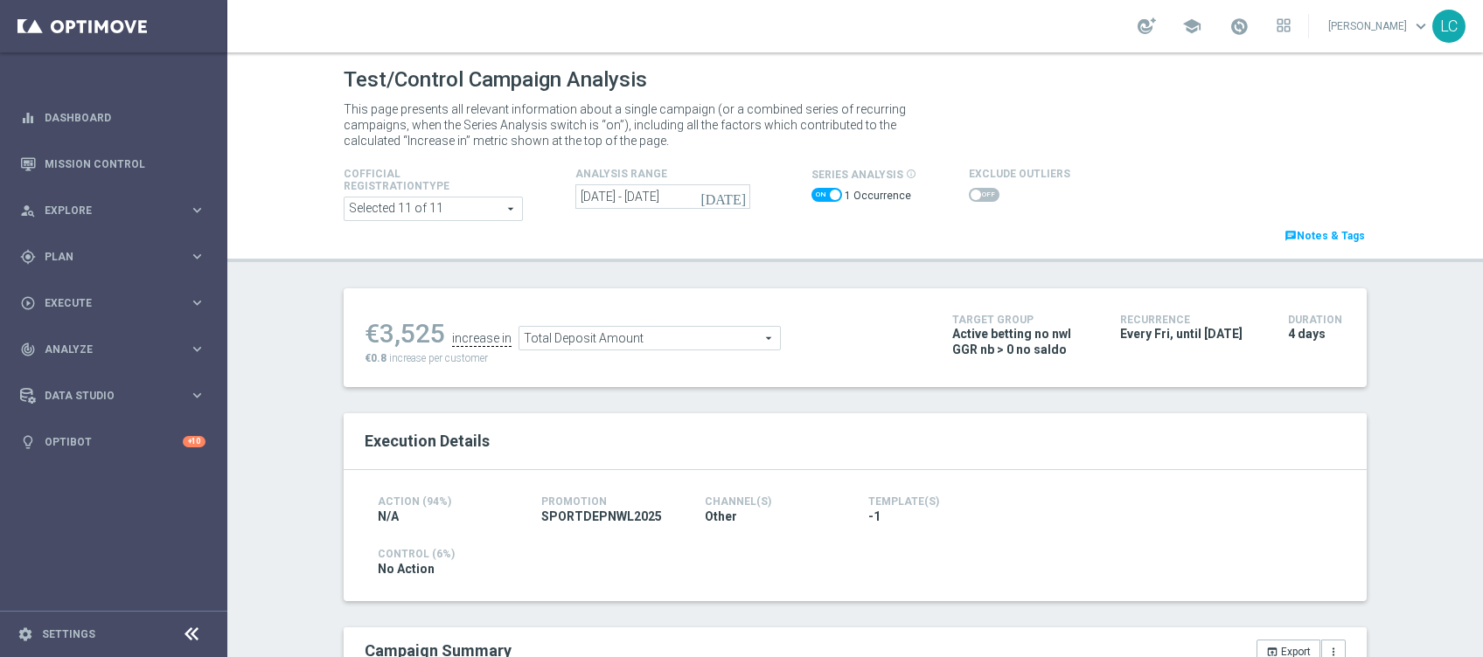
click at [733, 193] on icon "[DATE]" at bounding box center [723, 197] width 47 height 16
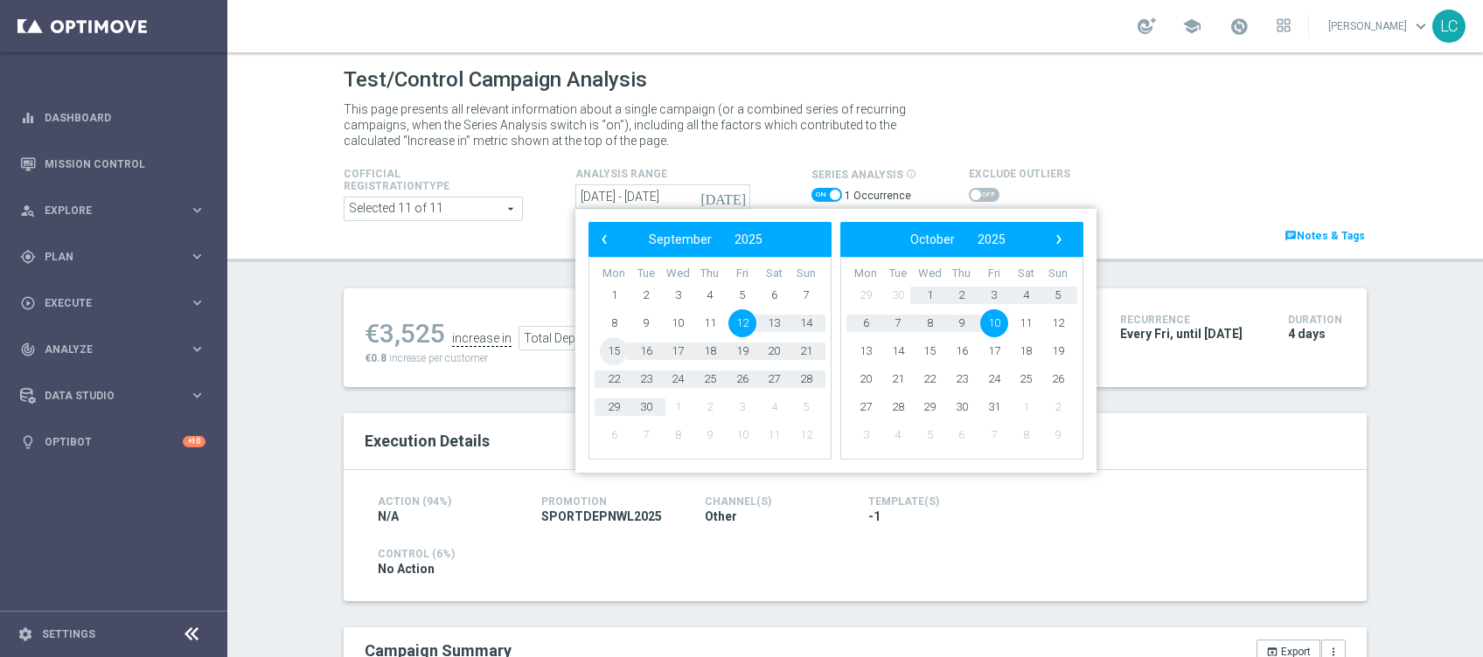
click at [604, 352] on span "15" at bounding box center [614, 351] width 28 height 28
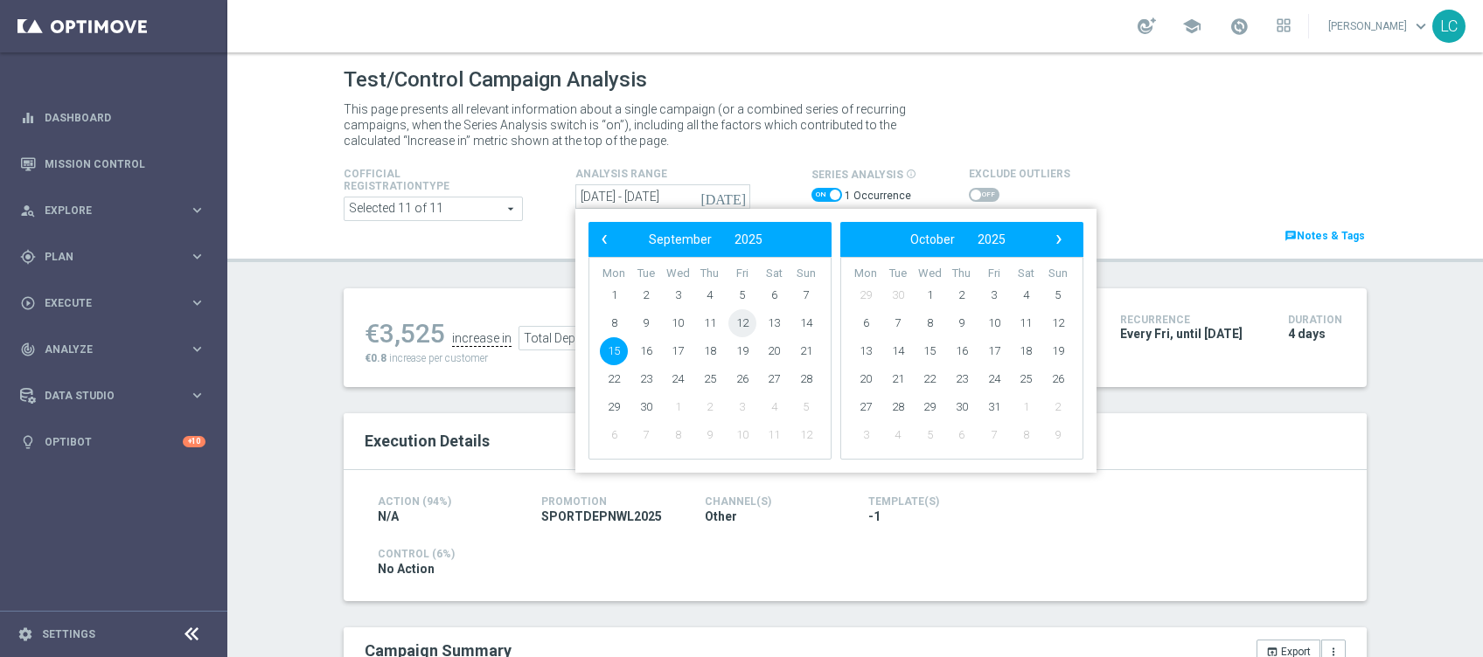
click at [733, 316] on span "12" at bounding box center [742, 323] width 28 height 28
click at [601, 350] on span "15" at bounding box center [614, 351] width 28 height 28
type input "[DATE] - [DATE]"
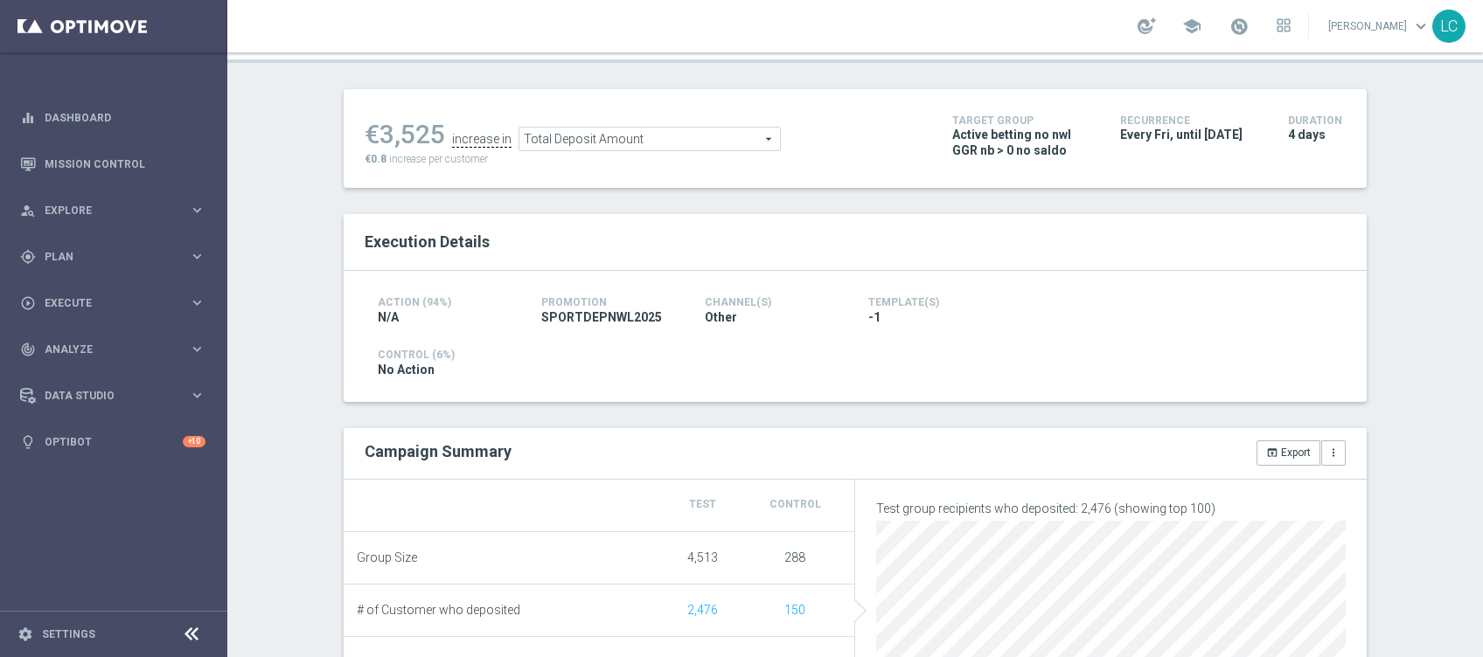
scroll to position [198, 0]
click at [647, 144] on span "Total Deposit Amount" at bounding box center [649, 140] width 261 height 23
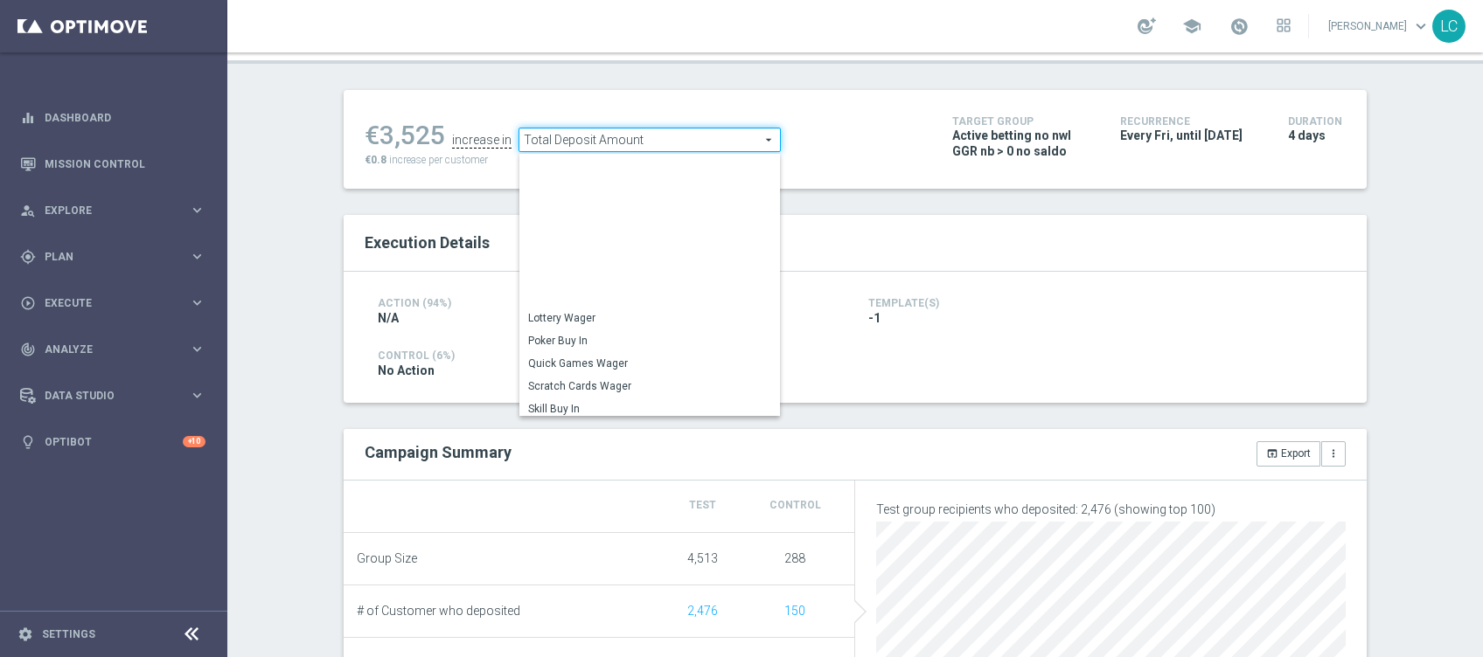
scroll to position [250, 0]
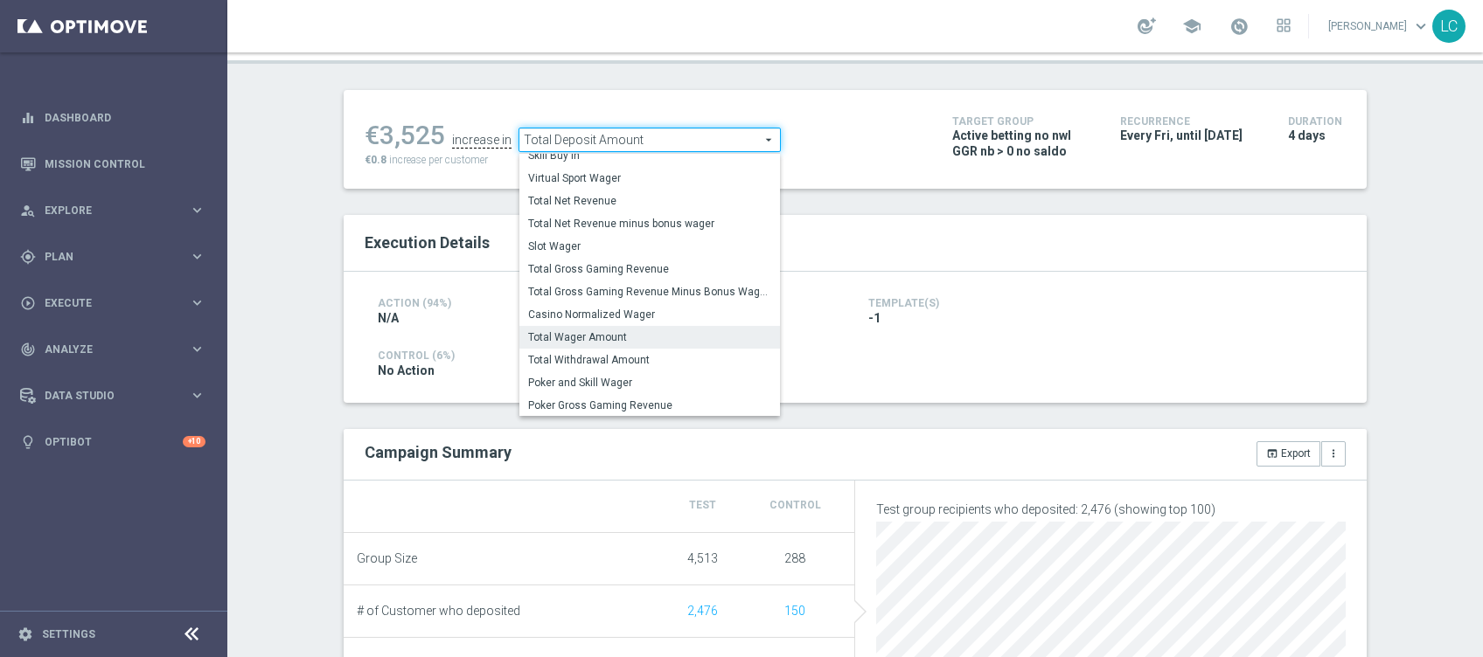
click at [635, 344] on label "Total Wager Amount" at bounding box center [649, 337] width 261 height 23
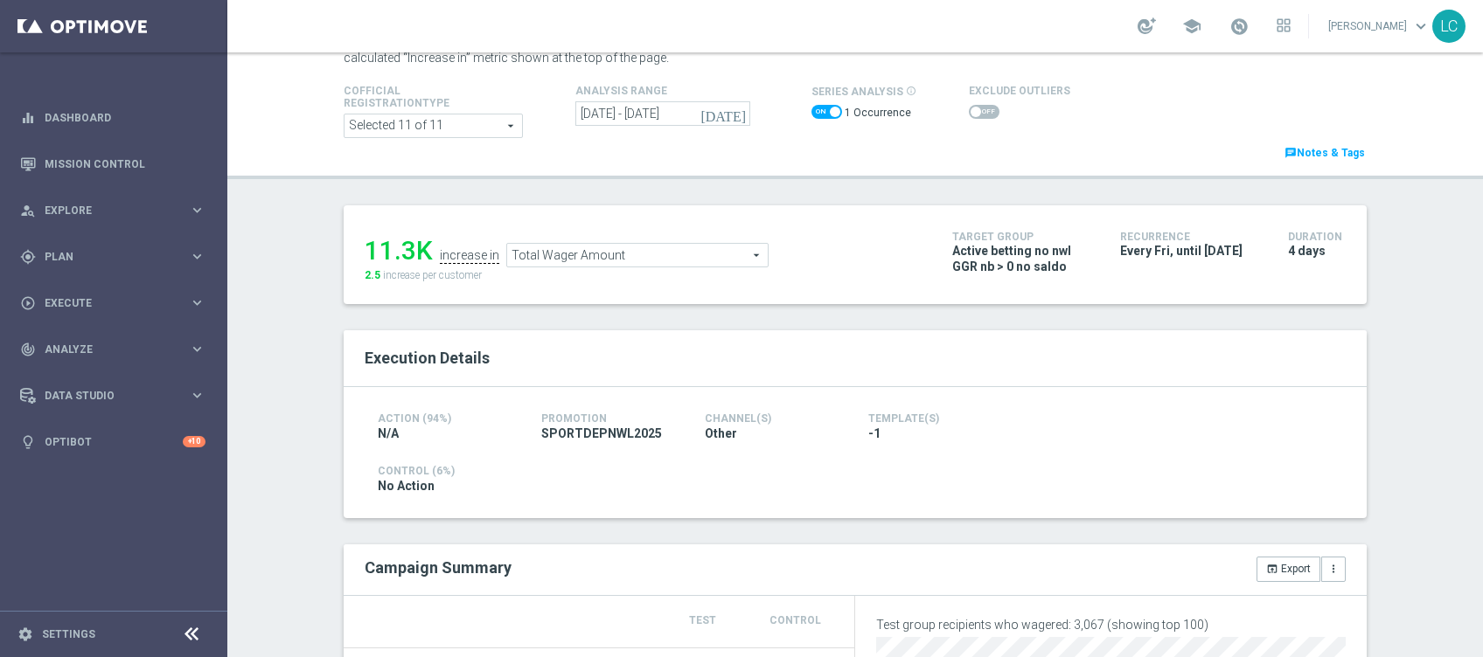
scroll to position [39, 0]
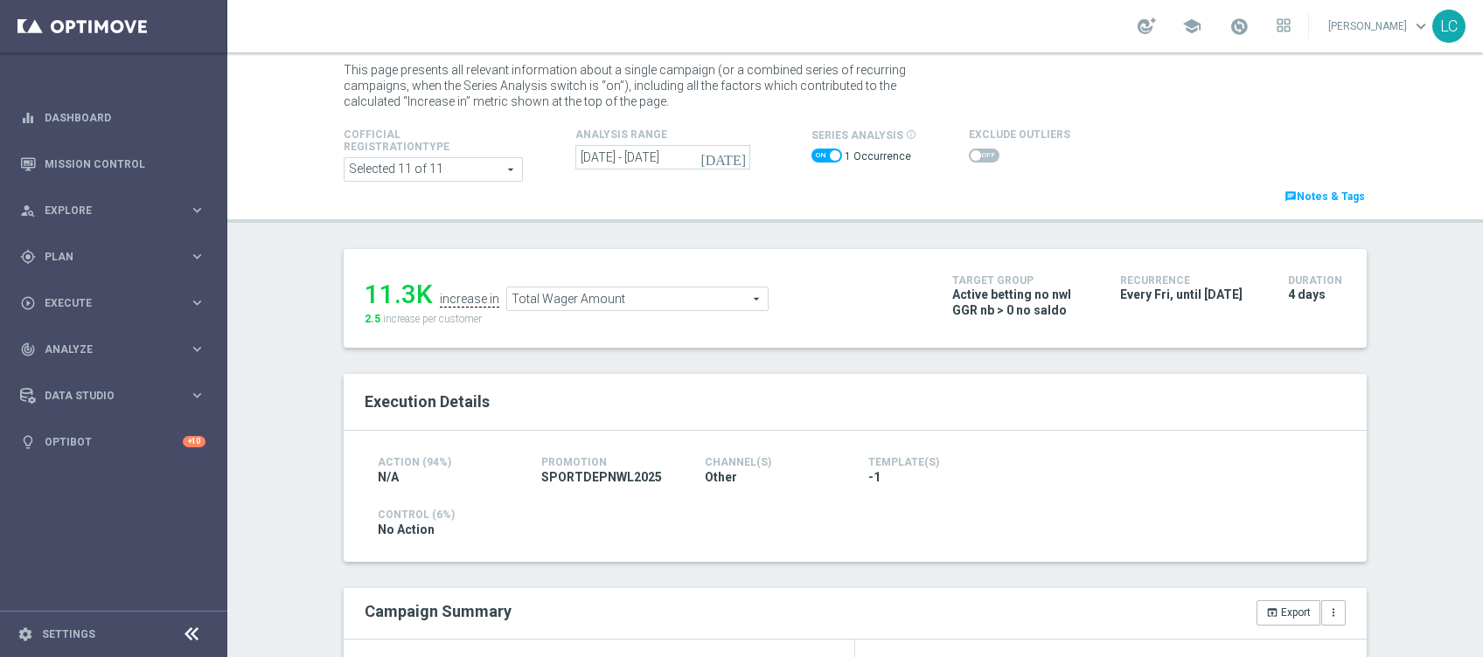
click at [610, 288] on span "Total Wager Amount" at bounding box center [637, 299] width 261 height 23
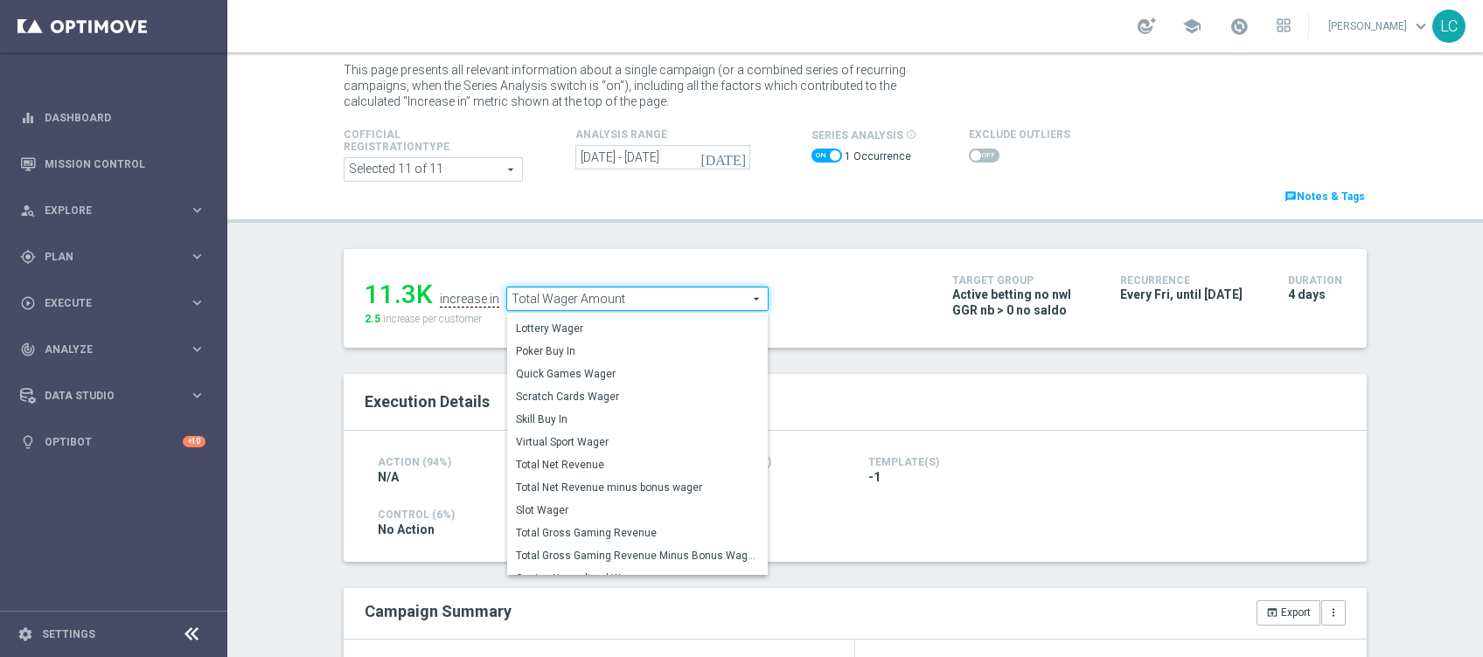
scroll to position [154, 0]
click at [587, 523] on span "Total Gross Gaming Revenue" at bounding box center [637, 528] width 243 height 14
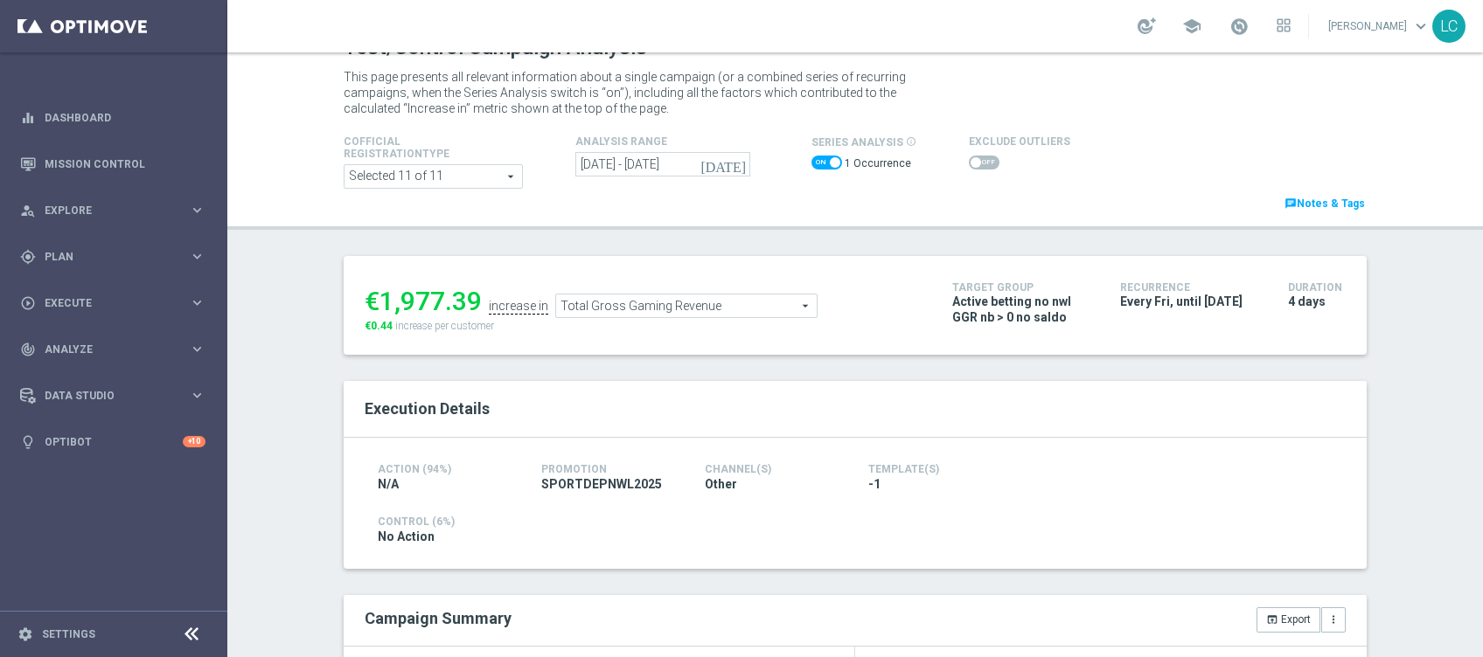
scroll to position [15, 0]
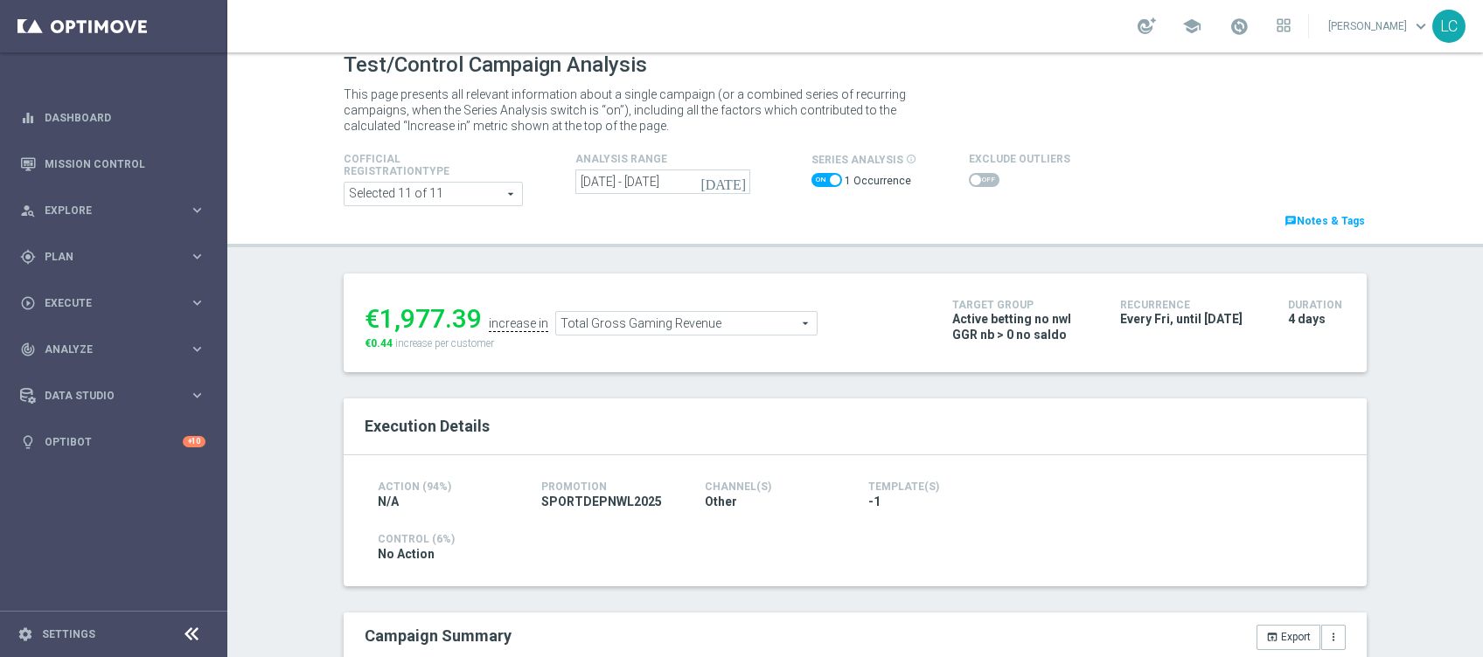
click at [695, 309] on ul "€1,977.39 increase in Total Gross Gaming Revenue Total Gross Gaming Revenue arr…" at bounding box center [645, 315] width 570 height 41
click at [692, 318] on span "Total Gross Gaming Revenue" at bounding box center [686, 323] width 261 height 23
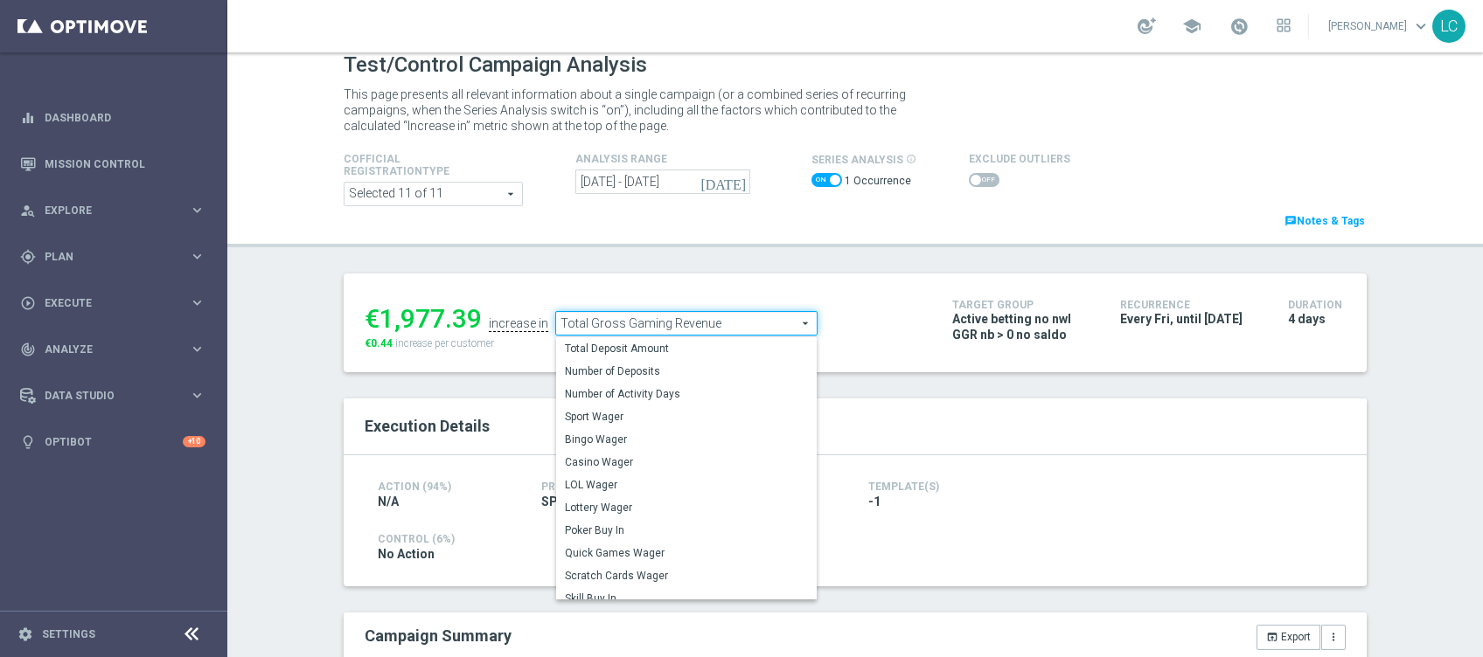
scroll to position [0, 0]
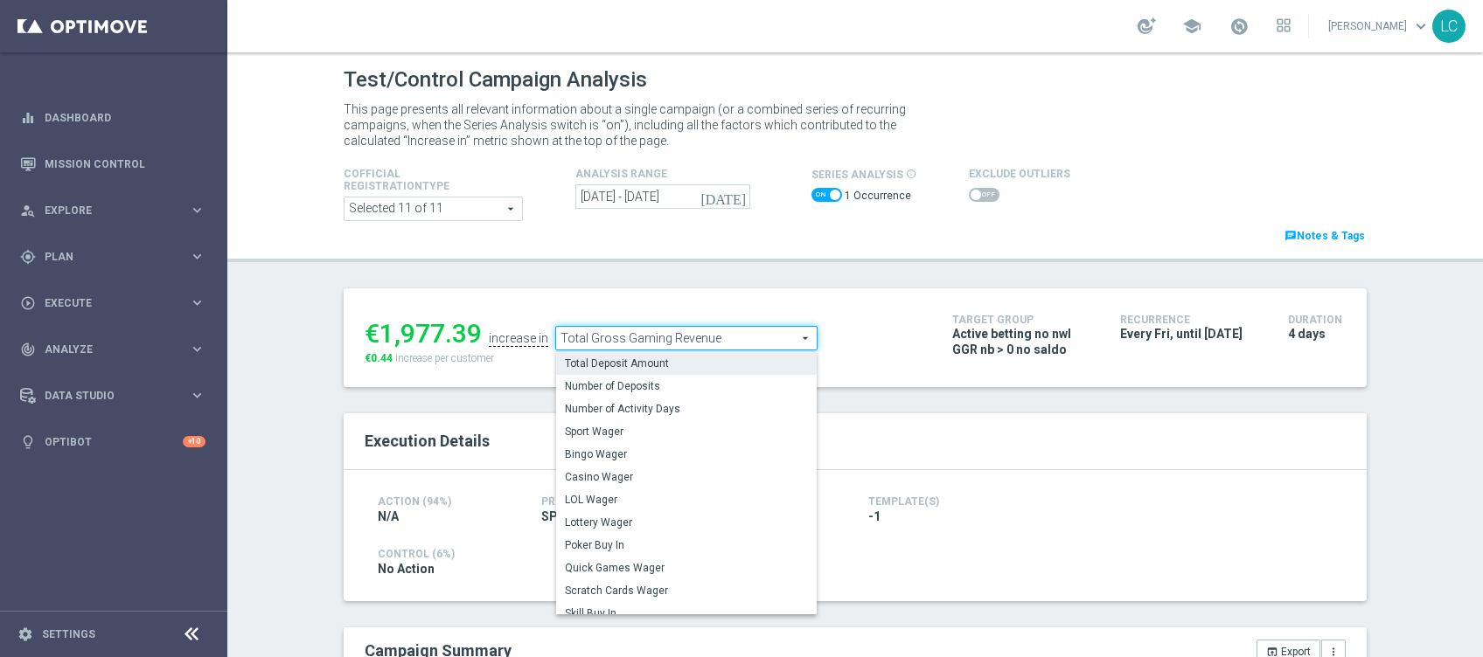
click at [685, 360] on span "Total Deposit Amount" at bounding box center [686, 364] width 243 height 14
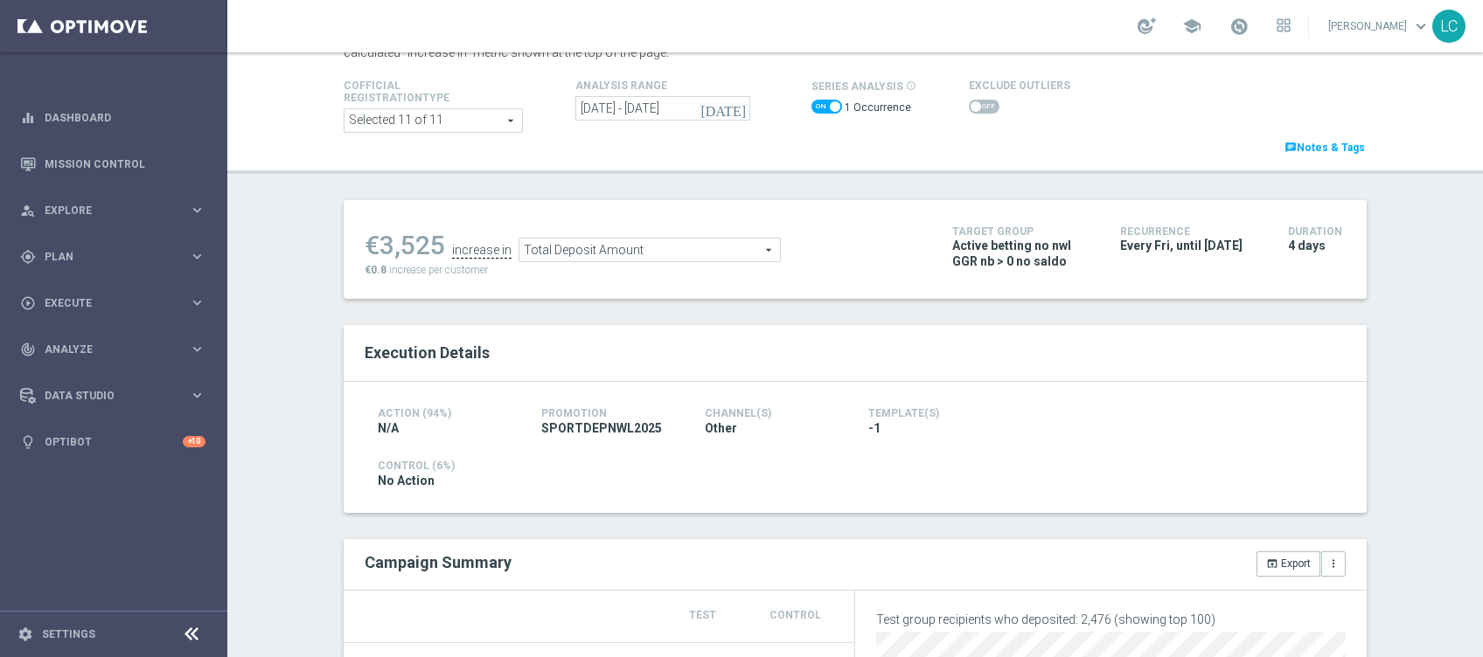
scroll to position [52, 0]
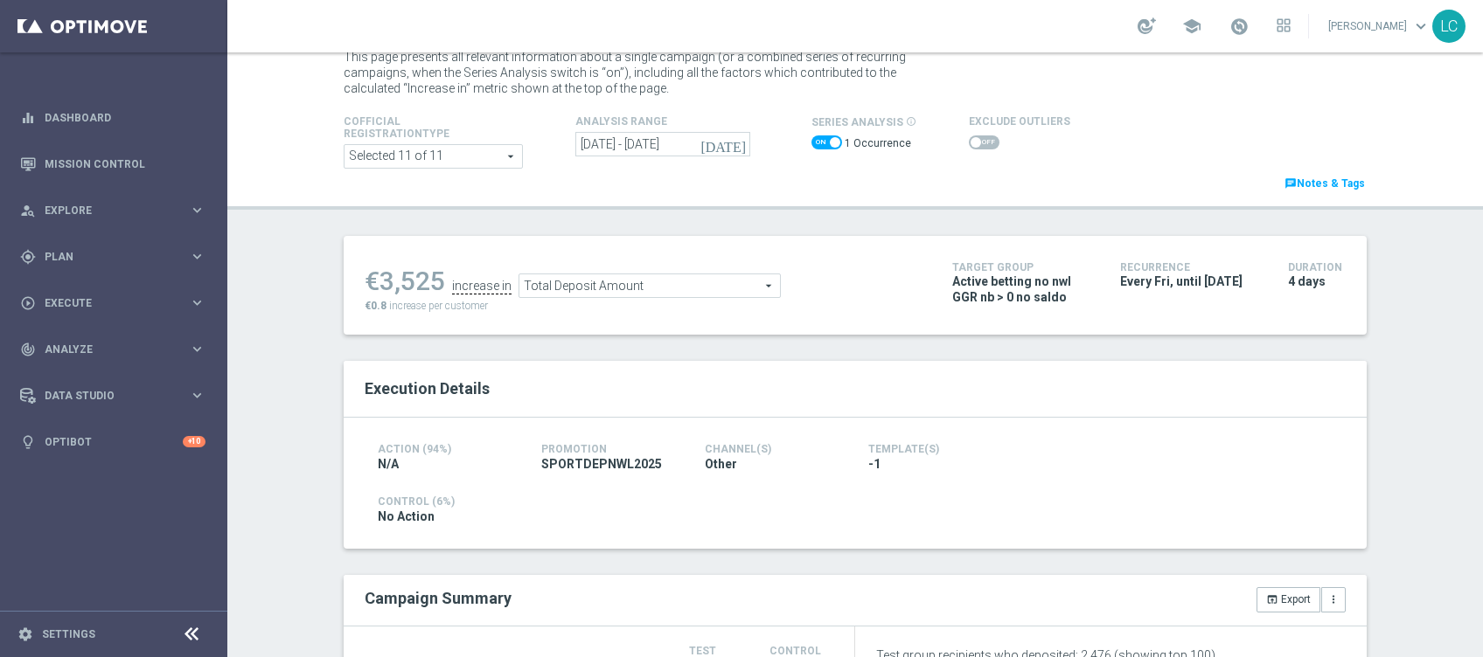
click at [690, 293] on span "Total Deposit Amount" at bounding box center [649, 286] width 261 height 23
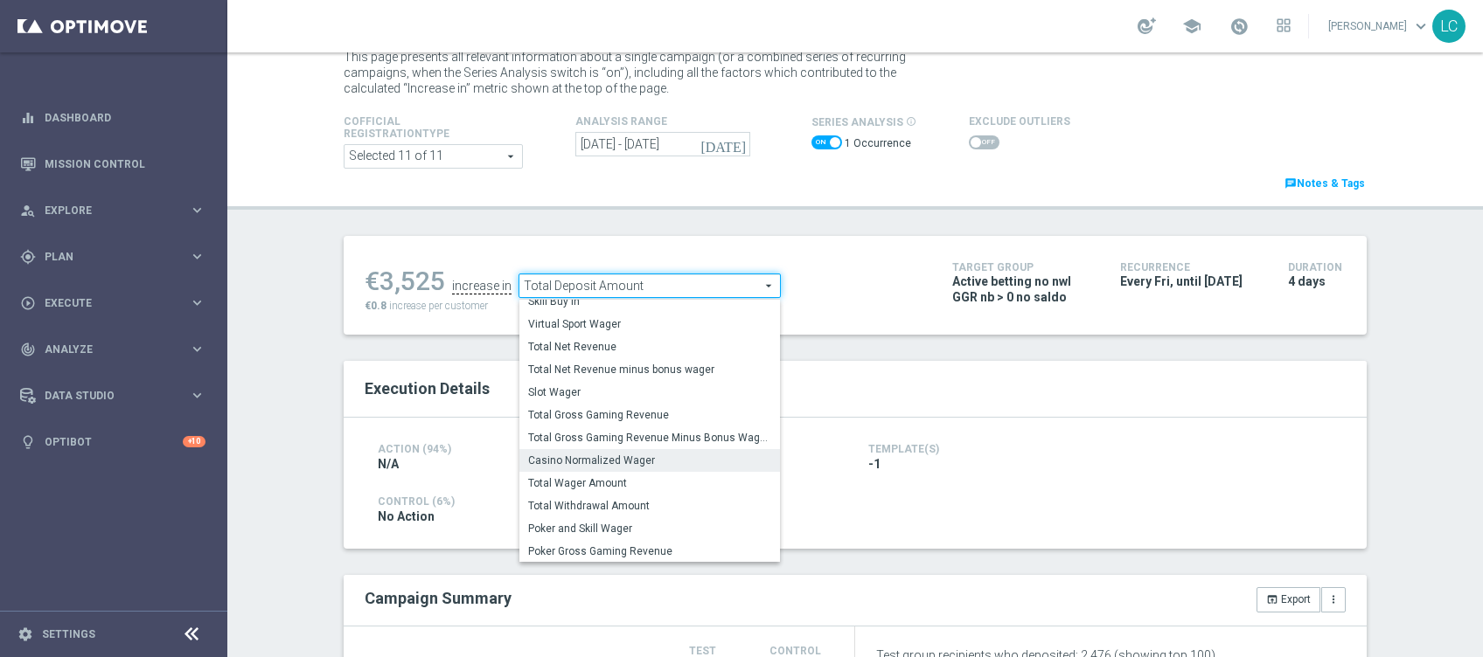
scroll to position [0, 0]
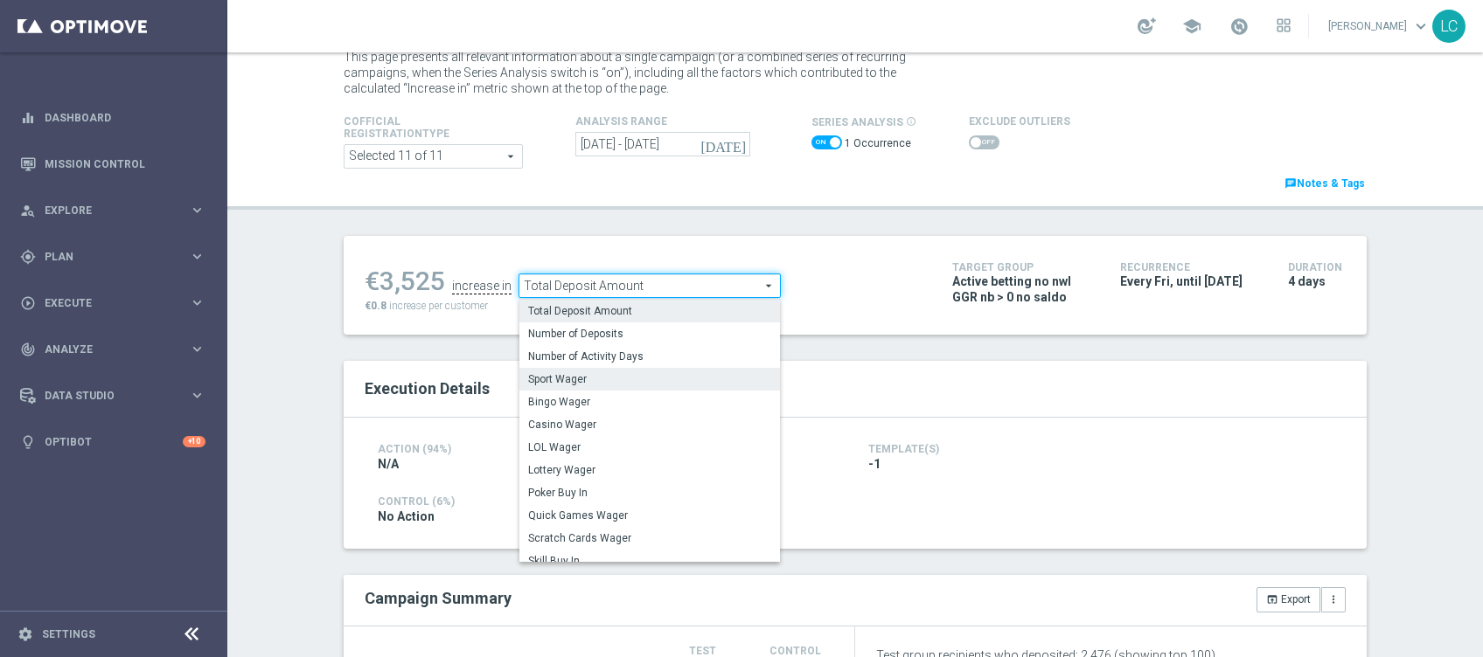
click at [608, 378] on span "Sport Wager" at bounding box center [649, 379] width 243 height 14
type input "Sport Wager"
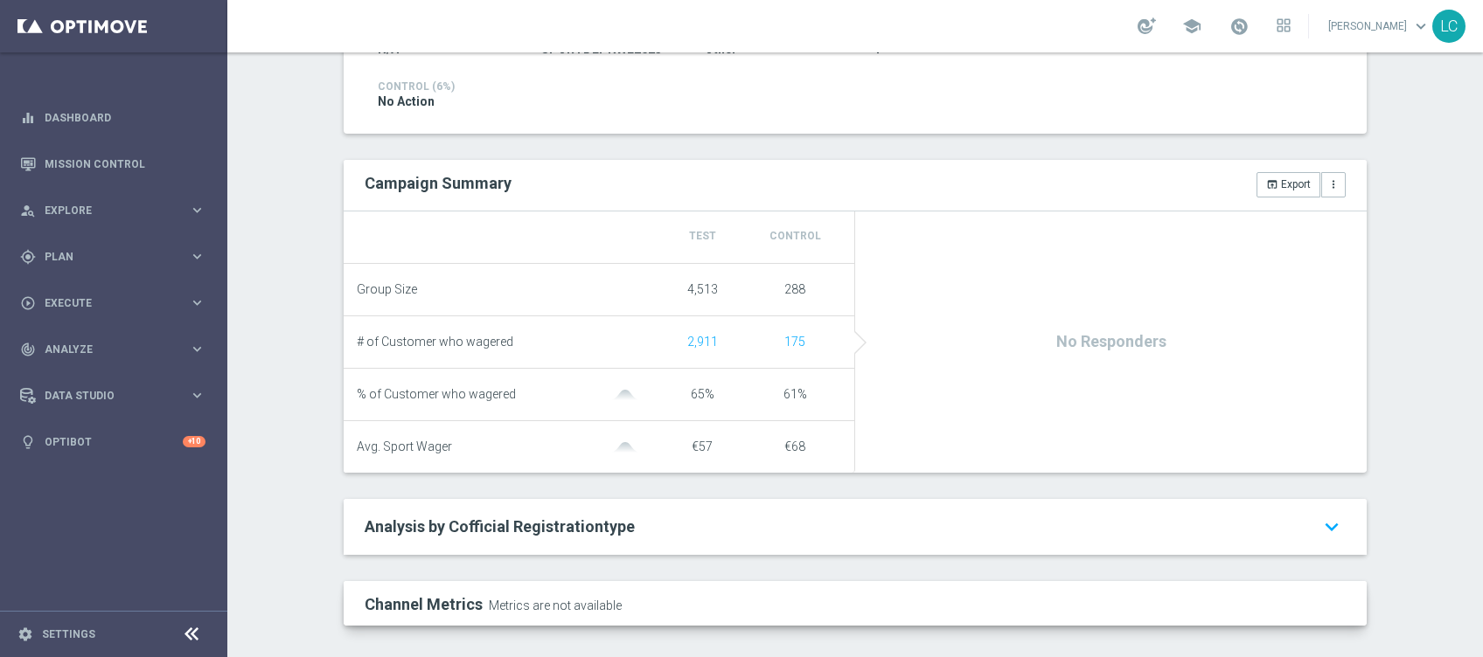
scroll to position [470, 0]
